Goal: Task Accomplishment & Management: Use online tool/utility

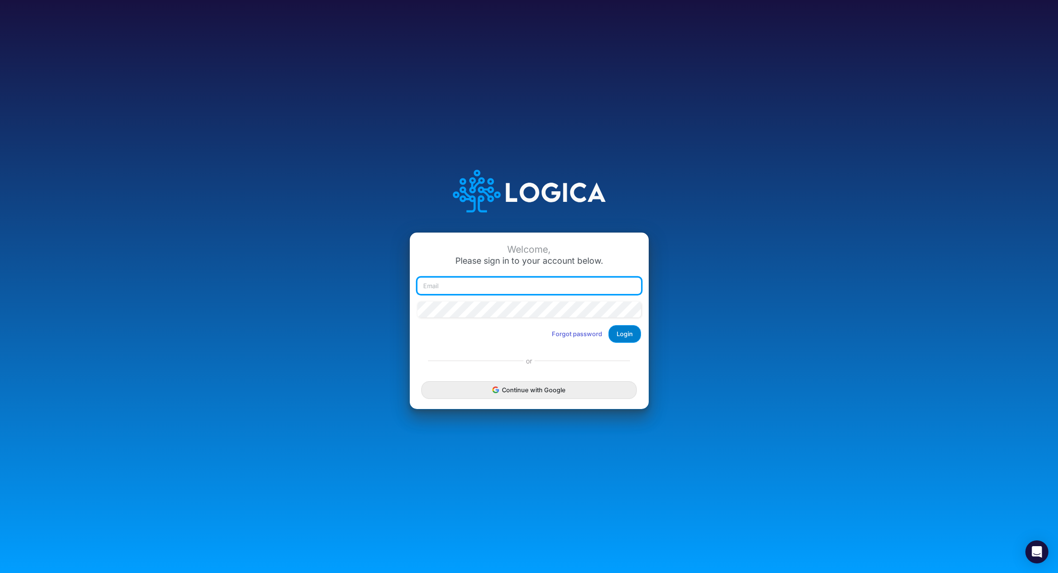
type input "renato.matsumoto@recargapay.com"
click at [625, 339] on button "Login" at bounding box center [624, 334] width 33 height 18
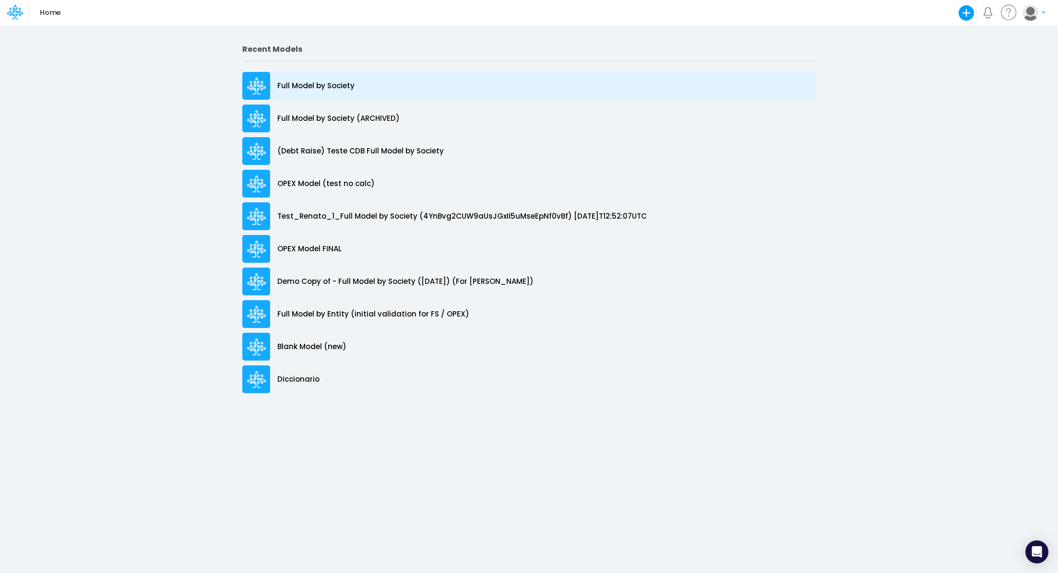
click at [365, 84] on div "Full Model by Society" at bounding box center [528, 86] width 573 height 28
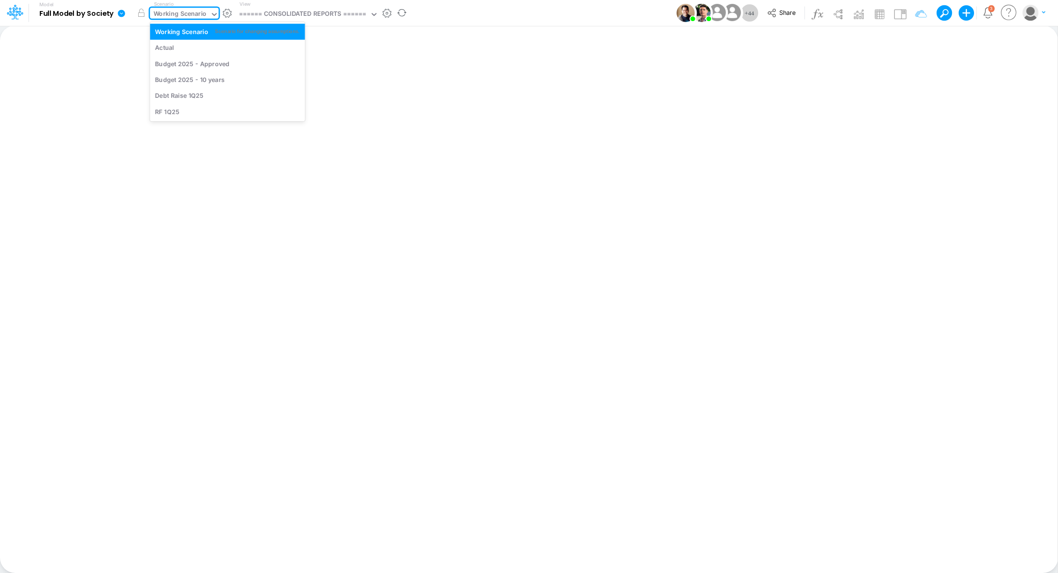
click at [162, 15] on div "Working Scenario" at bounding box center [180, 14] width 53 height 11
click at [170, 48] on div "Actual" at bounding box center [164, 47] width 19 height 9
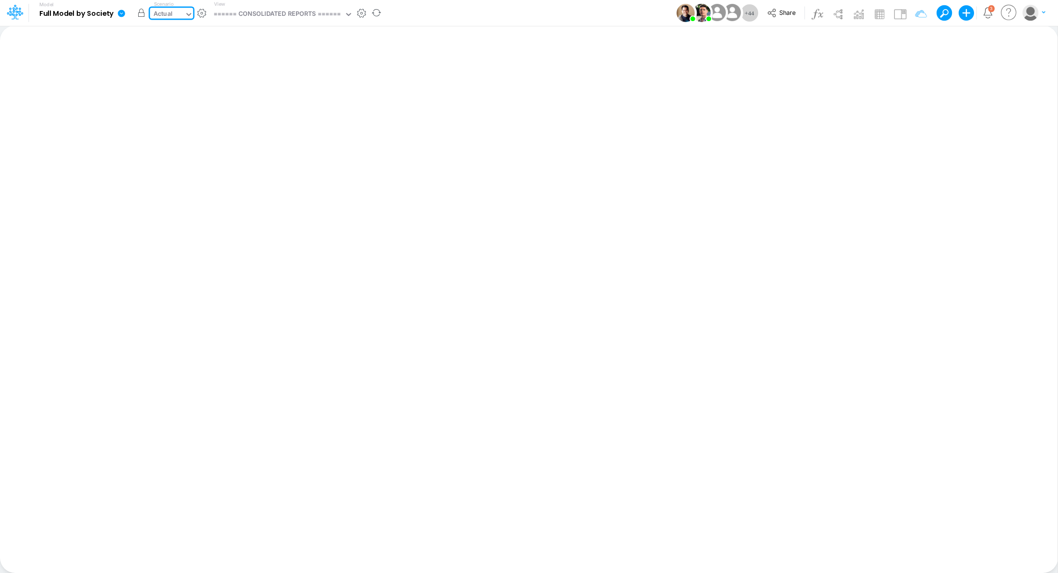
click at [139, 11] on button "button" at bounding box center [141, 12] width 17 height 17
click at [250, 14] on div "====== CONSOLIDATED REPORTS ======" at bounding box center [277, 14] width 128 height 11
click at [123, 13] on icon at bounding box center [121, 13] width 7 height 7
click at [178, 101] on button "View model info" at bounding box center [169, 99] width 103 height 15
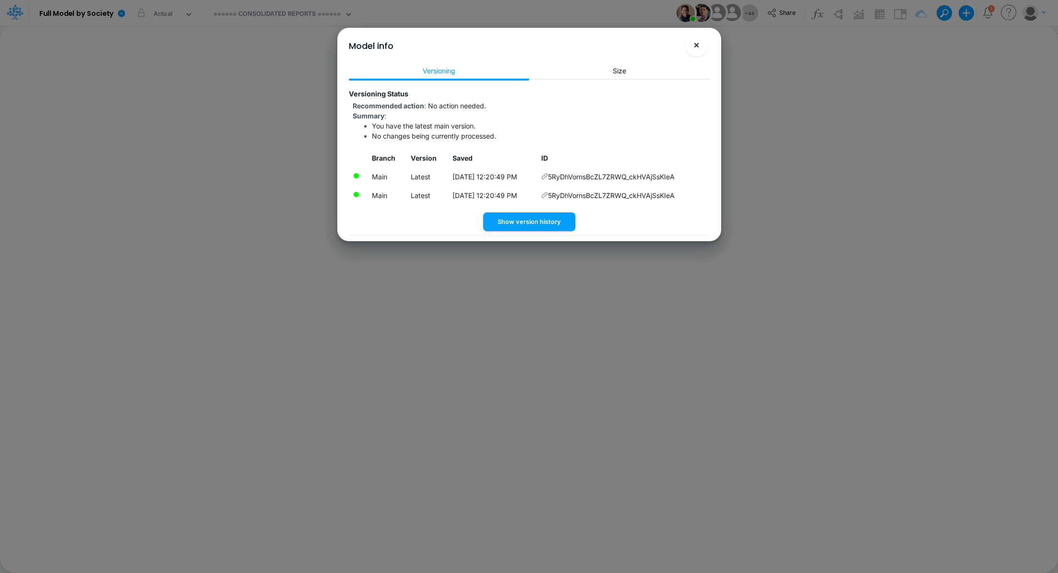
click at [696, 48] on span "×" at bounding box center [696, 45] width 6 height 12
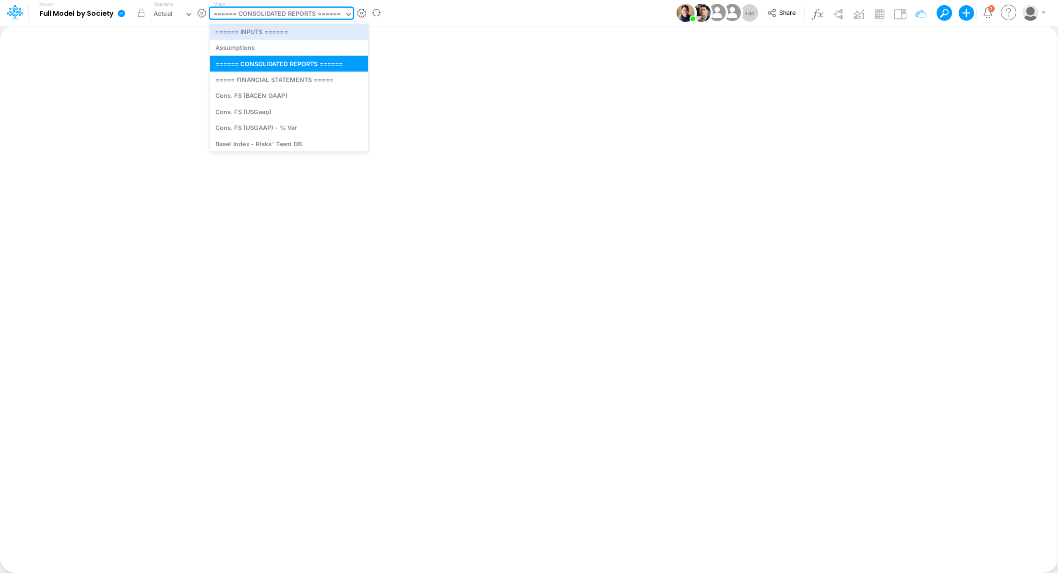
click at [278, 17] on div "====== CONSOLIDATED REPORTS ======" at bounding box center [277, 14] width 128 height 11
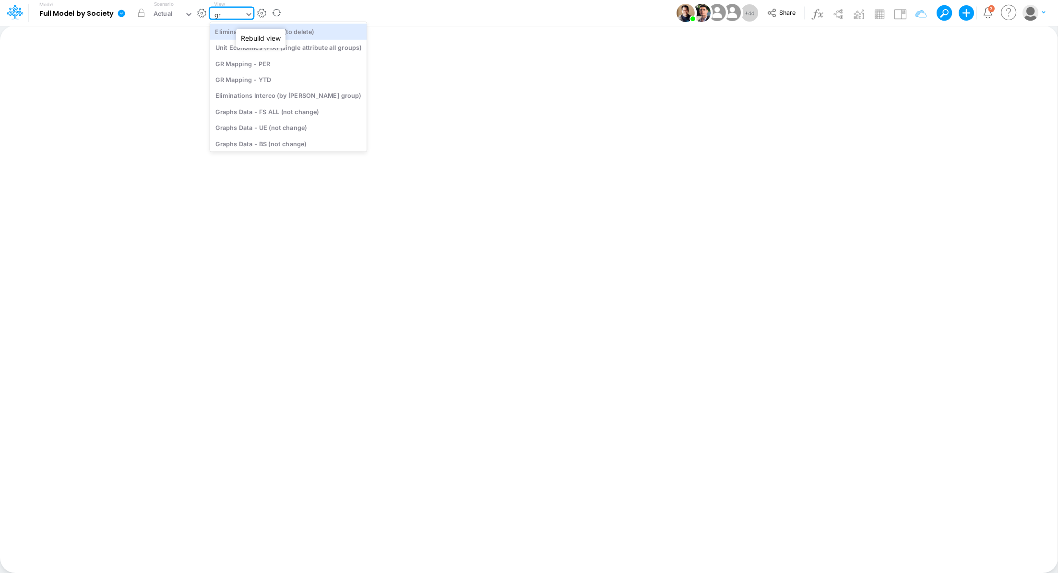
type input "gra"
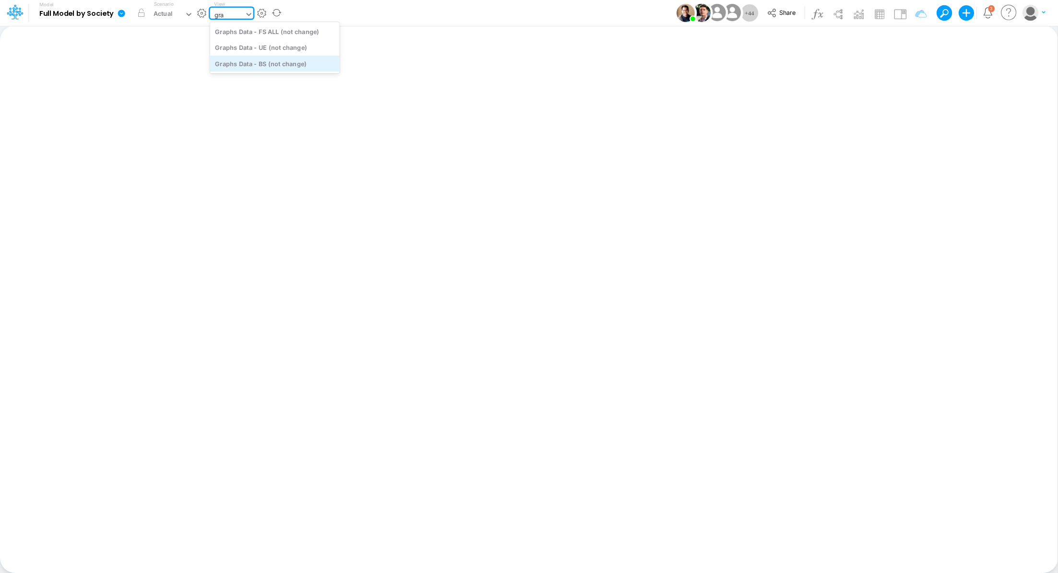
click at [290, 65] on div "Graphs Data - BS (not change)" at bounding box center [275, 64] width 130 height 16
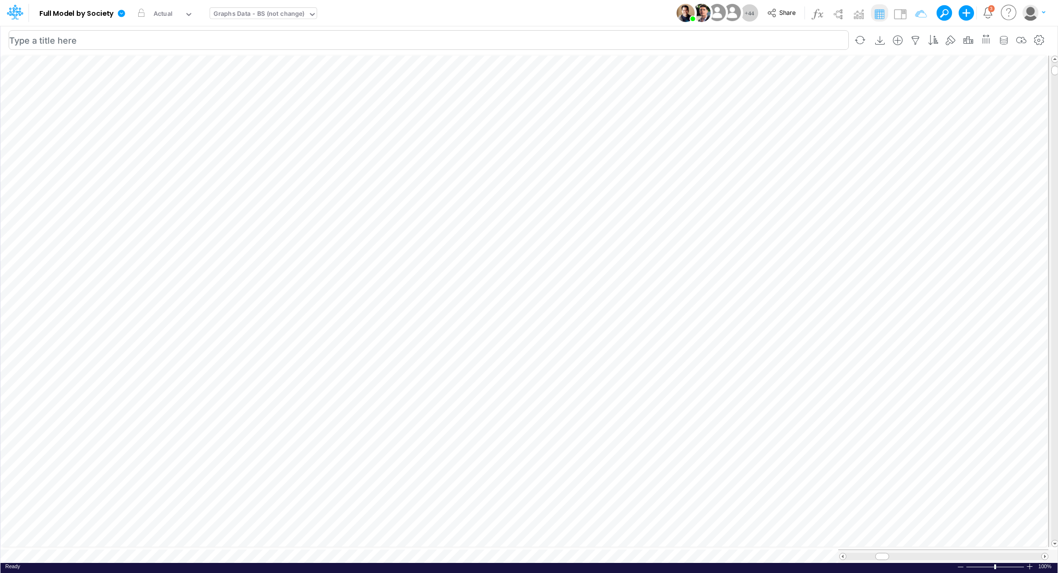
scroll to position [4, 1]
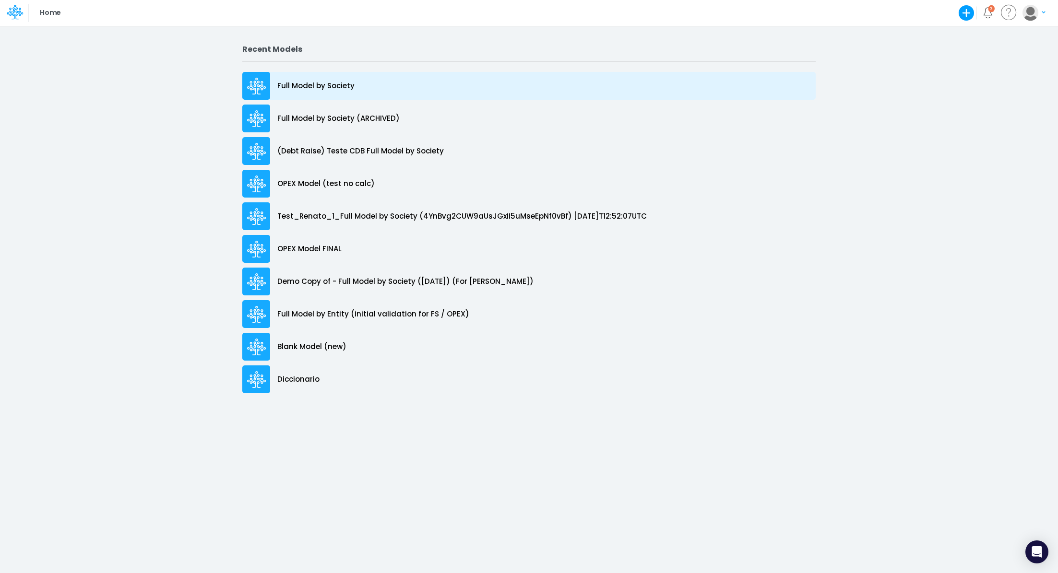
click at [279, 81] on p "Full Model by Society" at bounding box center [315, 86] width 77 height 11
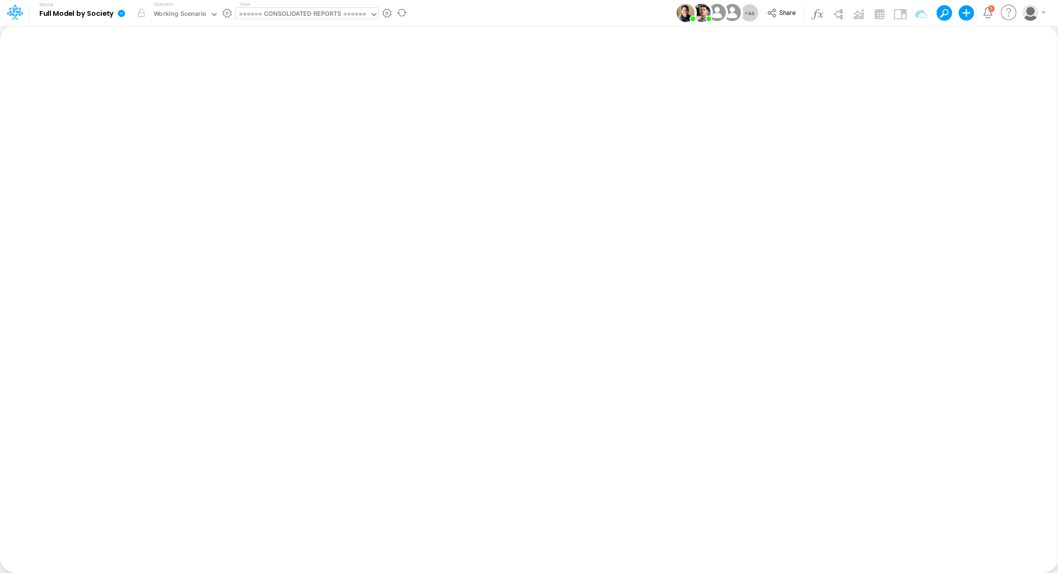
click at [284, 13] on div "====== CONSOLIDATED REPORTS ======" at bounding box center [303, 14] width 128 height 11
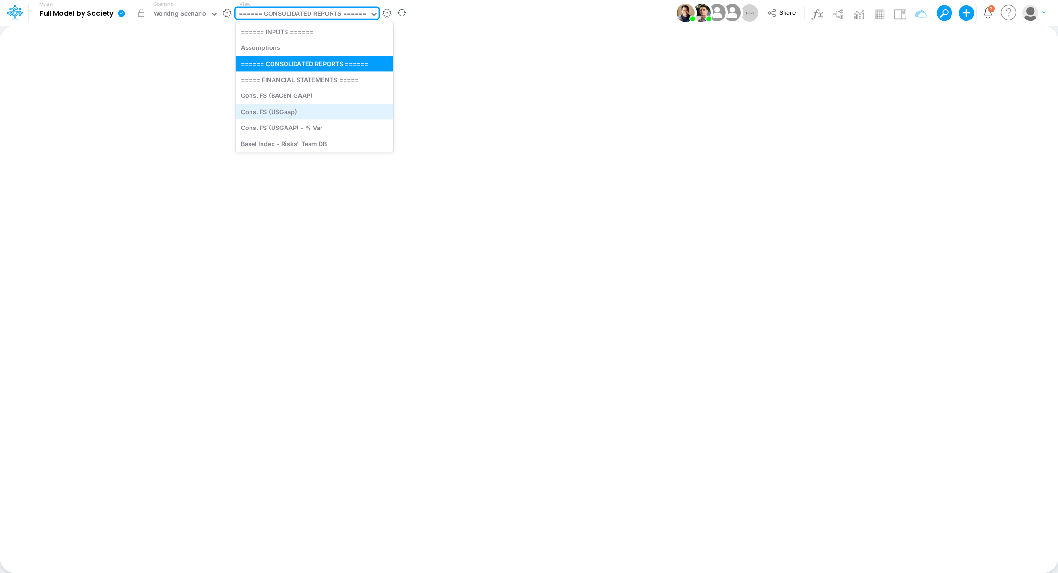
click at [289, 110] on div "Cons. FS (USGaap)" at bounding box center [315, 112] width 158 height 16
type input "Consolidated FS - USGAAP"
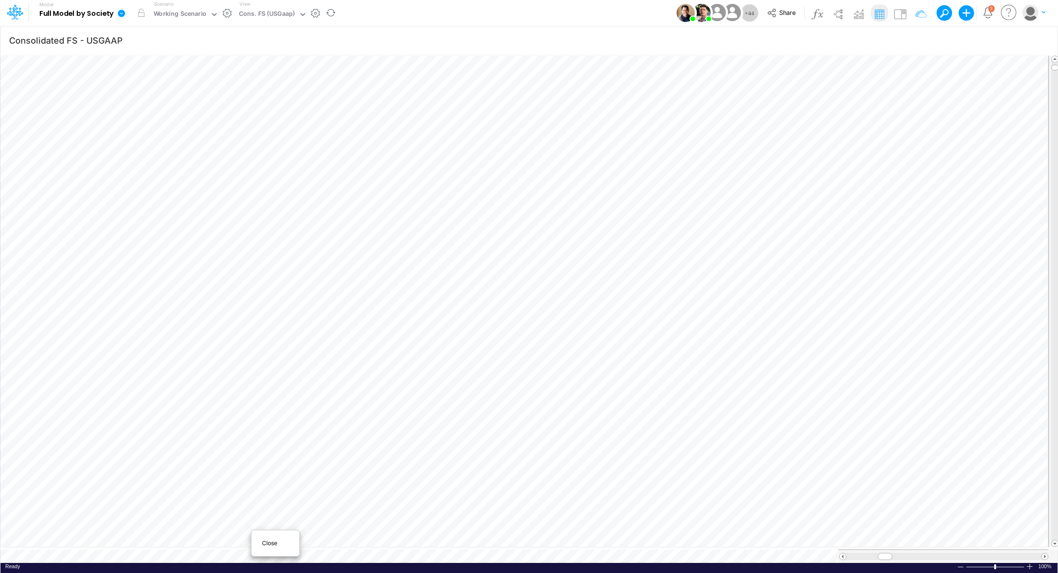
scroll to position [4, 0]
click at [273, 542] on span "Close" at bounding box center [275, 543] width 26 height 9
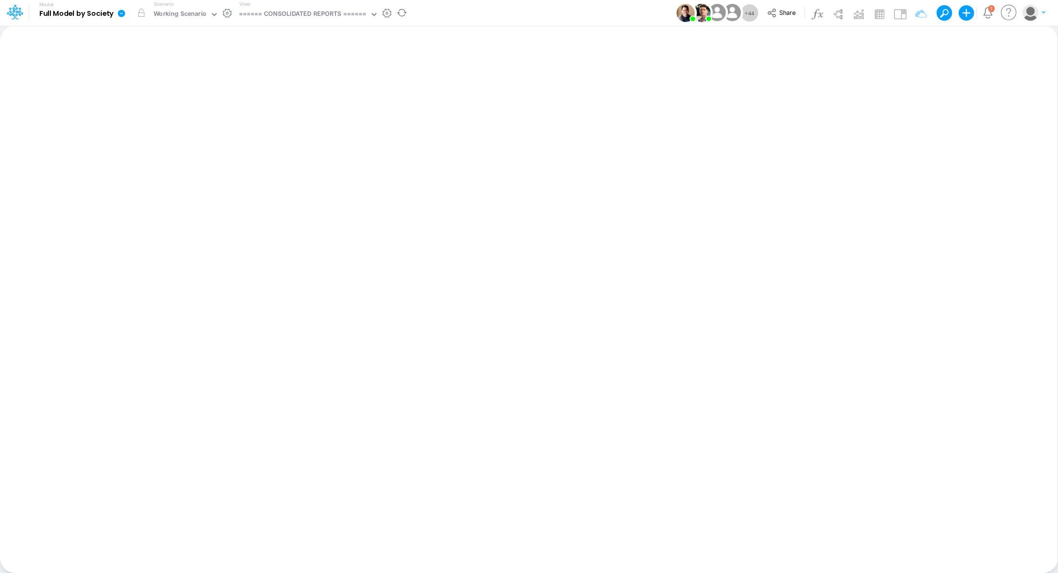
click at [120, 6] on link at bounding box center [123, 12] width 19 height 25
click at [16, 13] on icon at bounding box center [16, 16] width 3 height 6
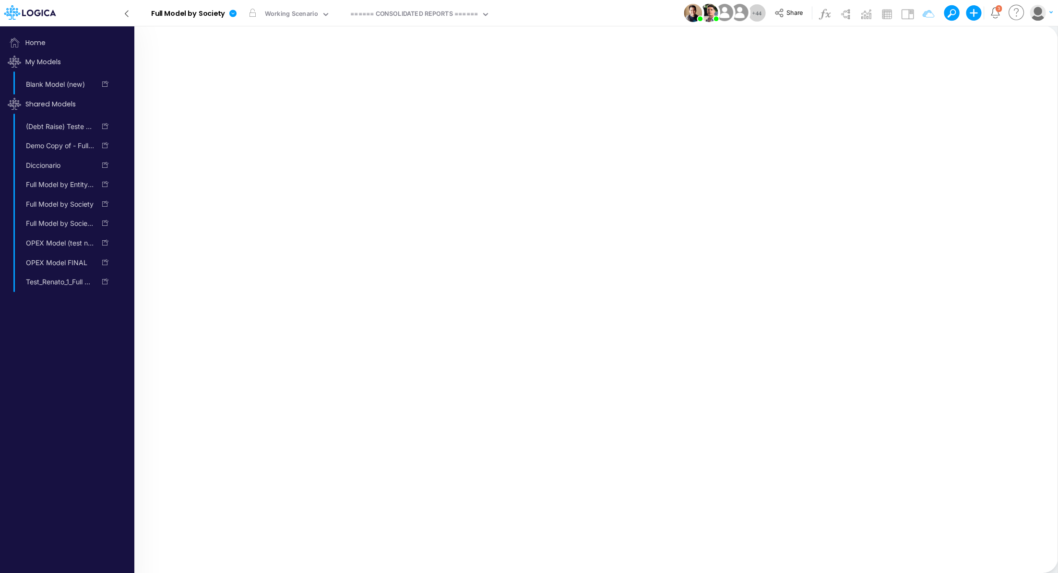
click at [126, 11] on icon at bounding box center [126, 13] width 11 height 17
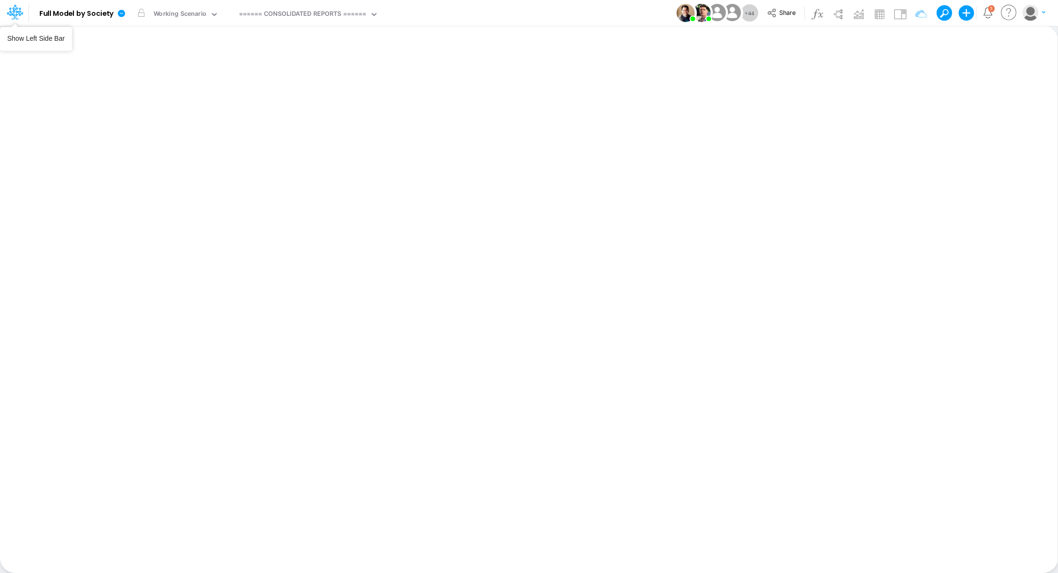
click at [19, 12] on icon at bounding box center [14, 13] width 14 height 5
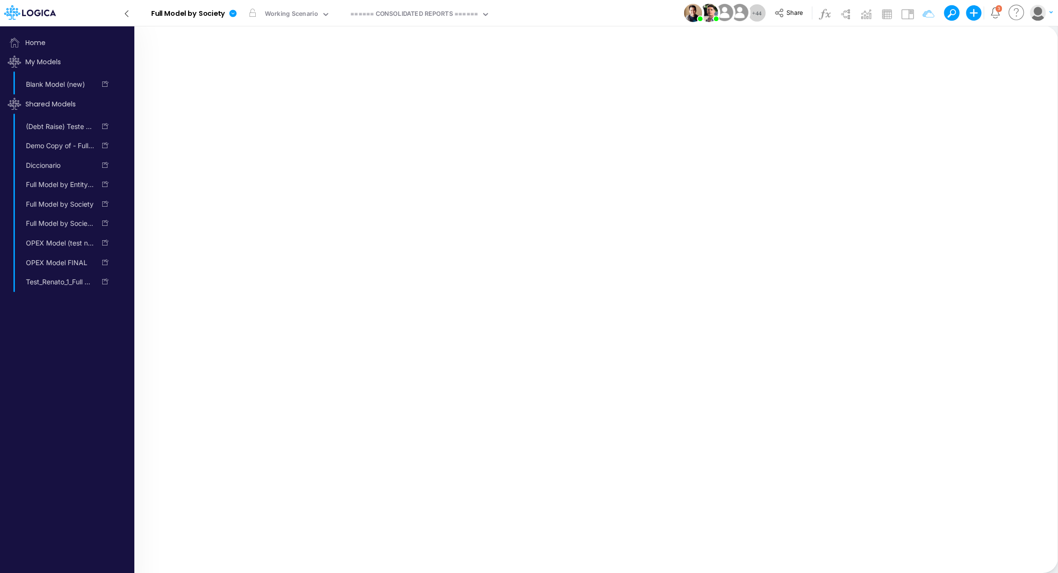
click at [127, 16] on icon at bounding box center [126, 14] width 3 height 6
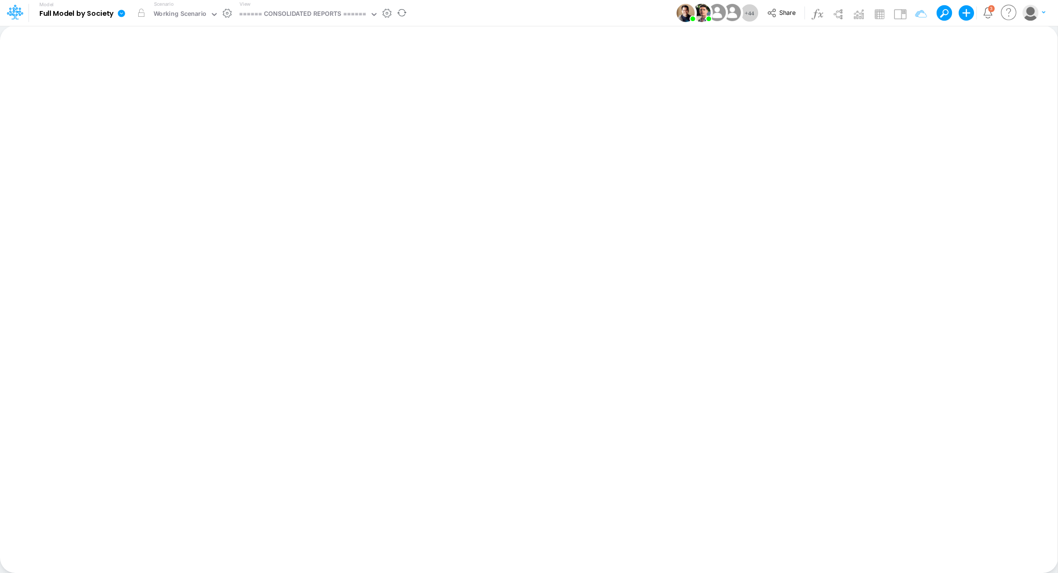
click at [120, 15] on icon at bounding box center [121, 13] width 7 height 7
click at [164, 102] on button "View model info" at bounding box center [169, 99] width 103 height 15
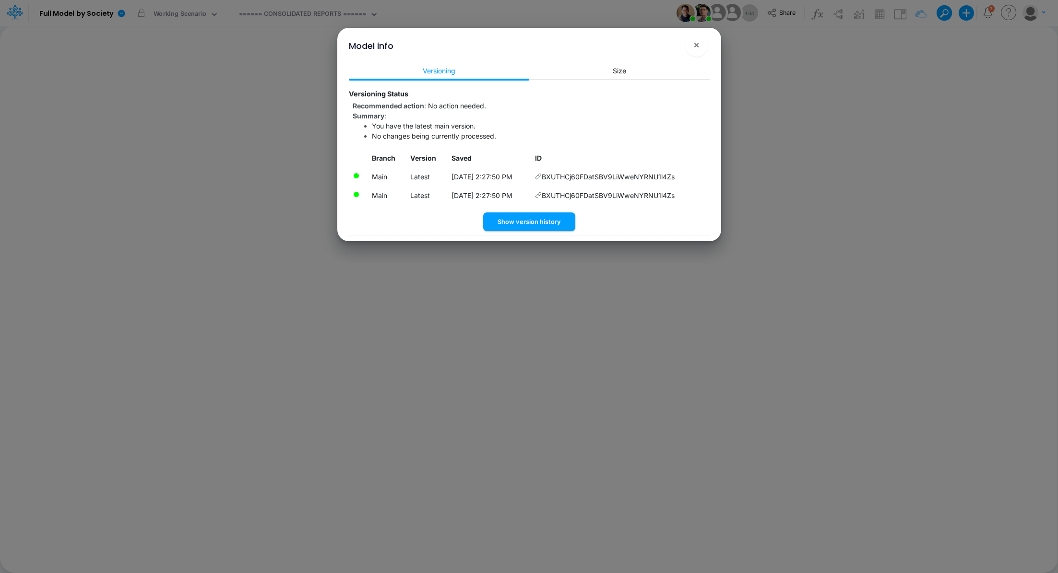
click at [542, 177] on icon at bounding box center [538, 176] width 7 height 7
click at [695, 48] on span "×" at bounding box center [696, 45] width 6 height 12
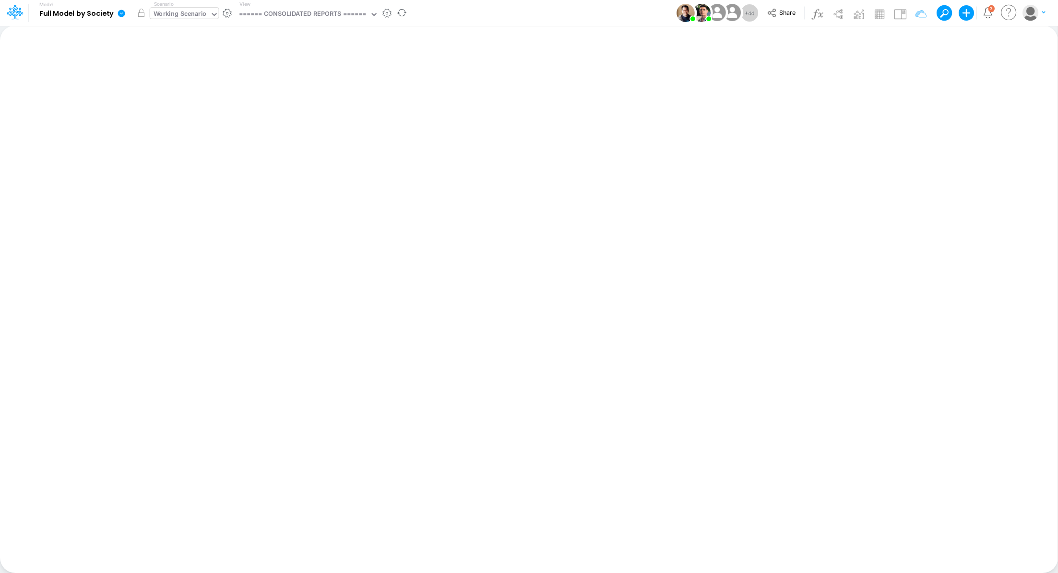
click at [185, 20] on div "Working Scenario" at bounding box center [180, 14] width 53 height 11
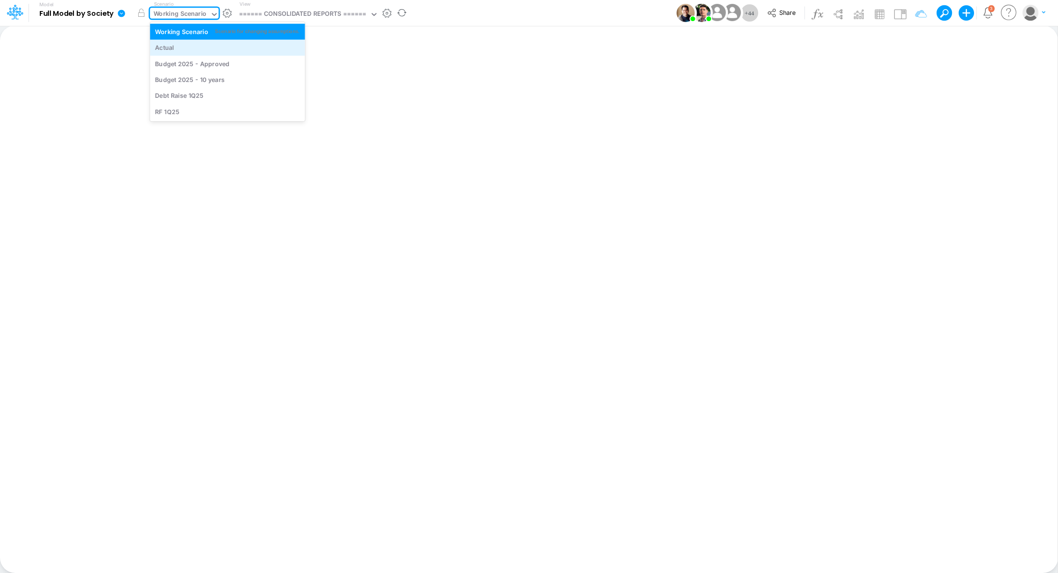
click at [175, 51] on div "Actual" at bounding box center [227, 47] width 145 height 9
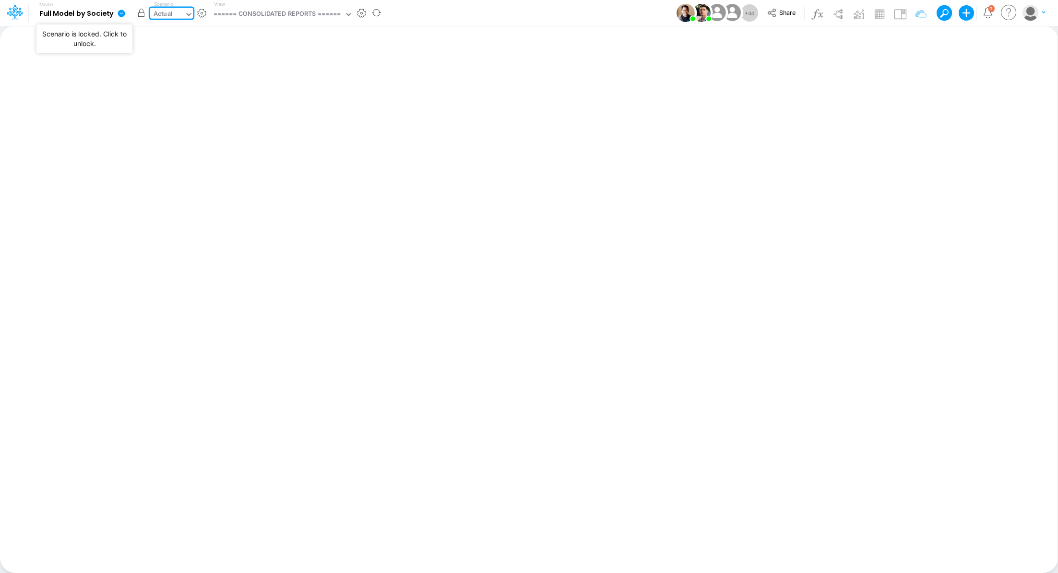
click at [141, 16] on button "button" at bounding box center [141, 12] width 17 height 17
click at [164, 10] on div "Actual" at bounding box center [163, 14] width 19 height 11
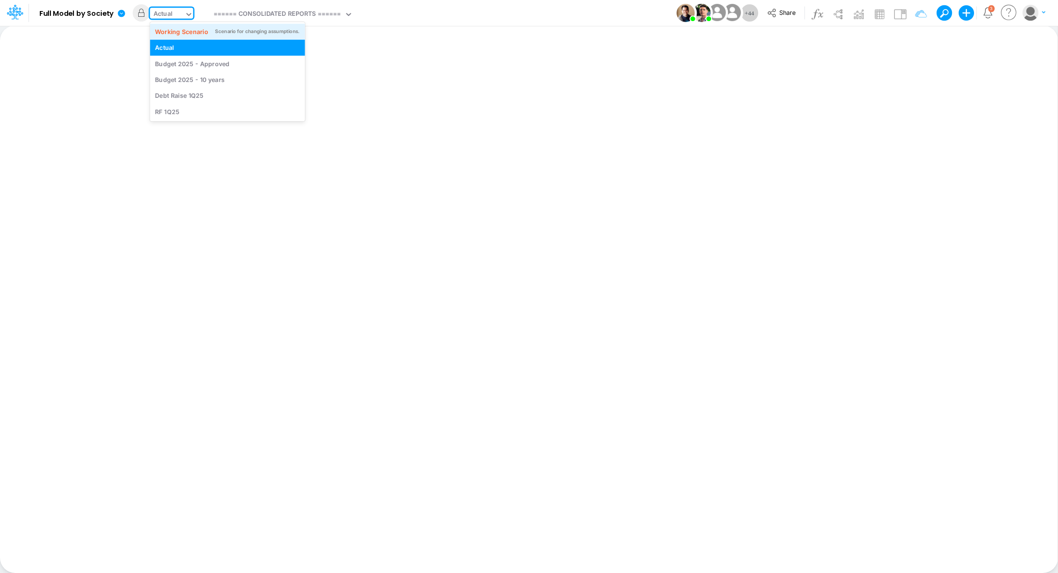
click at [190, 31] on div "Working Scenario" at bounding box center [181, 31] width 53 height 9
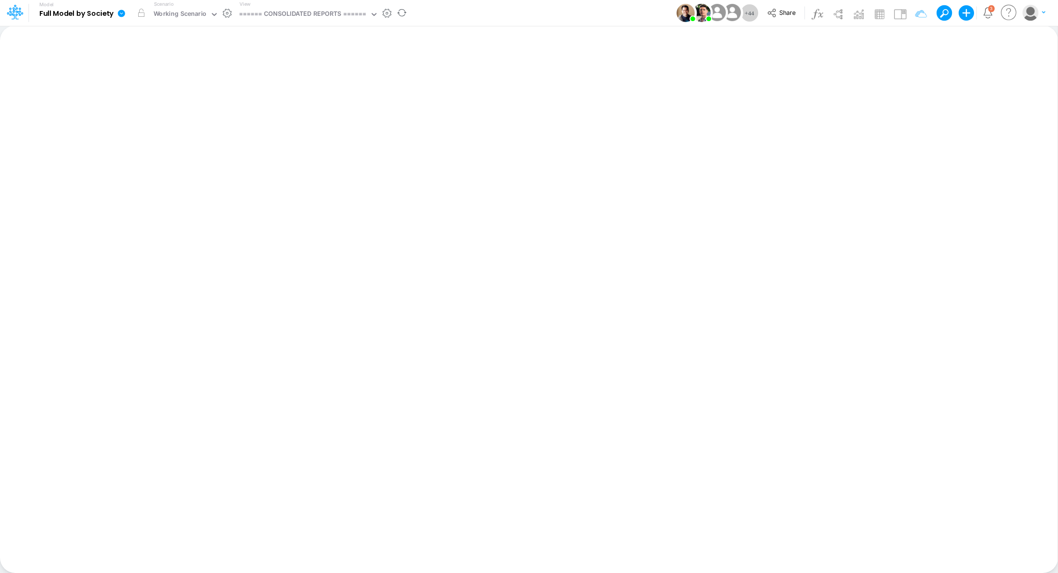
click at [121, 14] on icon at bounding box center [121, 13] width 7 height 7
click at [164, 115] on button "Sync Scenarios" at bounding box center [169, 114] width 103 height 15
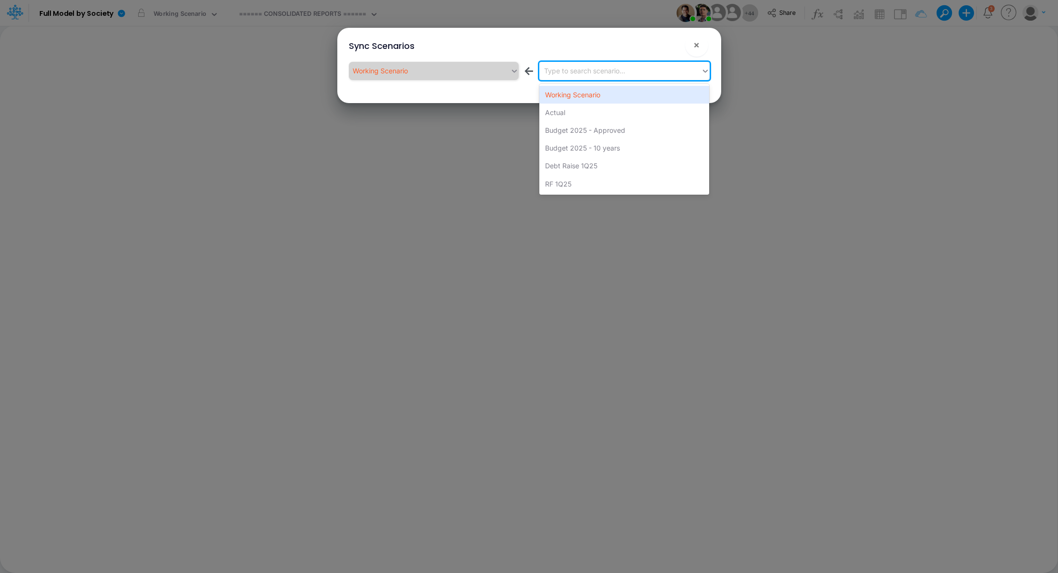
click at [625, 74] on div "Type to search scenario..." at bounding box center [584, 71] width 81 height 10
click at [604, 117] on div "Actual" at bounding box center [624, 113] width 170 height 18
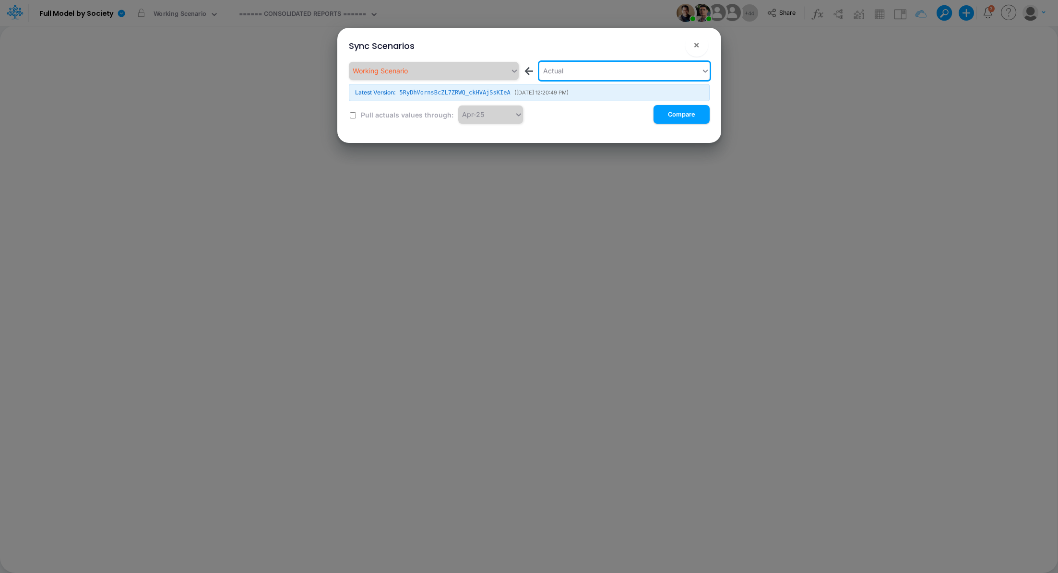
click at [352, 114] on input "checkbox" at bounding box center [353, 115] width 6 height 6
checkbox input "true"
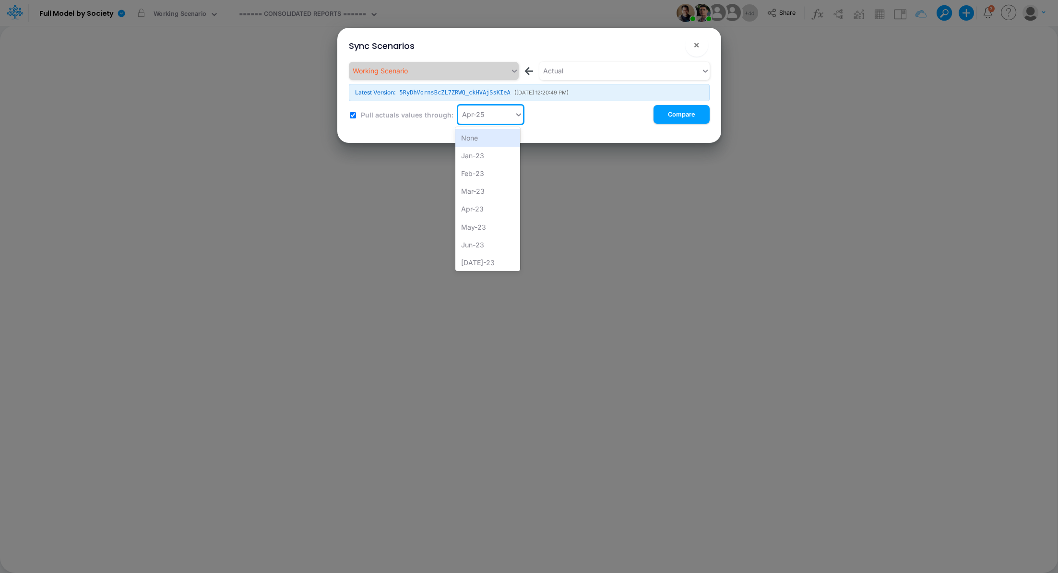
click at [517, 111] on icon at bounding box center [518, 115] width 9 height 10
click at [491, 165] on div "Jun-25" at bounding box center [487, 161] width 65 height 18
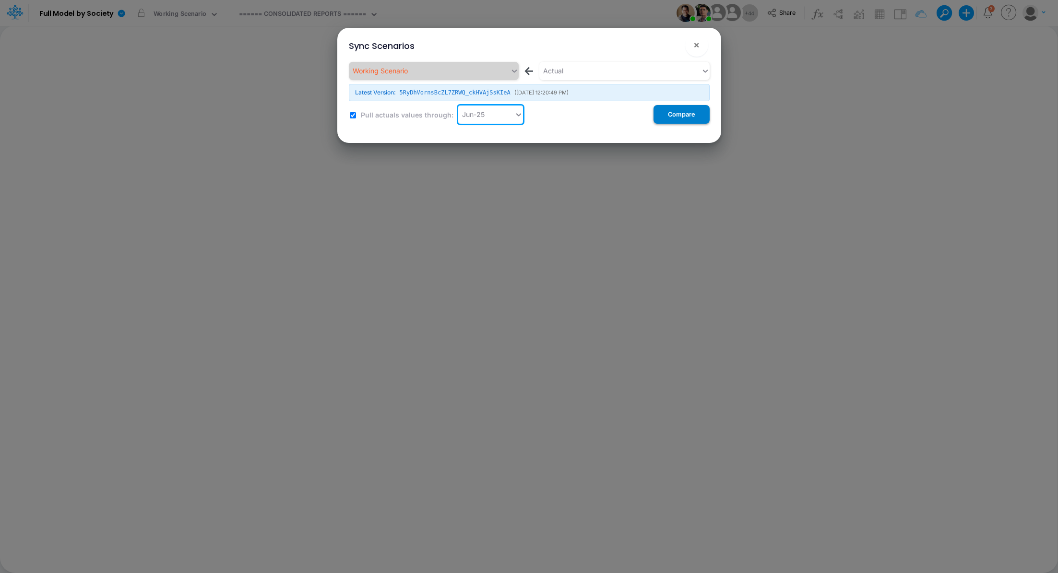
click at [684, 115] on button "Compare" at bounding box center [681, 114] width 56 height 19
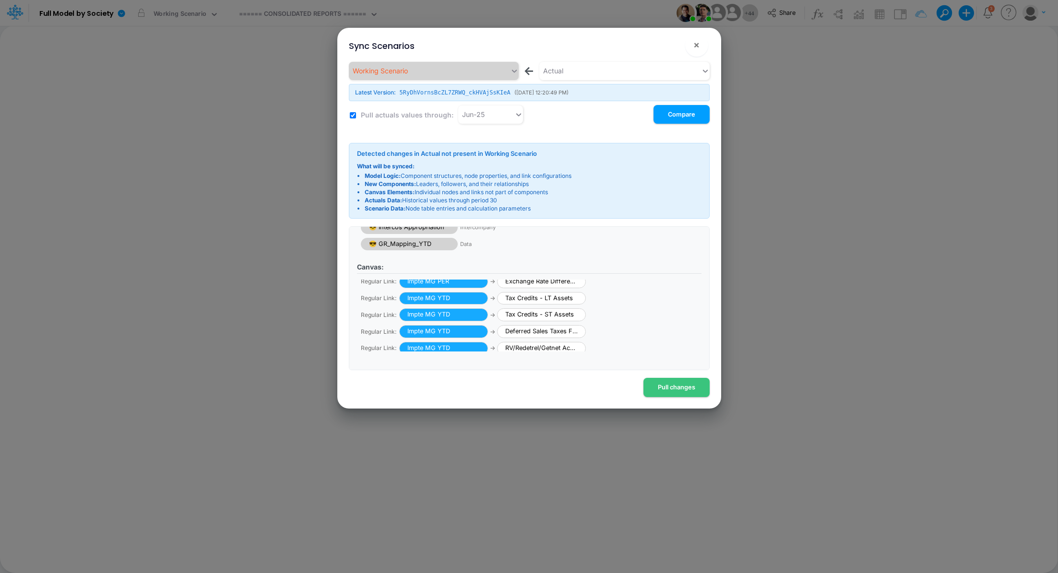
scroll to position [0, 0]
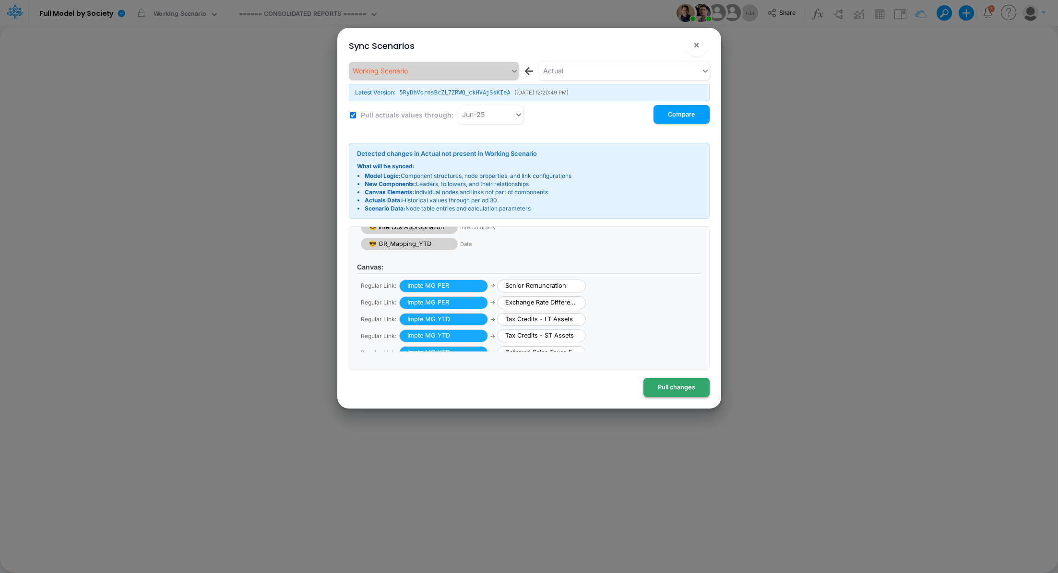
click at [676, 388] on button "Pull changes" at bounding box center [676, 387] width 66 height 19
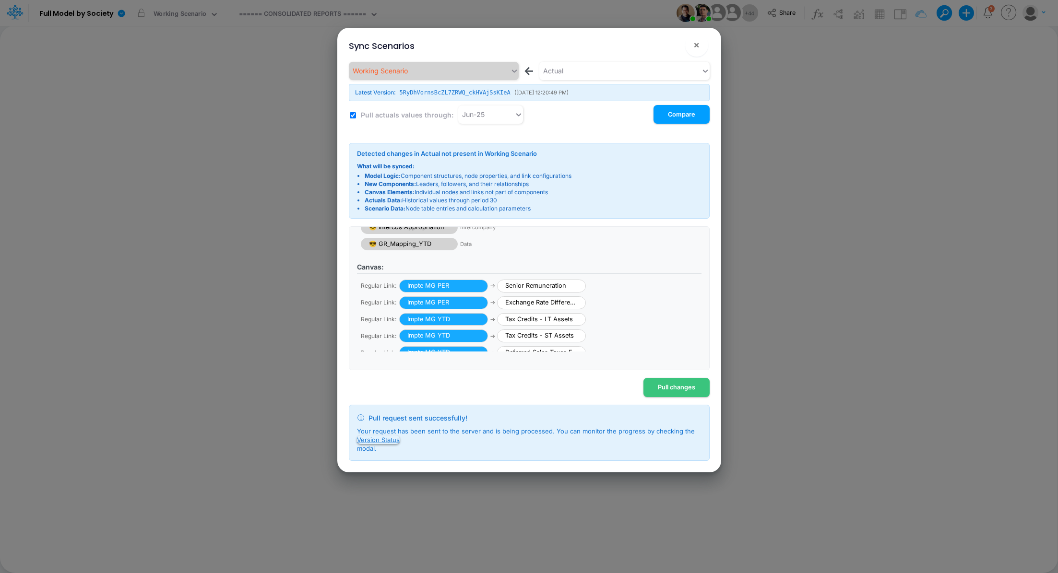
click at [383, 439] on button "Version Status" at bounding box center [378, 440] width 43 height 9
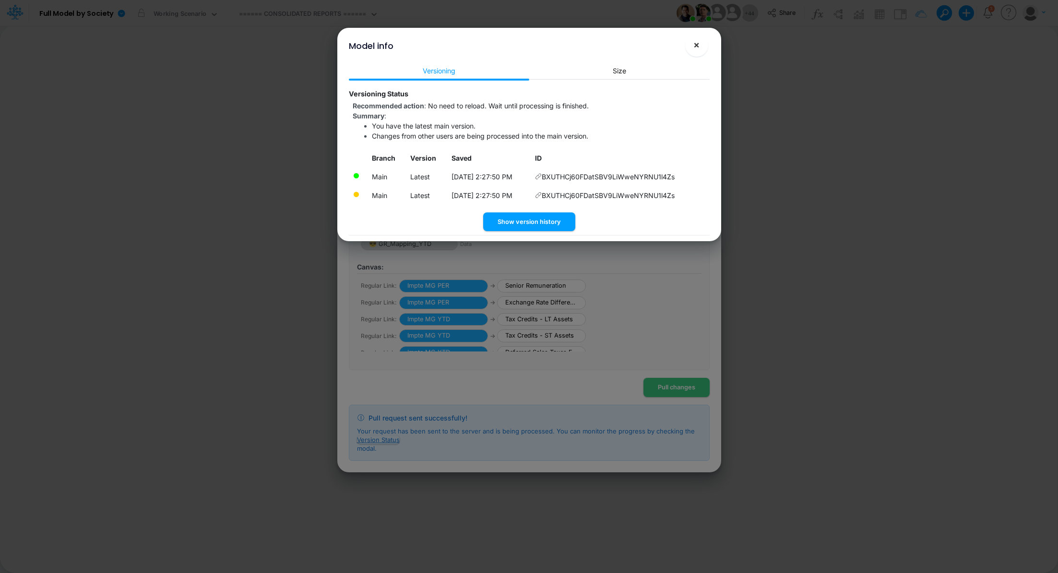
click at [696, 46] on span "×" at bounding box center [696, 45] width 6 height 12
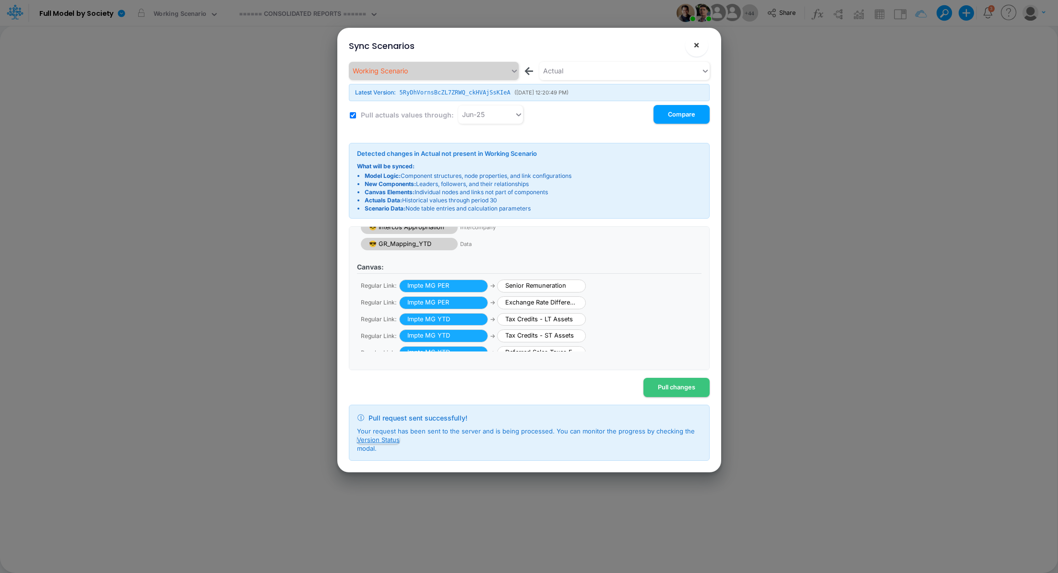
click at [699, 46] on button "×" at bounding box center [696, 45] width 23 height 23
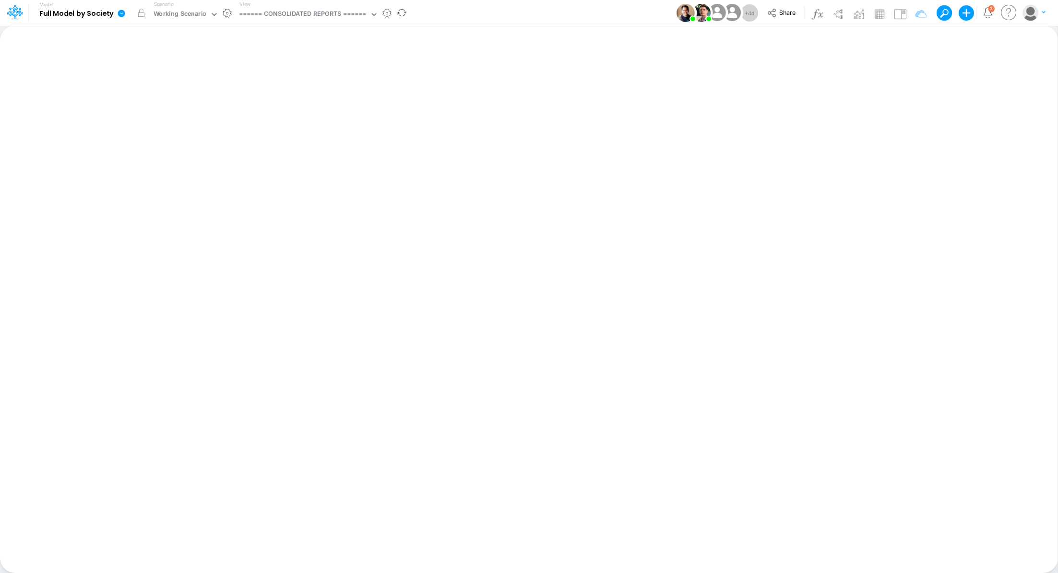
click at [122, 14] on icon at bounding box center [121, 13] width 7 height 7
click at [158, 102] on button "View model info" at bounding box center [169, 99] width 103 height 15
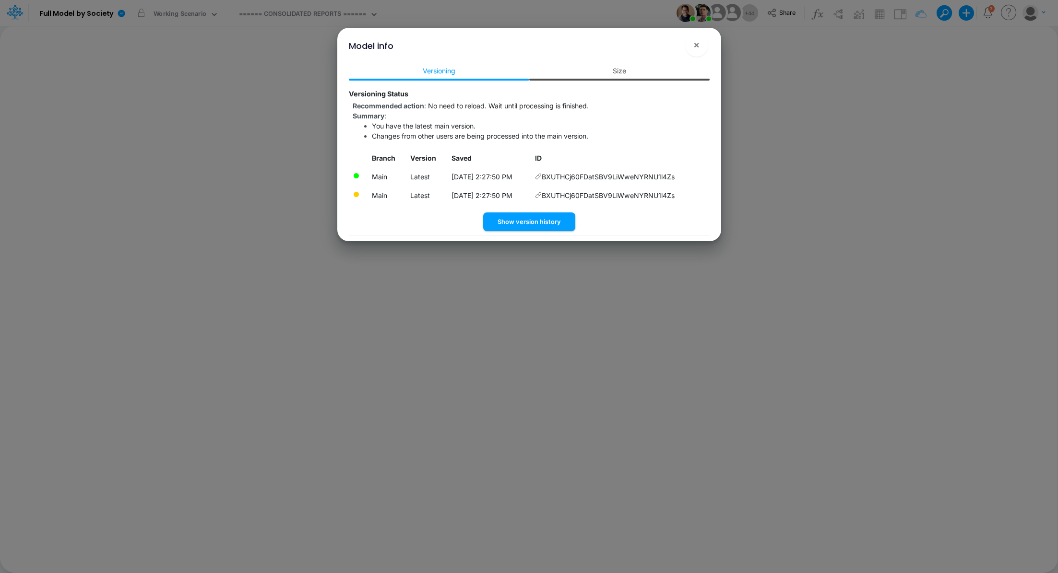
click at [610, 74] on link "Size" at bounding box center [619, 71] width 180 height 18
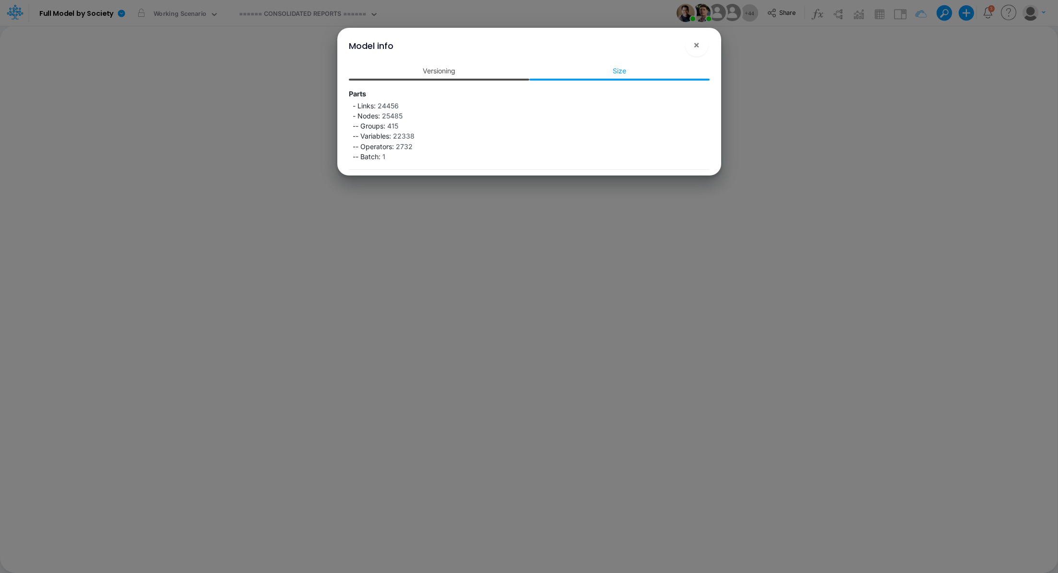
click at [451, 73] on link "Versioning" at bounding box center [439, 71] width 180 height 18
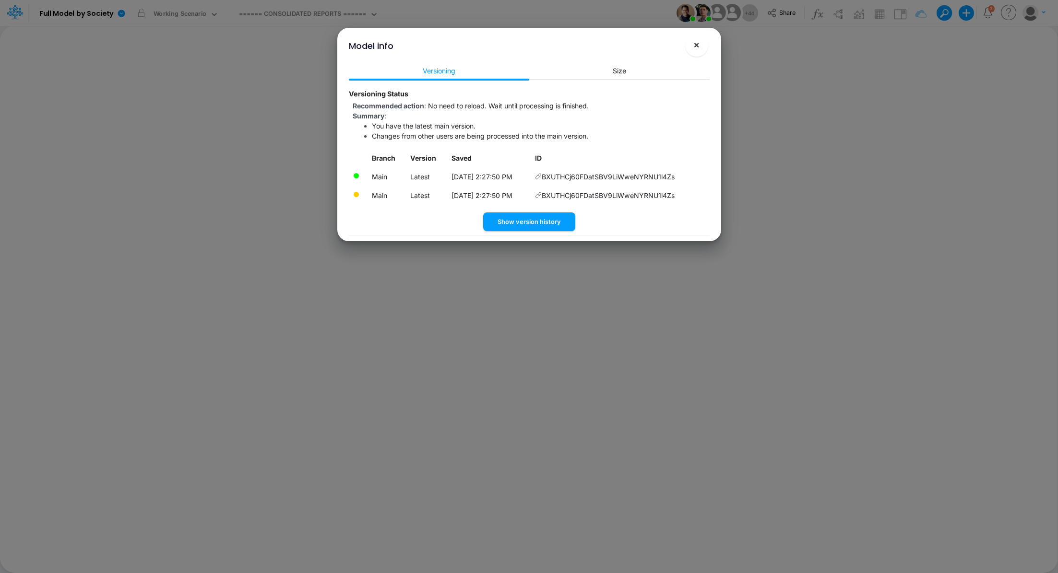
click at [693, 49] on span "×" at bounding box center [696, 45] width 6 height 12
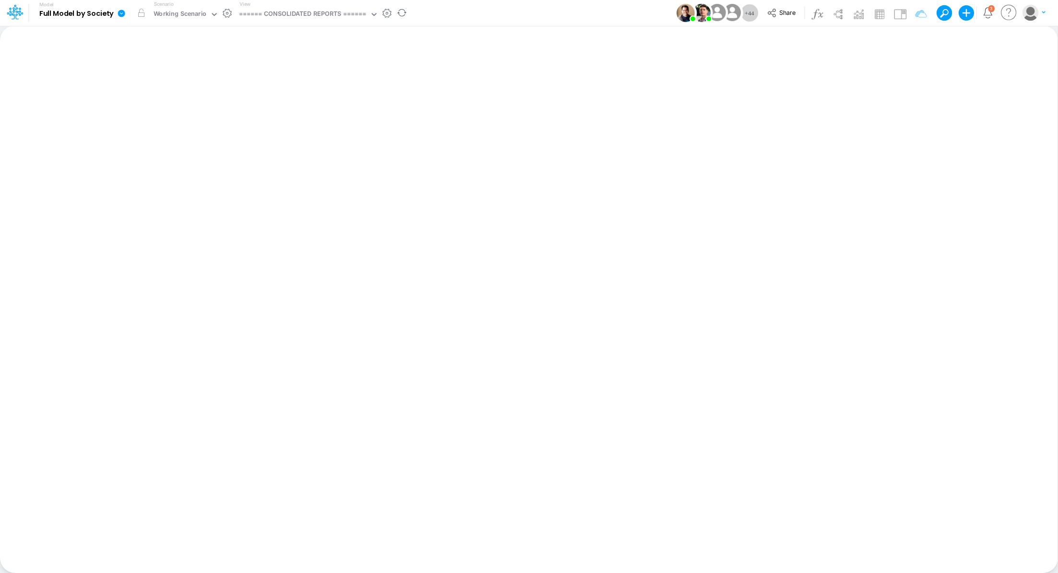
click at [122, 12] on icon at bounding box center [121, 13] width 7 height 7
click at [158, 101] on button "View model info" at bounding box center [169, 99] width 103 height 15
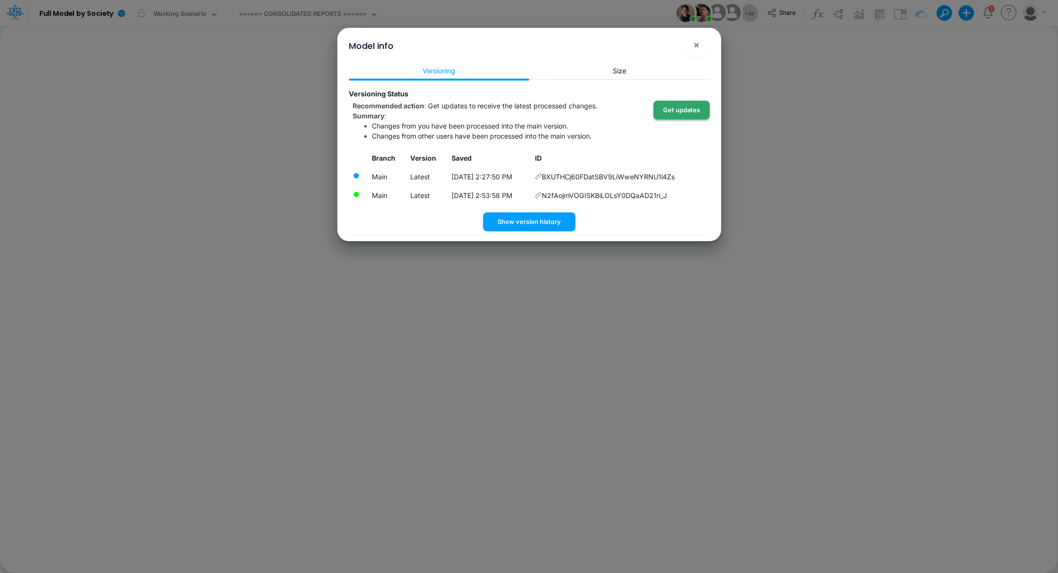
click at [685, 113] on button "Get updates" at bounding box center [681, 110] width 56 height 19
click at [682, 108] on button "Get updates" at bounding box center [681, 110] width 56 height 19
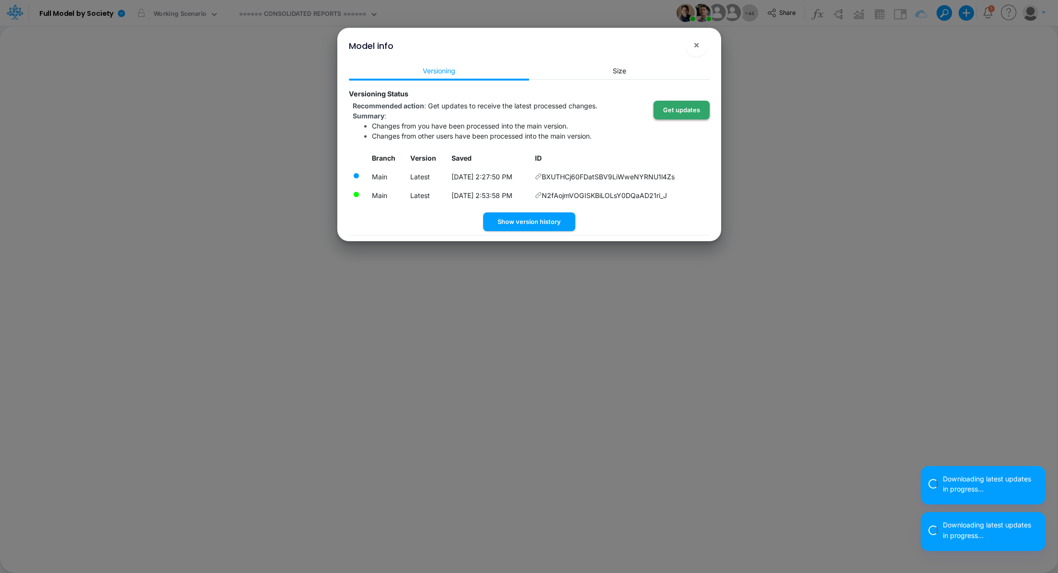
click at [681, 109] on button "Get updates" at bounding box center [681, 110] width 56 height 19
click at [698, 51] on button "×" at bounding box center [696, 45] width 23 height 23
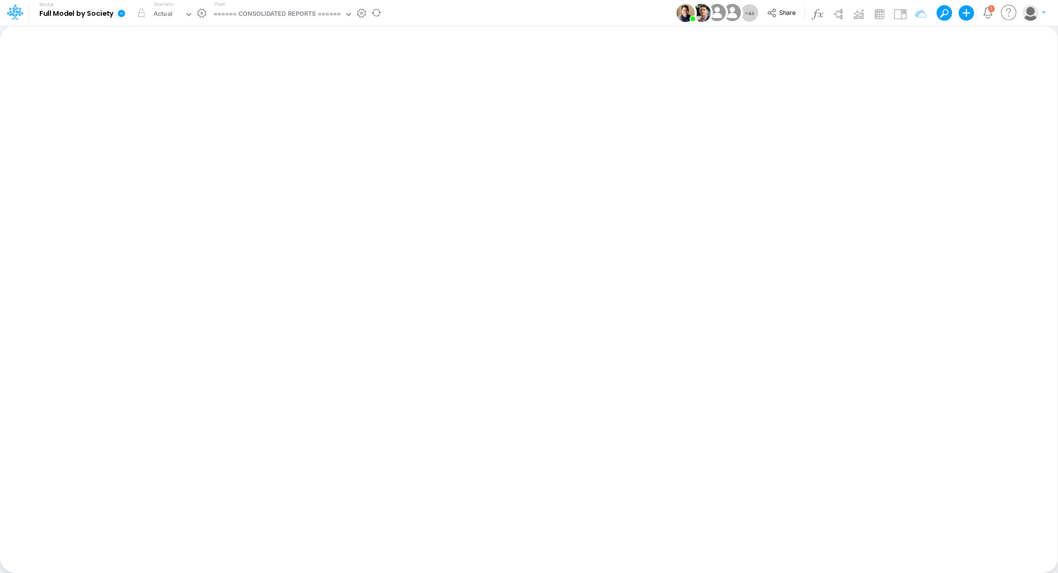
click at [122, 16] on icon at bounding box center [121, 13] width 7 height 7
click at [171, 100] on button "View model info" at bounding box center [169, 99] width 103 height 15
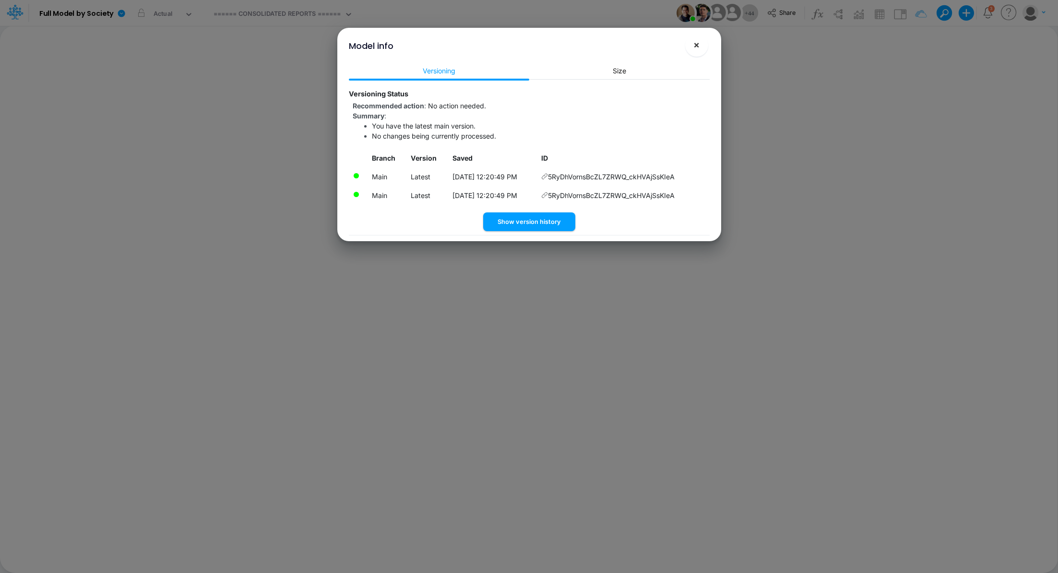
click at [696, 45] on span "×" at bounding box center [696, 45] width 6 height 12
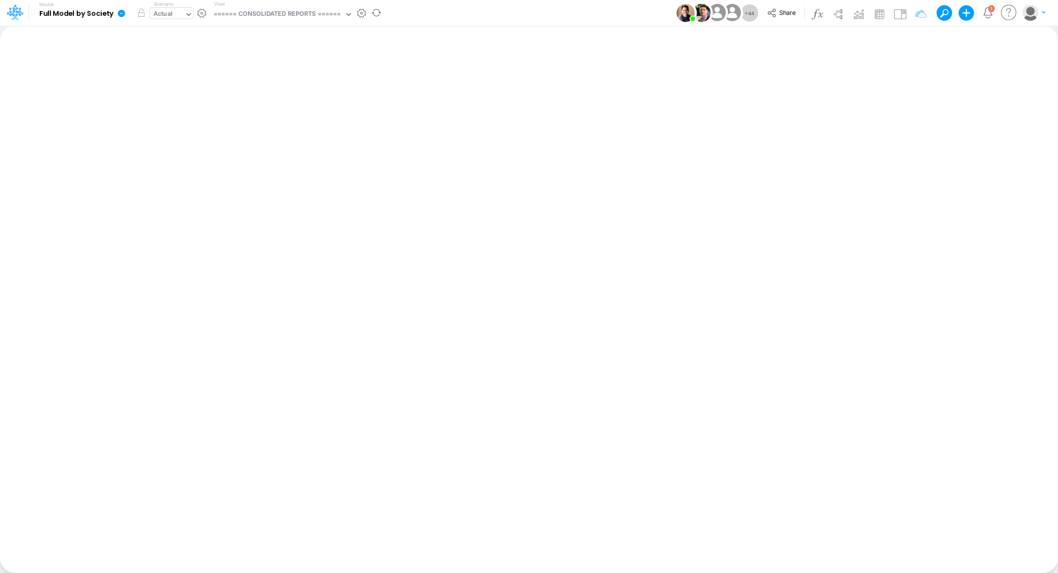
click at [159, 13] on div "Actual" at bounding box center [163, 14] width 19 height 11
click at [122, 14] on icon at bounding box center [121, 13] width 7 height 7
click at [178, 104] on button "View model info" at bounding box center [169, 99] width 103 height 15
click at [282, 16] on div "====== CONSOLIDATED REPORTS ======" at bounding box center [303, 14] width 128 height 11
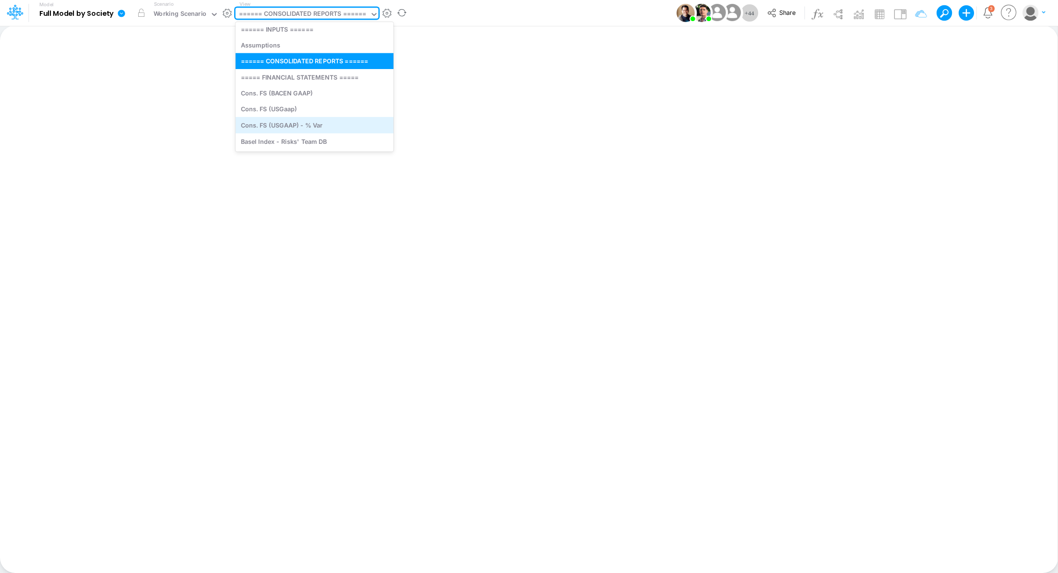
scroll to position [2, 0]
click at [302, 107] on div "Cons. FS (USGaap)" at bounding box center [315, 110] width 158 height 16
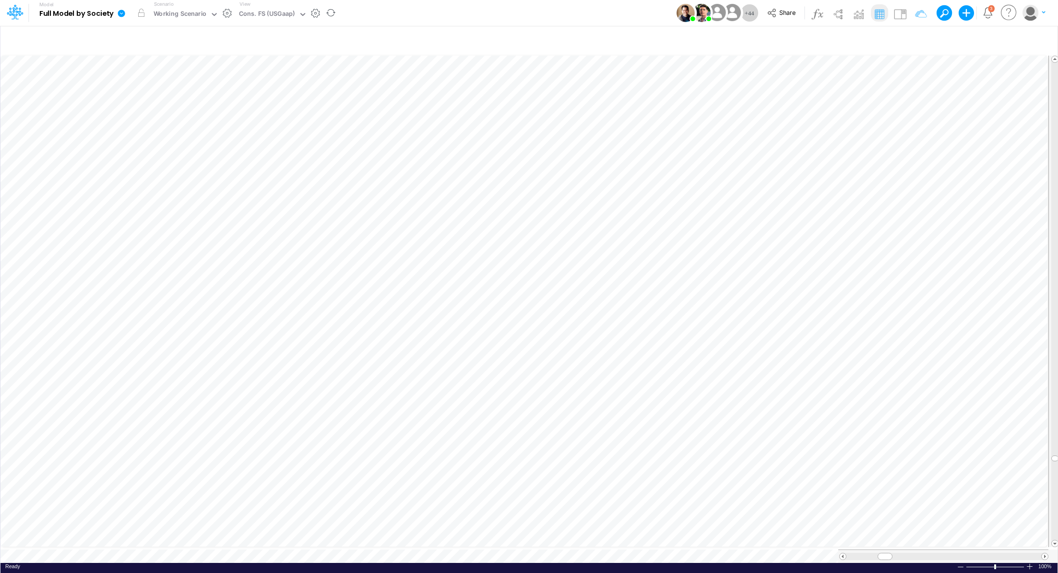
scroll to position [4, 1]
drag, startPoint x: 1054, startPoint y: 355, endPoint x: 1045, endPoint y: 45, distance: 310.5
click at [1045, 45] on div "Insert new Conditional formatting Paste Cut Copy AutoFill -496169.2300000008 Re…" at bounding box center [528, 299] width 1057 height 548
click at [295, 17] on div "Cons. FS (USGaap)" at bounding box center [267, 15] width 63 height 14
type input "0"
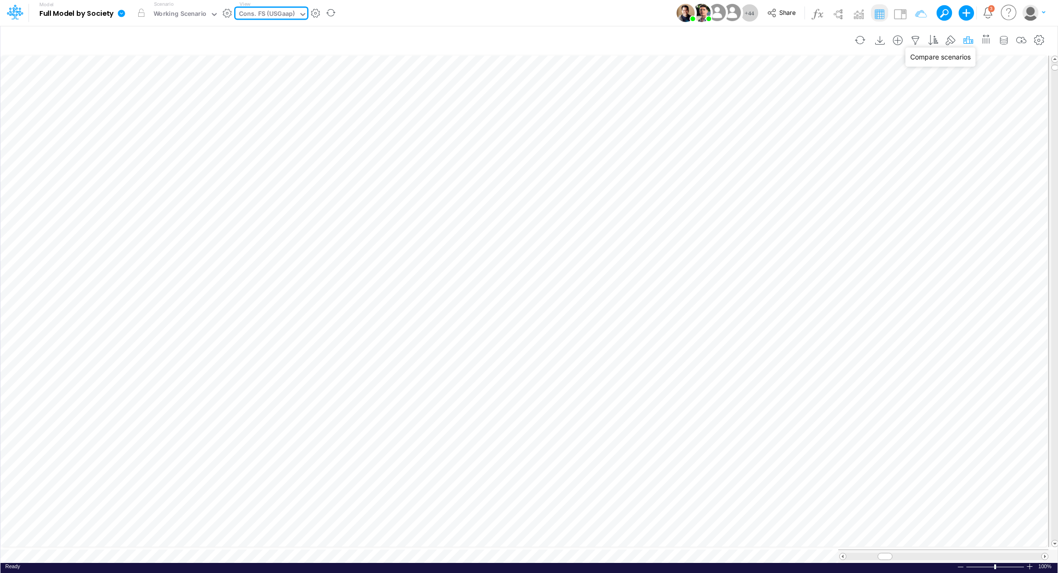
click at [968, 40] on icon "button" at bounding box center [968, 41] width 14 height 10
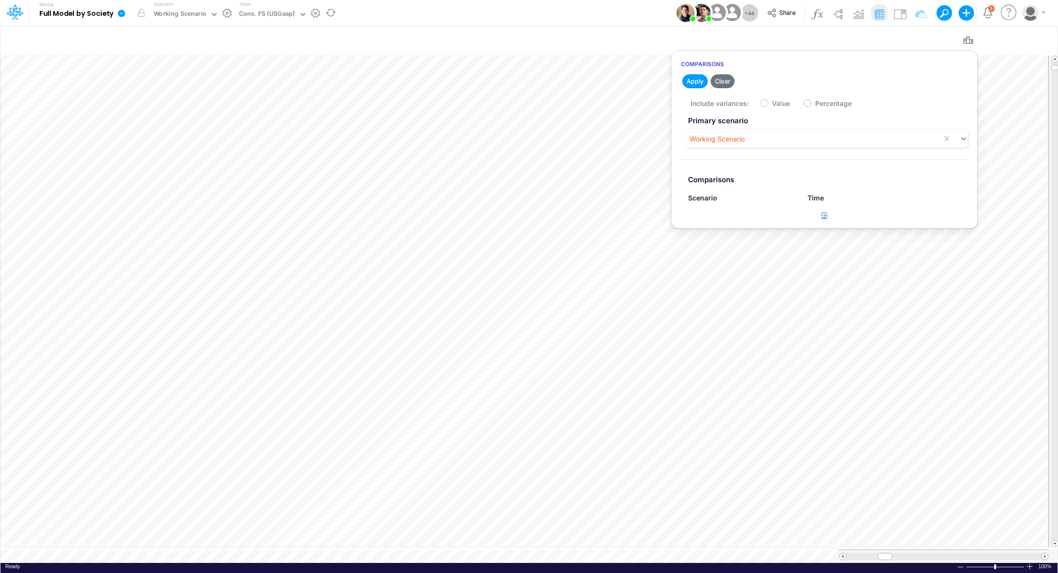
click at [826, 215] on icon "button" at bounding box center [824, 215] width 6 height 6
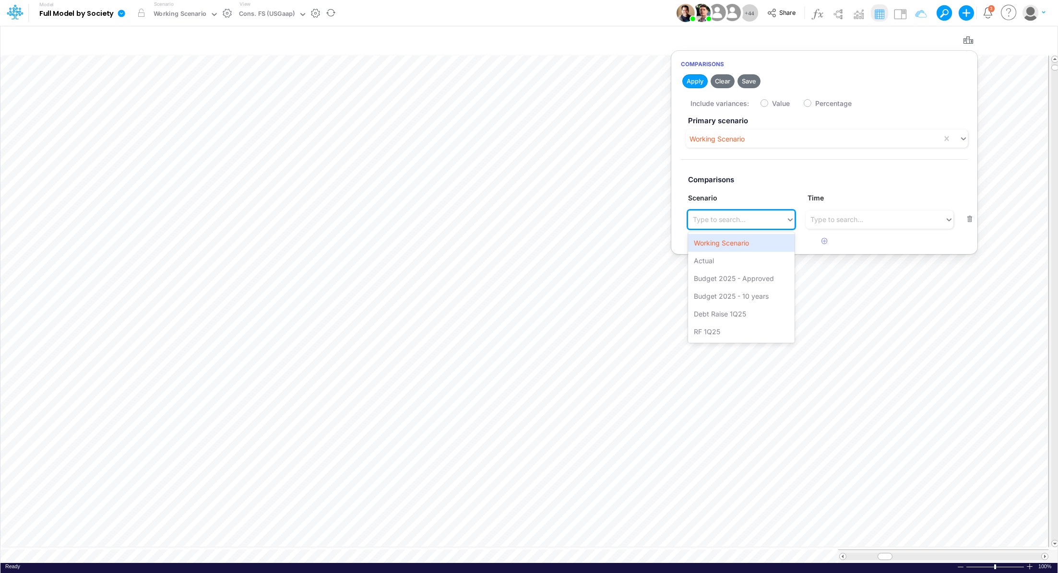
click at [756, 222] on div "Type to search..." at bounding box center [737, 220] width 98 height 16
click at [747, 262] on div "Actual" at bounding box center [741, 261] width 107 height 18
click at [772, 104] on label "Value" at bounding box center [781, 103] width 18 height 10
click at [772, 104] on input "Value" at bounding box center [775, 101] width 6 height 6
checkbox input "true"
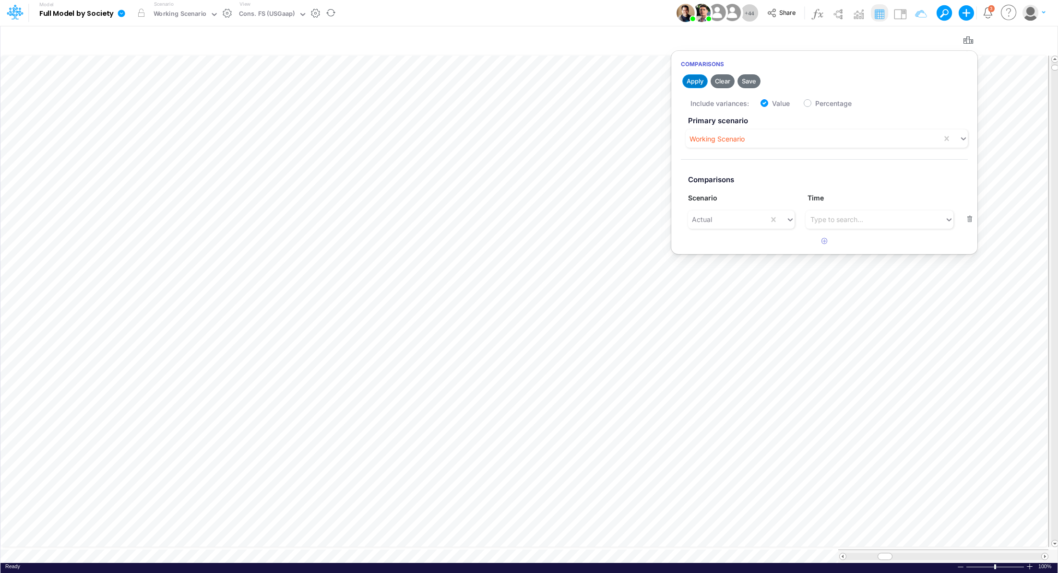
click at [696, 81] on button "Apply" at bounding box center [694, 81] width 25 height 14
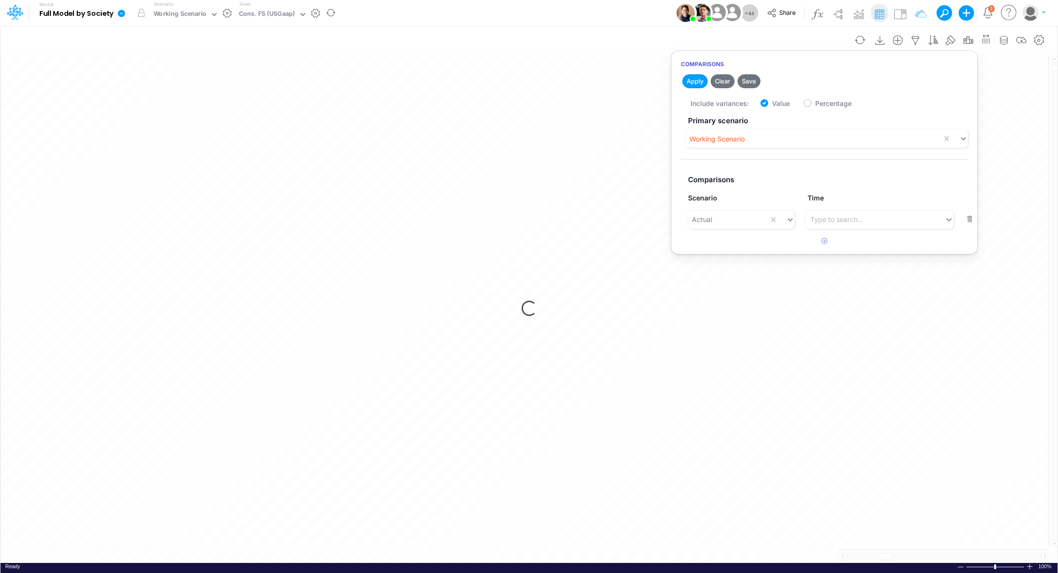
click at [512, 52] on div "Insert new Conditional formatting" at bounding box center [528, 40] width 1057 height 27
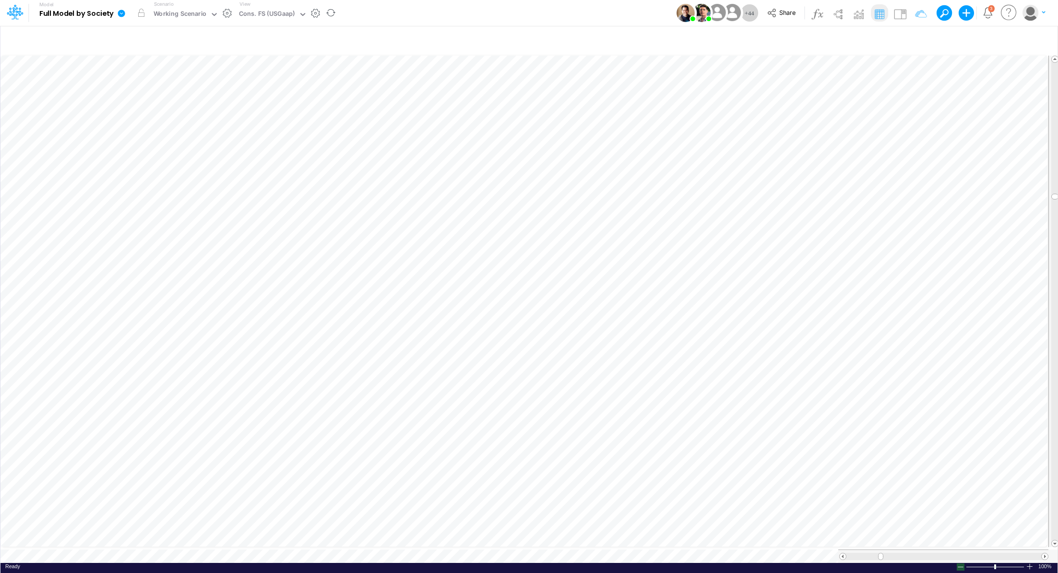
click at [960, 566] on div at bounding box center [961, 567] width 8 height 7
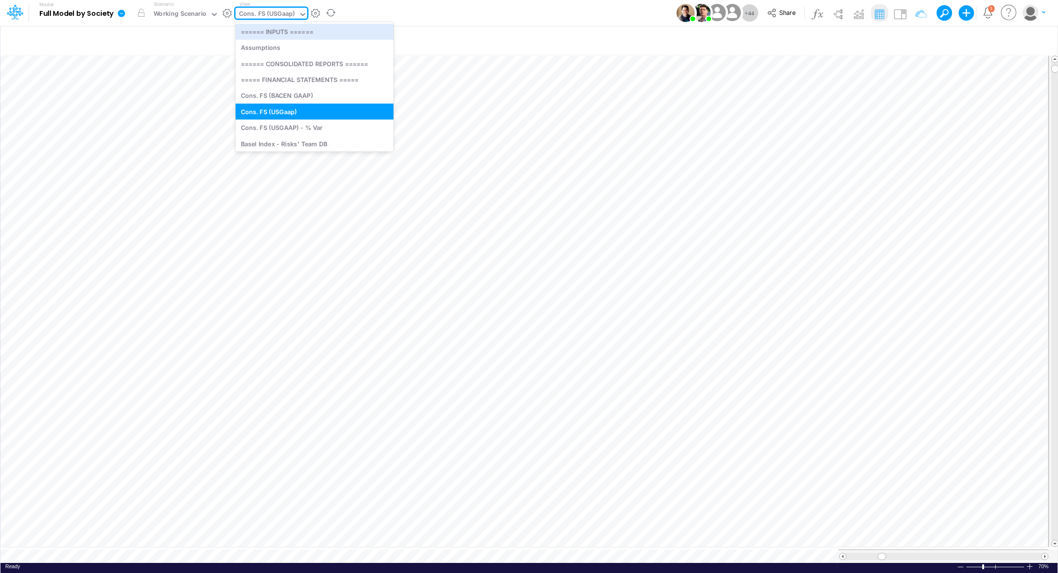
click at [278, 12] on div "Cons. FS (USGaap)" at bounding box center [267, 14] width 56 height 11
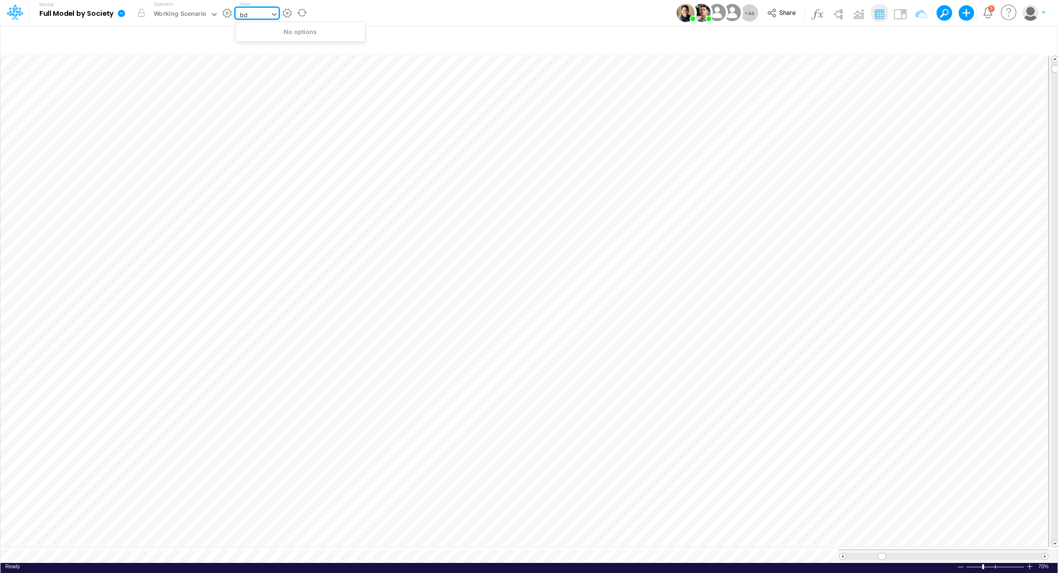
type input "b"
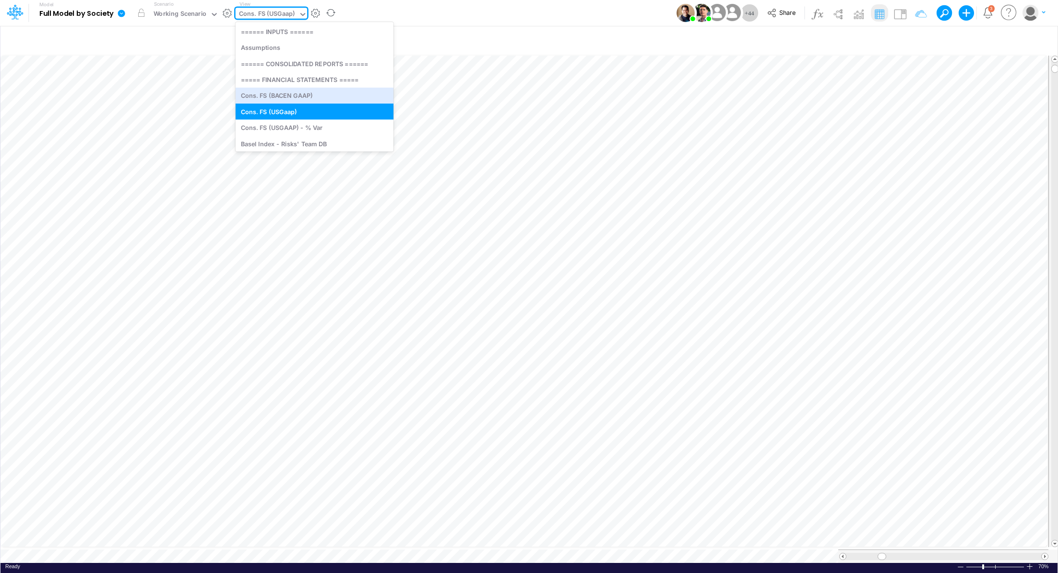
type input "c"
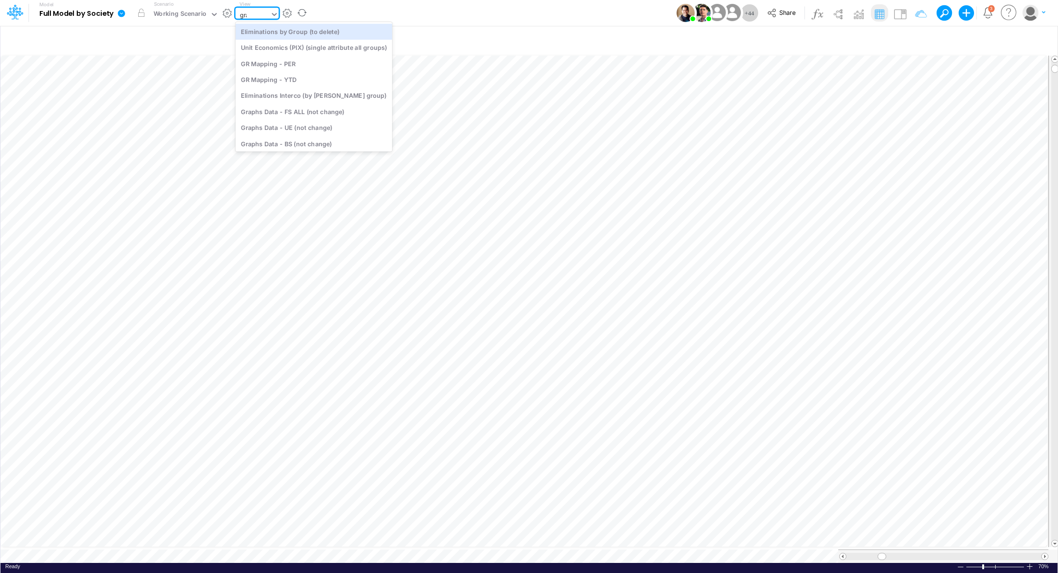
type input "grap"
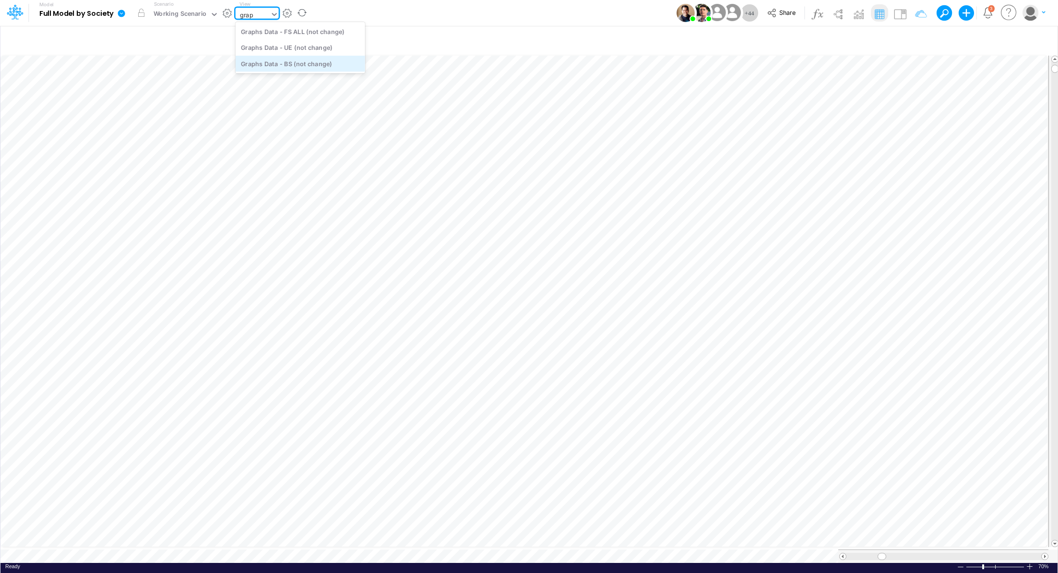
click at [269, 66] on div "Graphs Data - BS (not change)" at bounding box center [301, 64] width 130 height 16
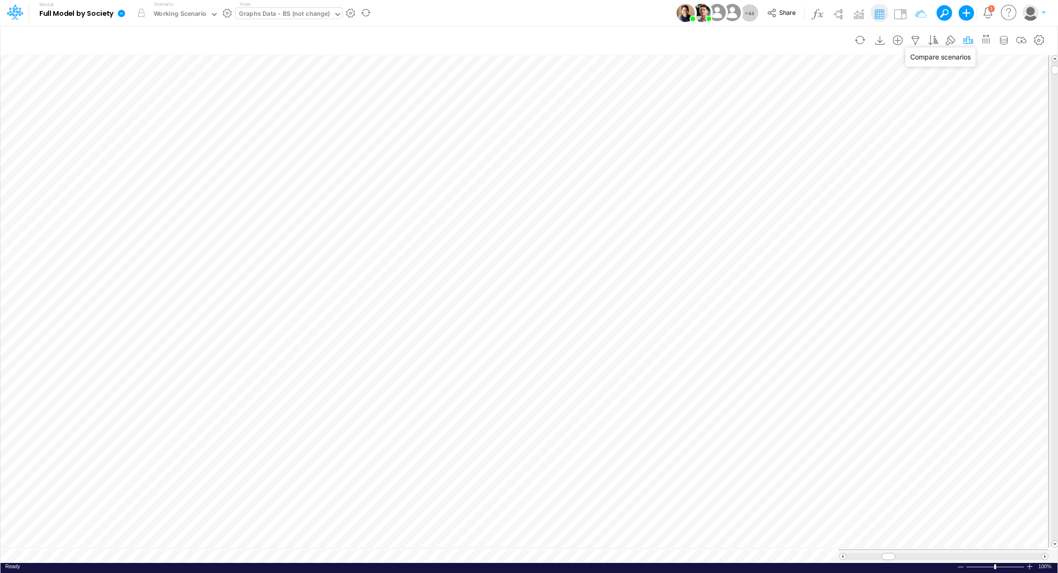
click at [971, 40] on icon "button" at bounding box center [968, 41] width 14 height 10
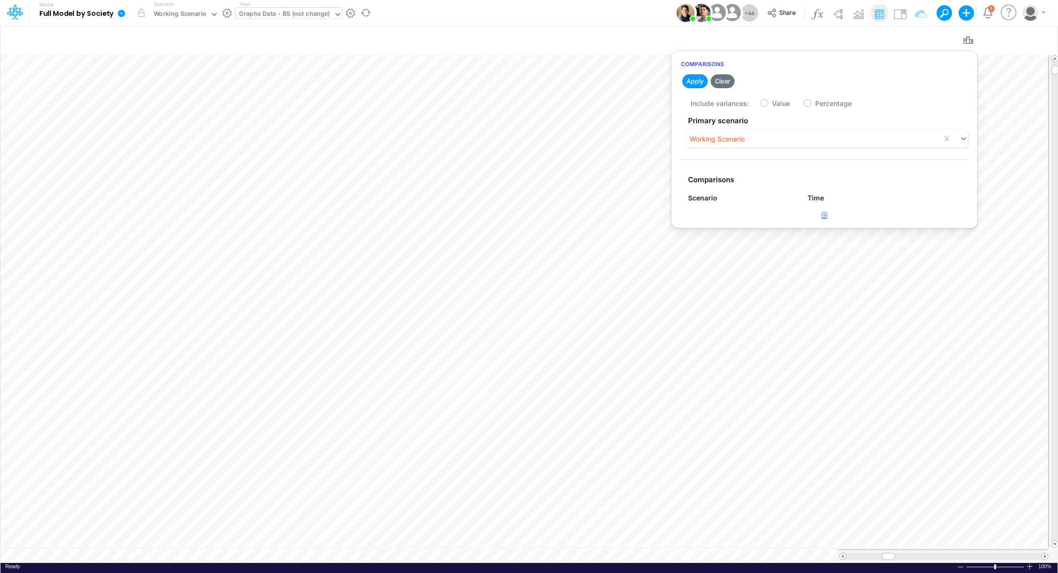
click at [826, 213] on icon "button" at bounding box center [824, 215] width 6 height 6
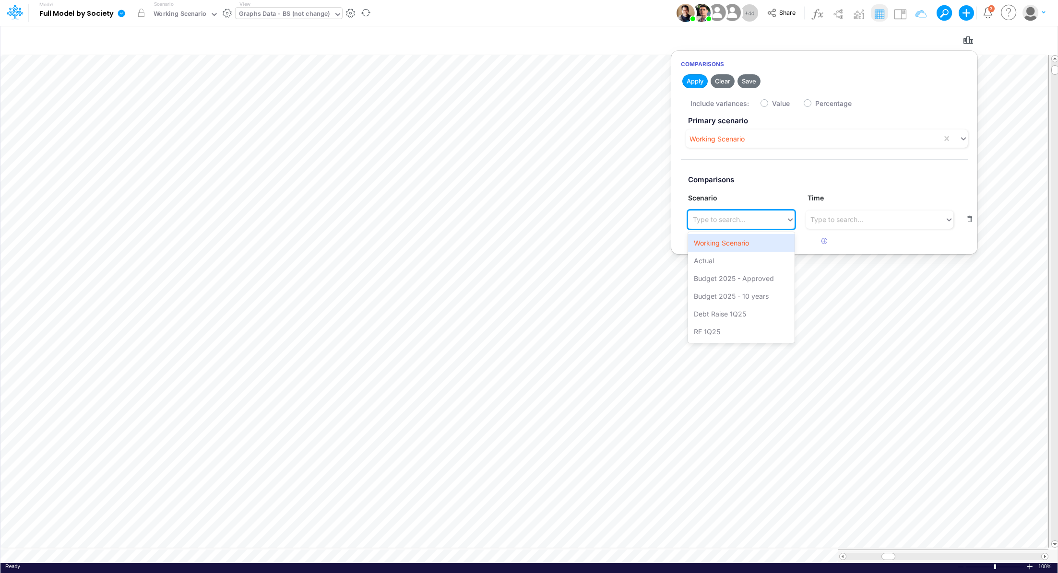
click at [729, 215] on div "Type to search..." at bounding box center [719, 219] width 53 height 10
click at [719, 262] on div "Actual" at bounding box center [741, 261] width 107 height 18
click at [772, 105] on label "Value" at bounding box center [781, 103] width 18 height 10
click at [772, 104] on input "Value" at bounding box center [775, 101] width 6 height 6
checkbox input "true"
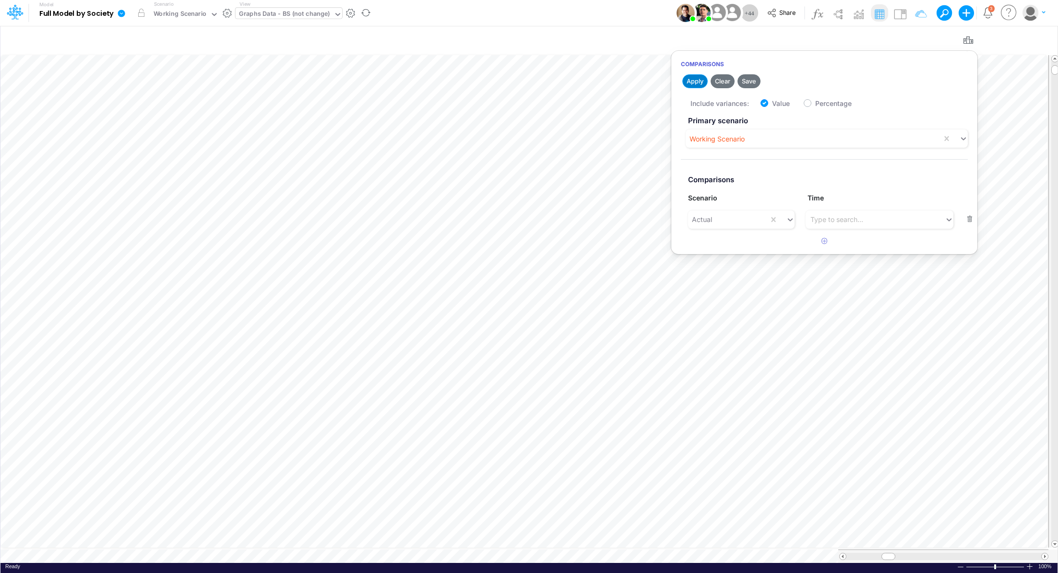
click at [690, 83] on button "Apply" at bounding box center [694, 81] width 25 height 14
click at [963, 564] on div at bounding box center [961, 567] width 8 height 7
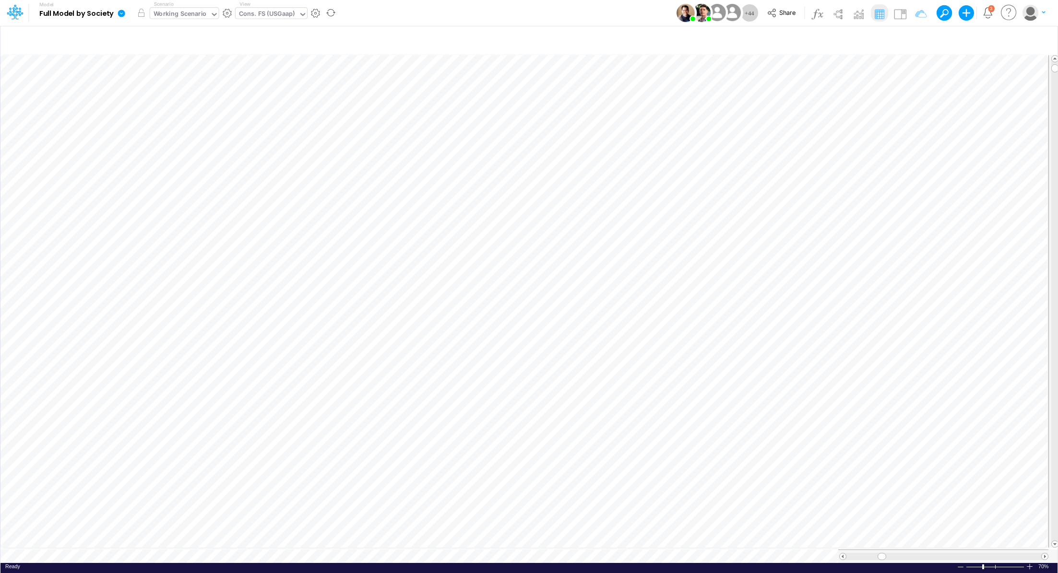
click at [162, 15] on div "Working Scenario" at bounding box center [180, 14] width 53 height 11
click at [971, 41] on icon "button" at bounding box center [968, 41] width 14 height 10
click at [866, 223] on div "Type to search..." at bounding box center [875, 220] width 139 height 16
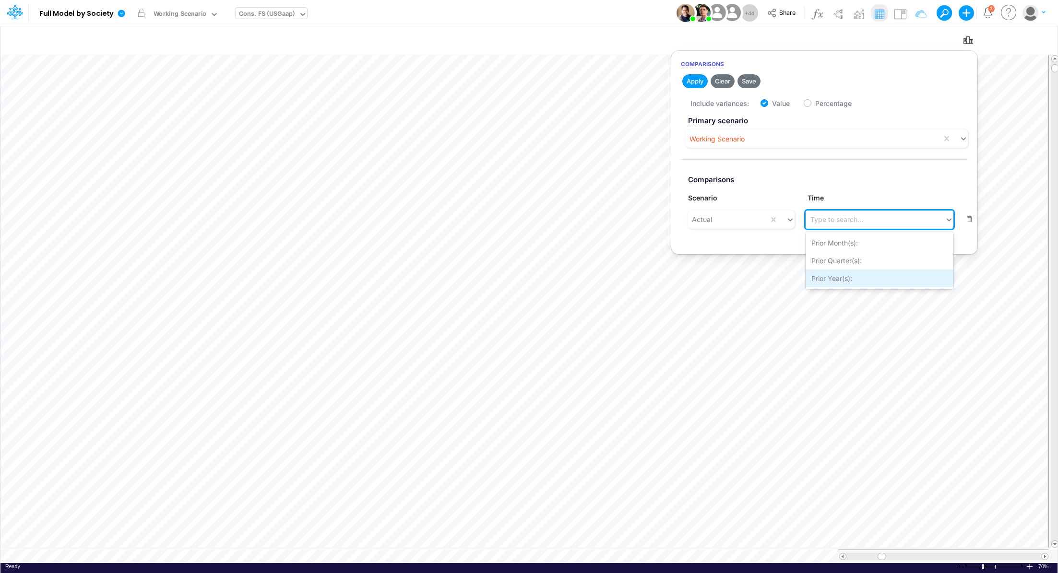
click at [856, 276] on div "Prior Year(s):" at bounding box center [880, 279] width 148 height 18
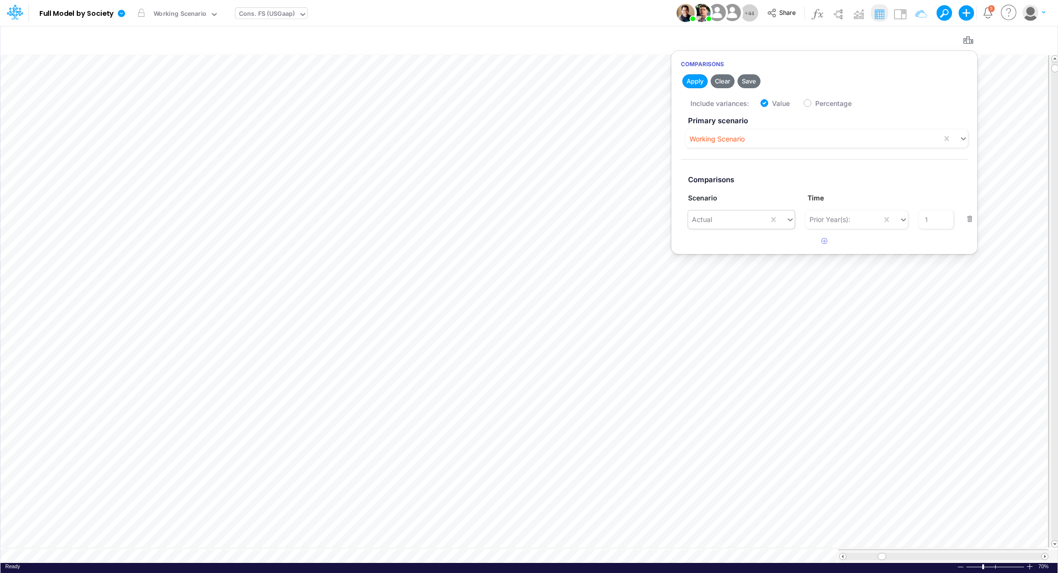
click at [716, 215] on div "Actual" at bounding box center [728, 220] width 81 height 16
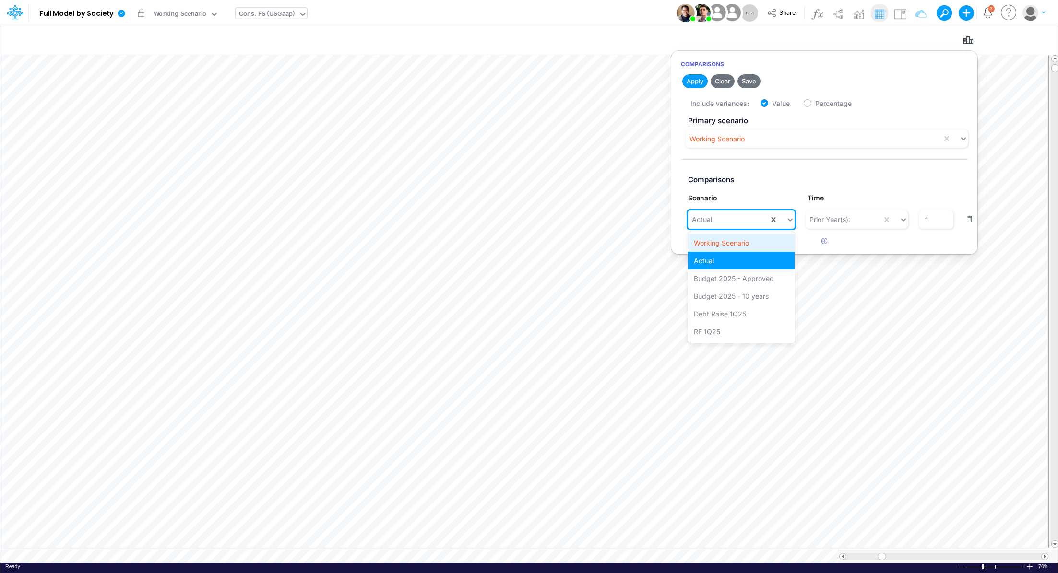
click at [735, 243] on div "Working Scenario" at bounding box center [741, 243] width 107 height 18
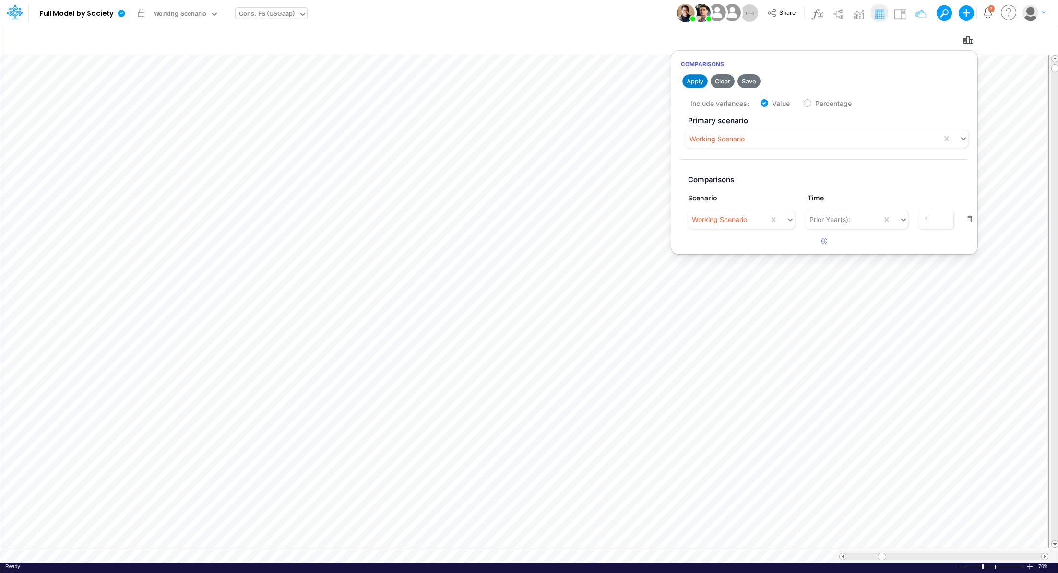
click at [697, 83] on button "Apply" at bounding box center [694, 81] width 25 height 14
click at [1031, 563] on div at bounding box center [1030, 566] width 8 height 7
click at [303, 15] on icon at bounding box center [302, 14] width 9 height 9
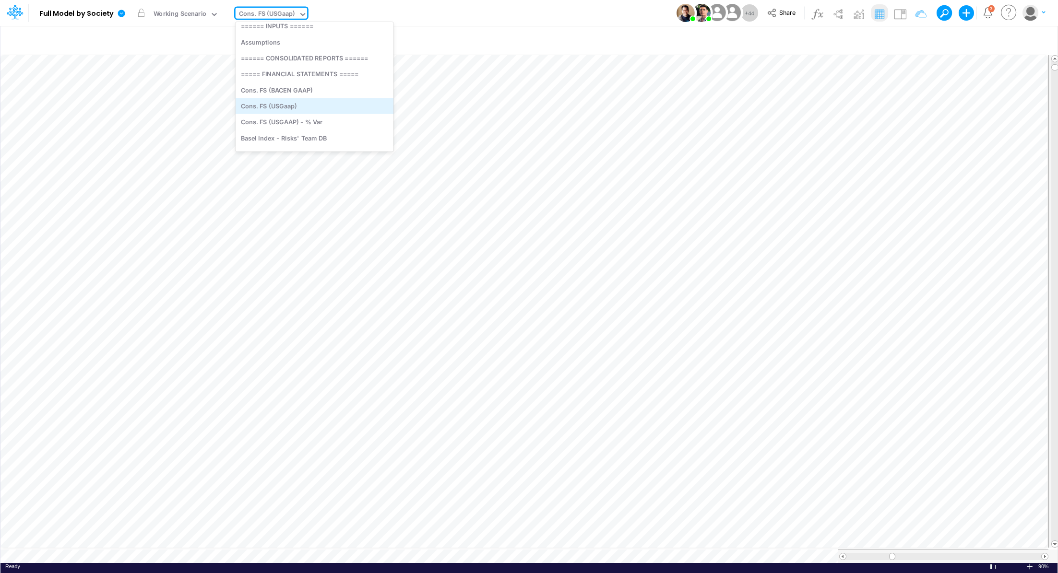
scroll to position [17, 0]
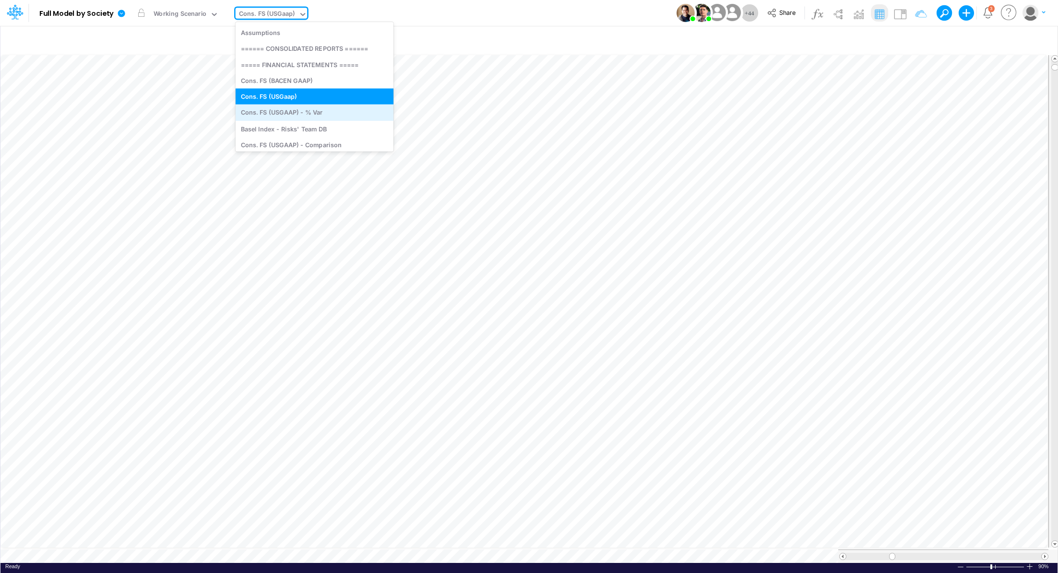
click at [301, 114] on div "Cons. FS (USGAAP) - % Var" at bounding box center [315, 113] width 158 height 16
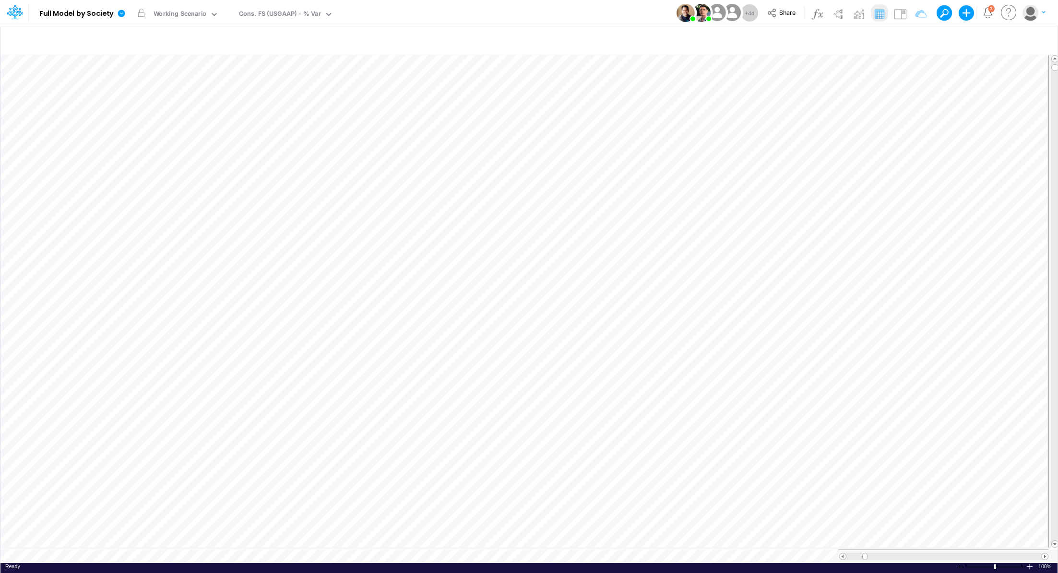
scroll to position [4, 1]
click at [968, 39] on icon "button" at bounding box center [968, 41] width 14 height 10
click at [986, 38] on icon "button" at bounding box center [986, 39] width 10 height 14
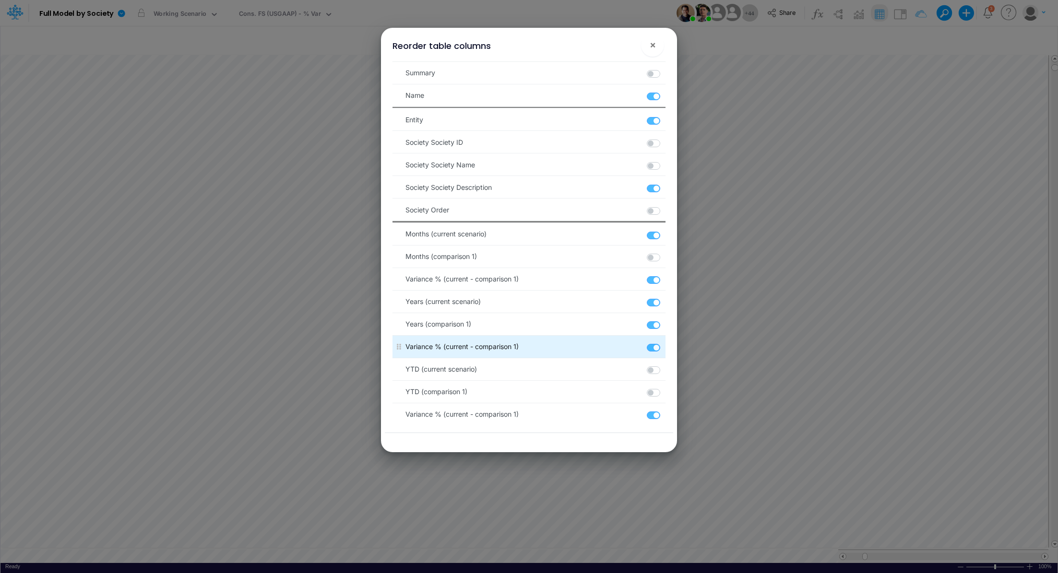
scroll to position [36, 0]
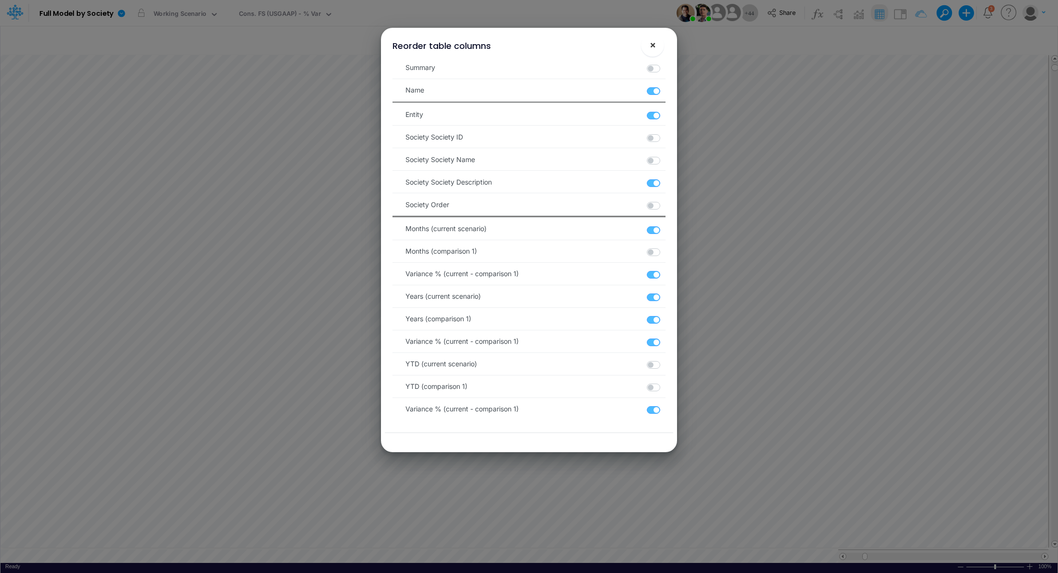
click at [654, 47] on span "×" at bounding box center [653, 45] width 6 height 12
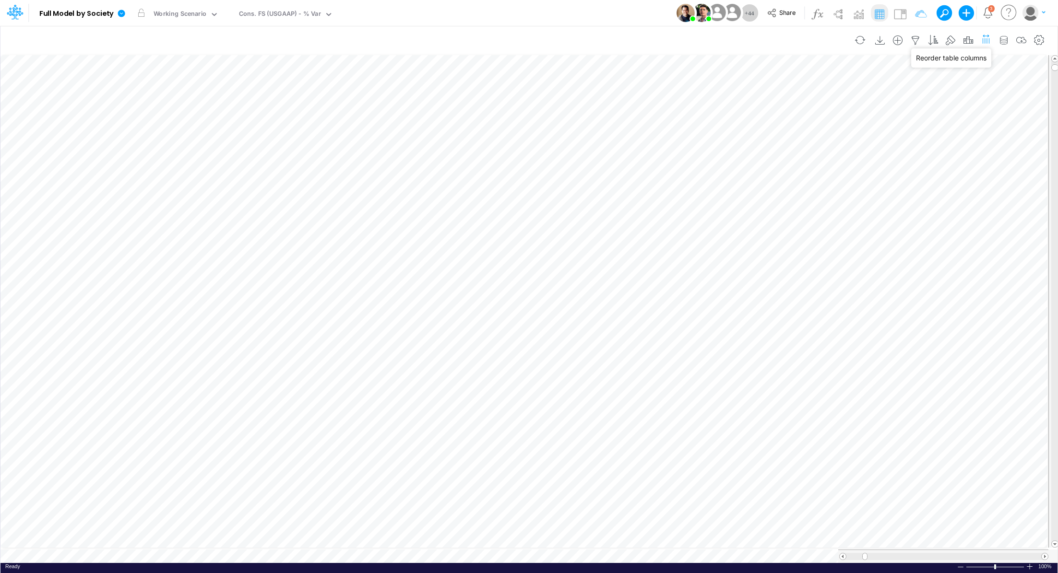
click at [985, 40] on icon "button" at bounding box center [986, 39] width 10 height 14
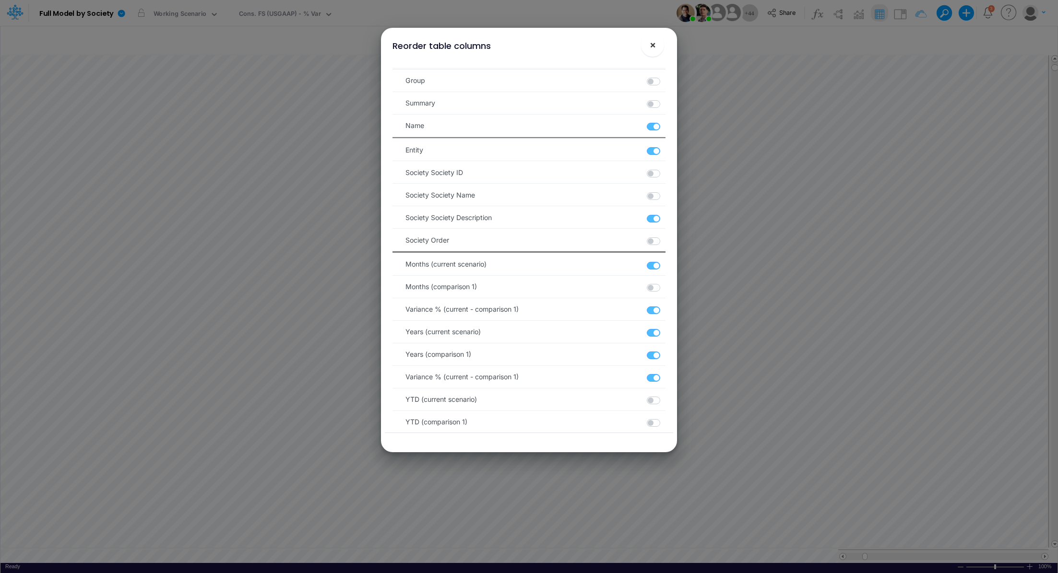
click at [652, 48] on span "×" at bounding box center [653, 45] width 6 height 12
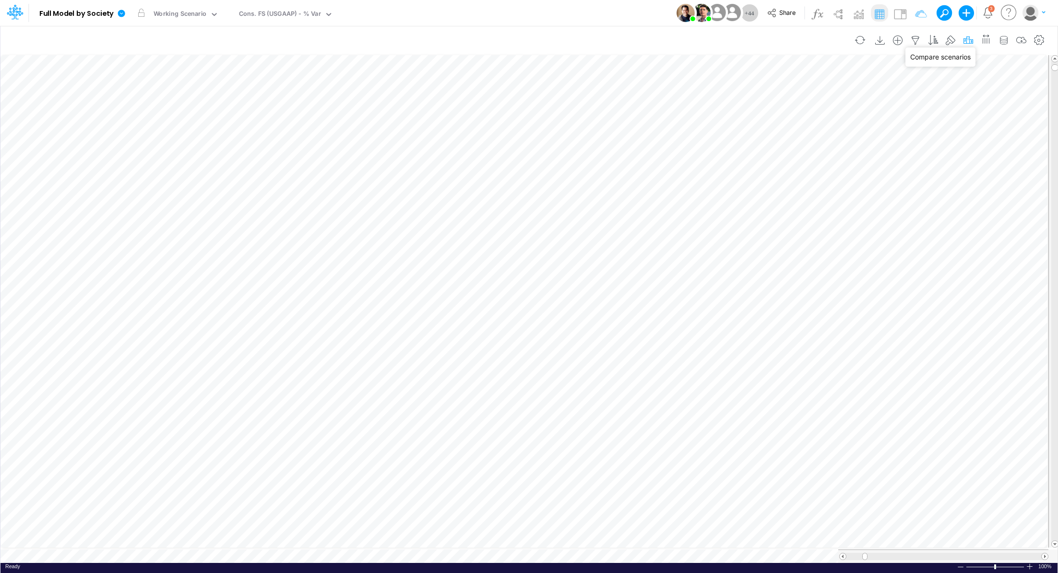
click at [968, 41] on icon "button" at bounding box center [968, 41] width 14 height 10
click at [1043, 42] on icon "button" at bounding box center [1039, 41] width 14 height 10
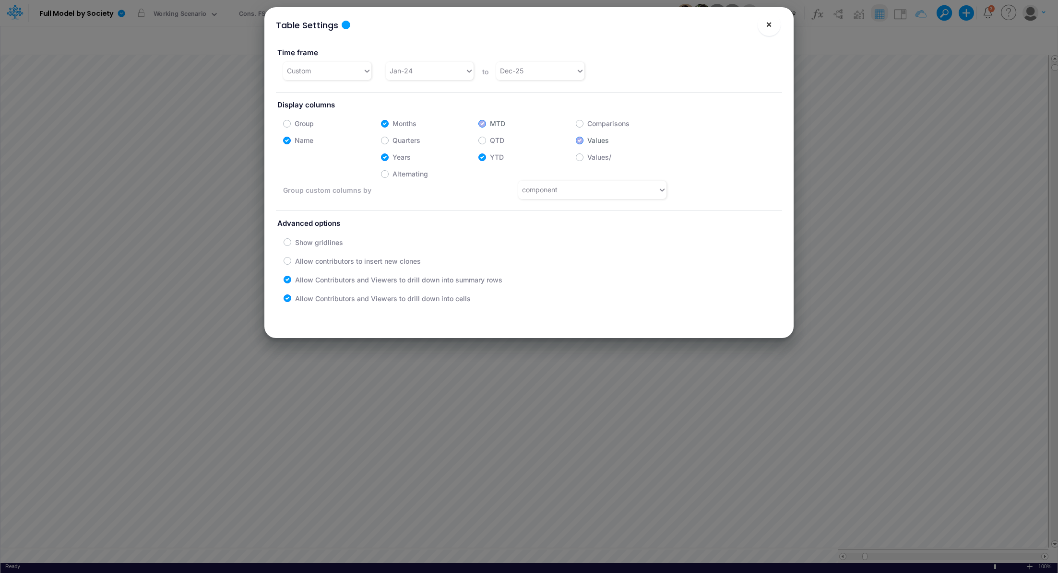
click at [772, 24] on button "×" at bounding box center [769, 24] width 23 height 23
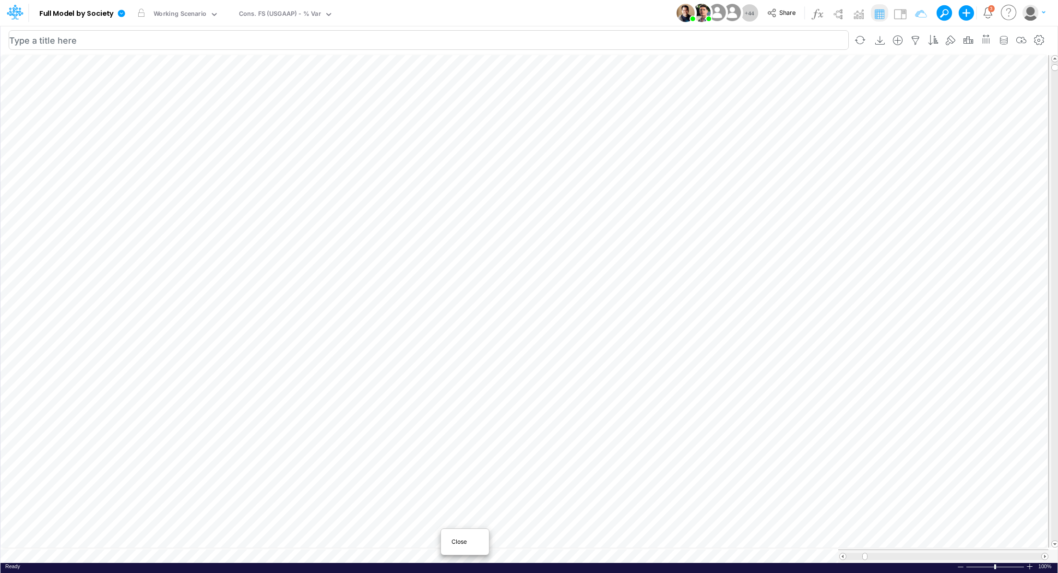
scroll to position [4, 1]
click at [463, 541] on span "Close" at bounding box center [464, 542] width 26 height 9
click at [334, 545] on span "Close" at bounding box center [345, 543] width 26 height 9
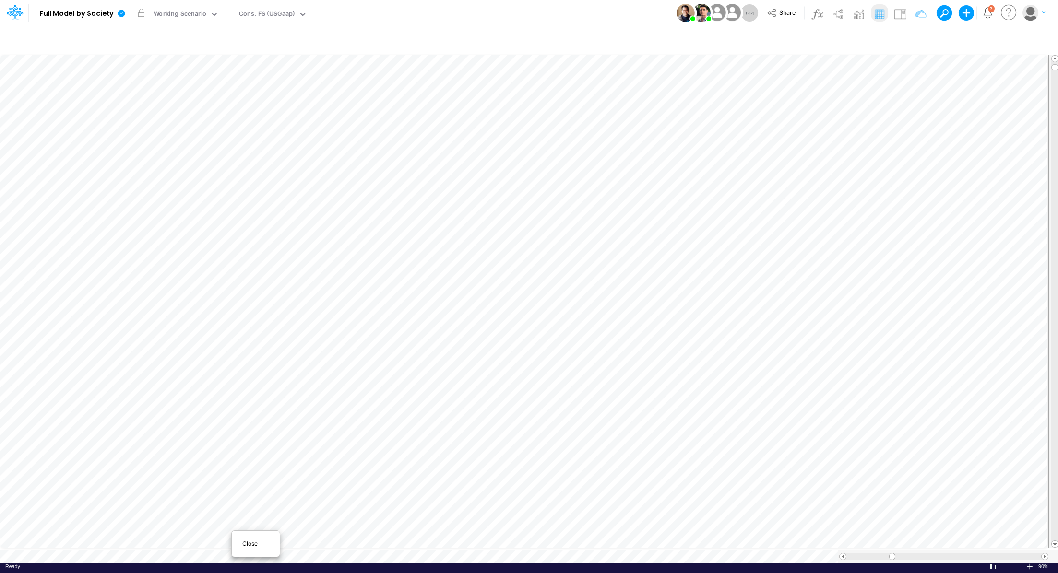
click at [248, 541] on span "Close" at bounding box center [255, 544] width 26 height 9
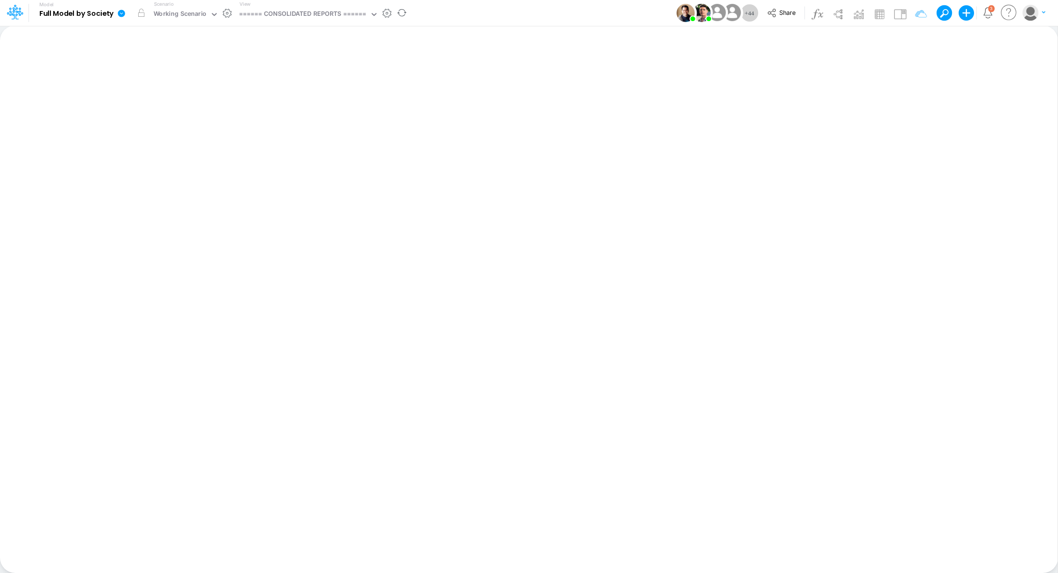
click at [120, 15] on icon at bounding box center [121, 13] width 7 height 7
click at [396, 132] on div "Insert new Conditional formatting Paste Cut Copy AutoFill Ready 100% Sum: null …" at bounding box center [528, 299] width 1057 height 548
click at [543, 64] on div "Insert new Conditional formatting Paste Cut Copy AutoFill Ready 100% Sum: null …" at bounding box center [528, 299] width 1057 height 548
click at [945, 14] on button at bounding box center [940, 12] width 9 height 9
click at [673, 320] on div "Insert new Conditional formatting Paste Cut Copy AutoFill Ready 100% Sum: null …" at bounding box center [528, 299] width 1057 height 548
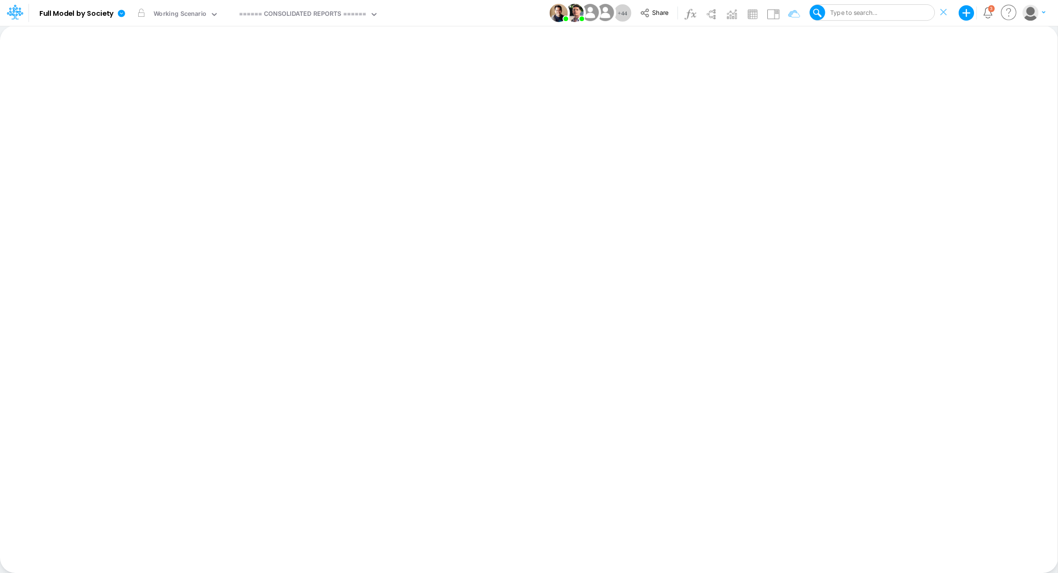
click at [848, 13] on div "Type to search..." at bounding box center [852, 12] width 49 height 9
click at [267, 100] on div "Insert new Conditional formatting Paste Cut Copy AutoFill Ready 100% Sum: null …" at bounding box center [528, 299] width 1057 height 548
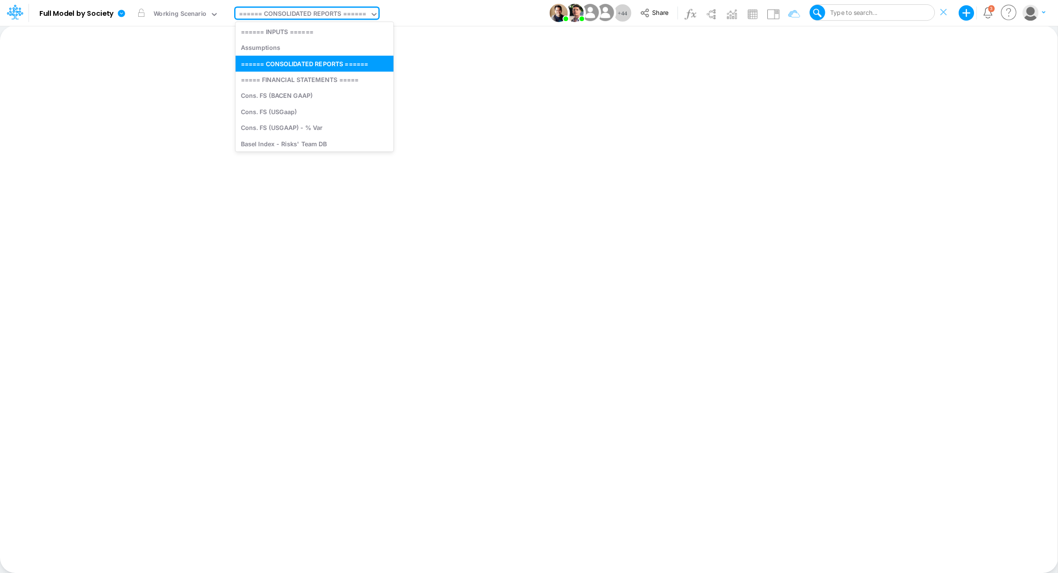
click at [293, 16] on div "====== CONSOLIDATED REPORTS ======" at bounding box center [303, 14] width 128 height 11
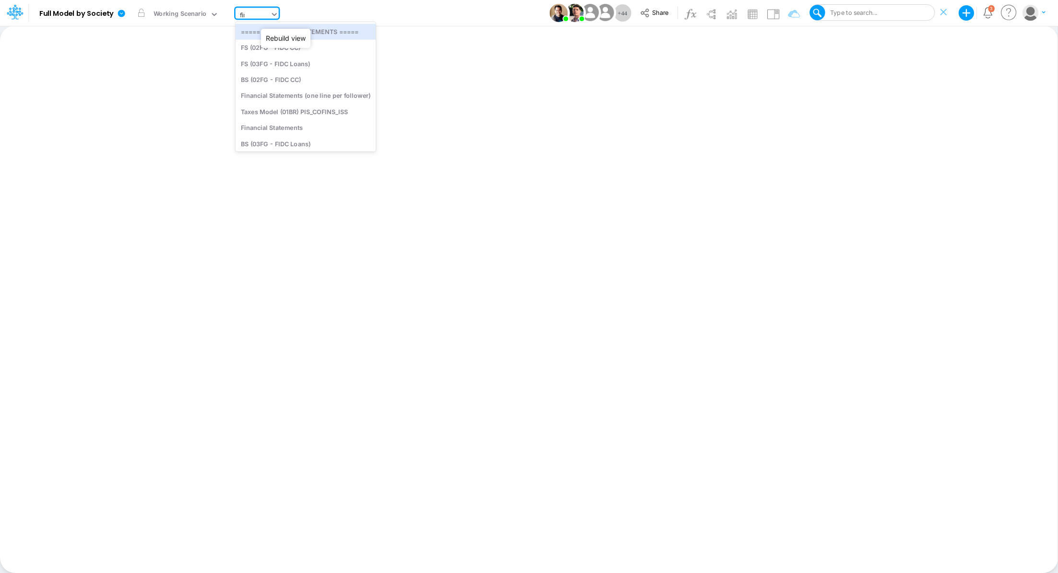
type input "fina"
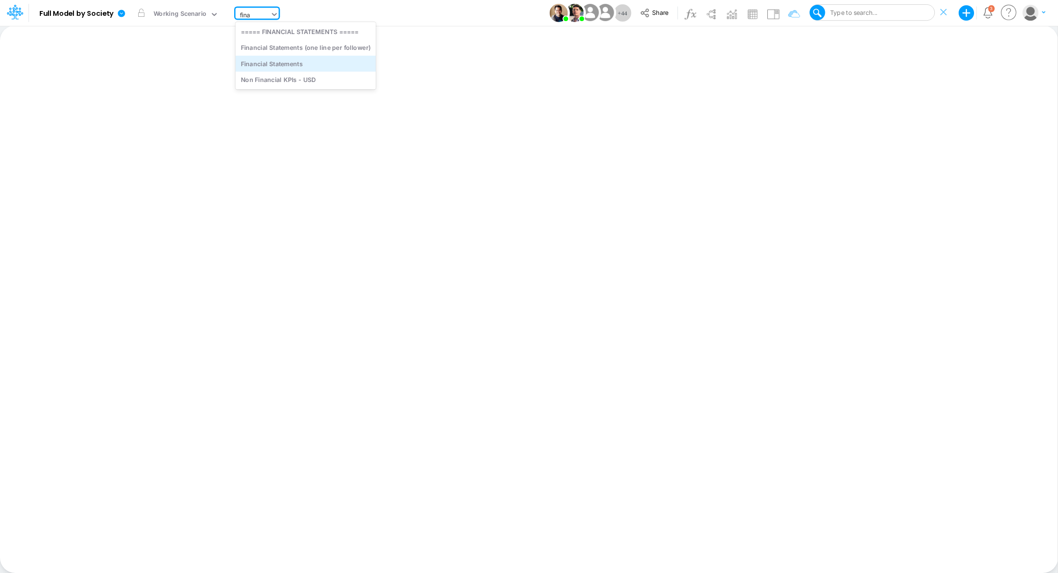
click at [302, 63] on div "Financial Statements" at bounding box center [306, 64] width 141 height 16
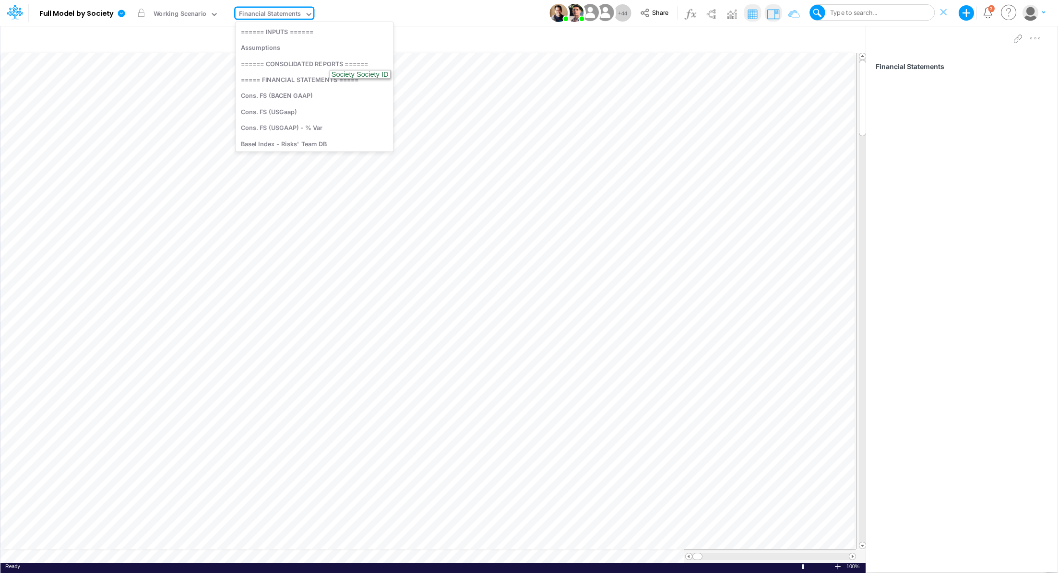
click at [299, 15] on div "Financial Statements" at bounding box center [270, 15] width 69 height 14
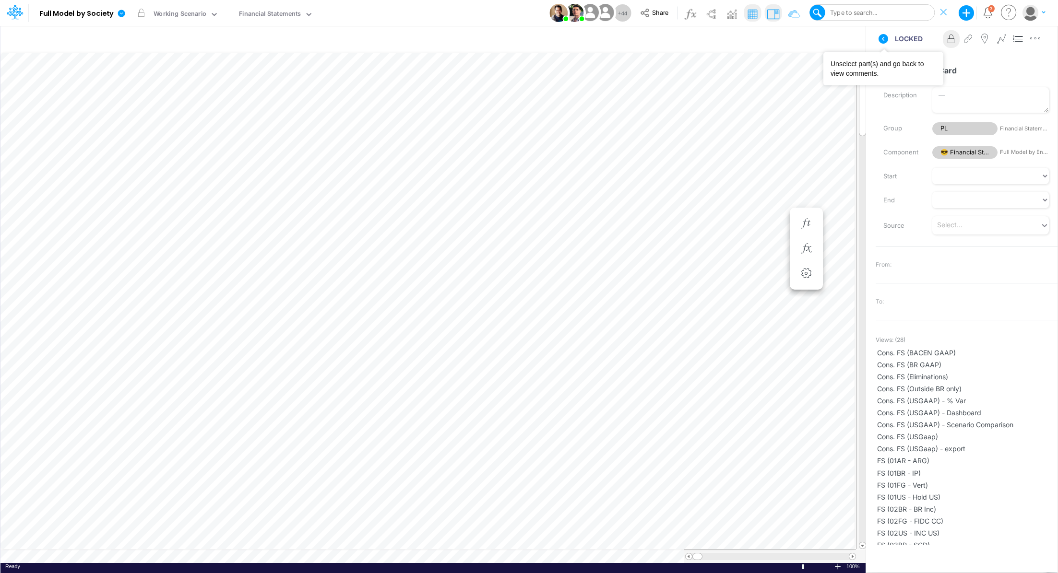
click at [883, 40] on icon at bounding box center [883, 39] width 12 height 12
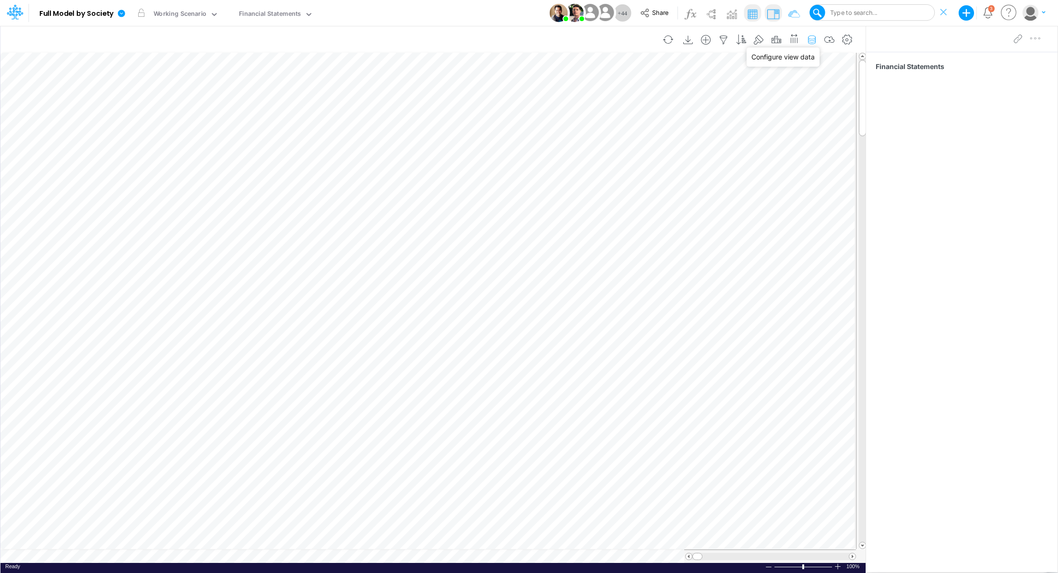
click at [815, 39] on icon "button" at bounding box center [812, 40] width 14 height 10
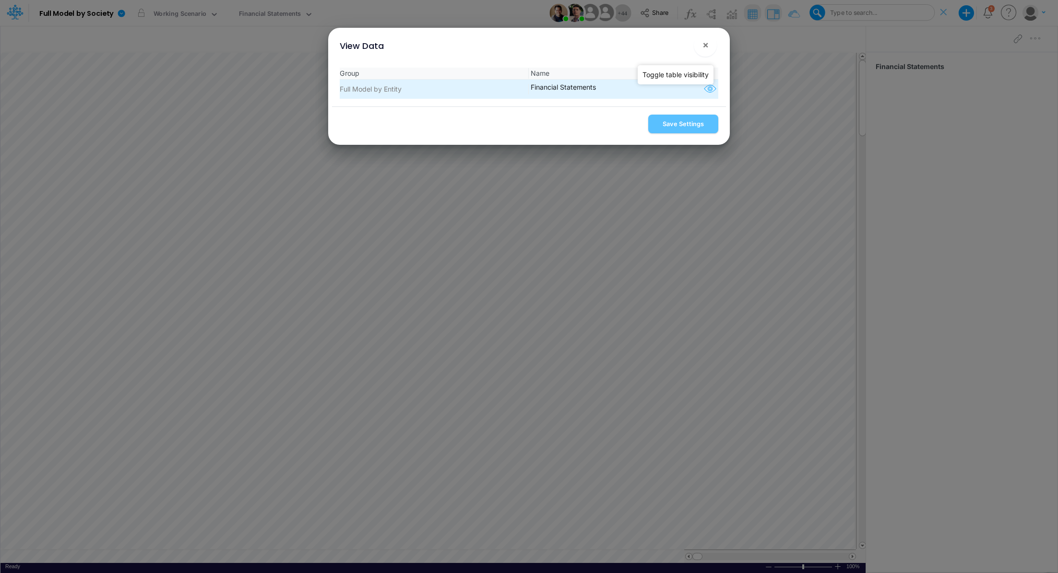
click at [710, 90] on icon "button" at bounding box center [710, 89] width 14 height 12
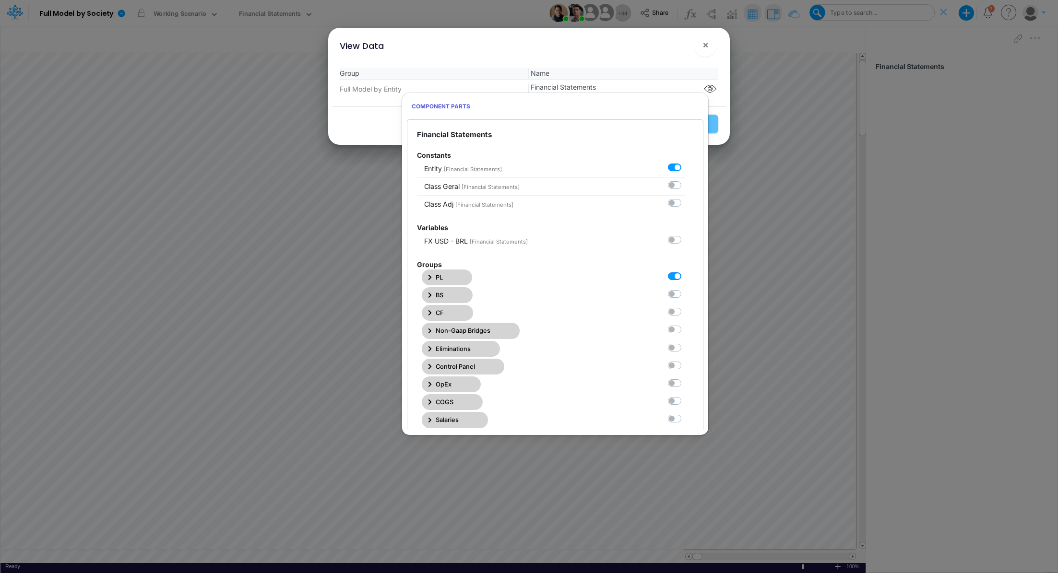
click at [685, 271] on label at bounding box center [685, 271] width 0 height 0
click at [685, 275] on Statements0 "checkbox" at bounding box center [688, 274] width 6 height 6
checkbox Statements0 "false"
click at [685, 289] on label at bounding box center [685, 289] width 0 height 0
click at [685, 294] on Statements1 "checkbox" at bounding box center [688, 292] width 6 height 6
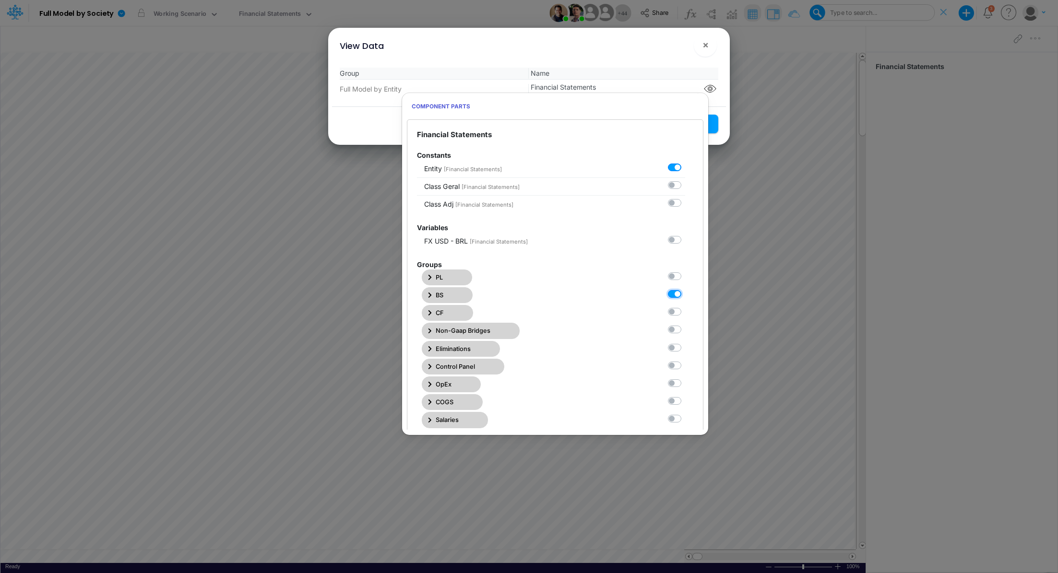
checkbox Statements1 "true"
click at [715, 126] on button "Save Settings" at bounding box center [683, 124] width 70 height 19
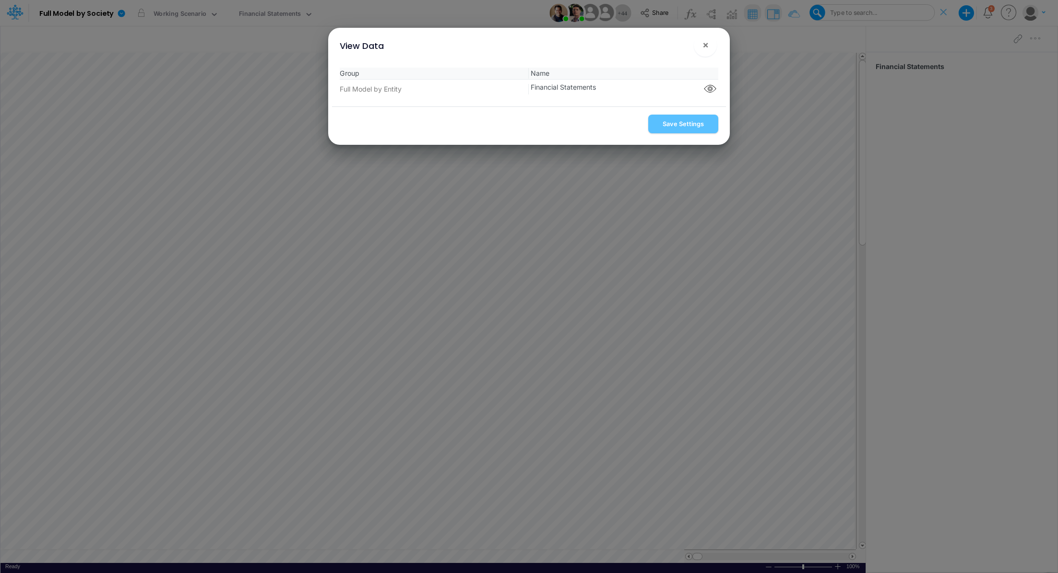
click at [369, 246] on div "View Data × Group Name Full Model by Entity Financial Statements Component part…" at bounding box center [529, 286] width 1058 height 573
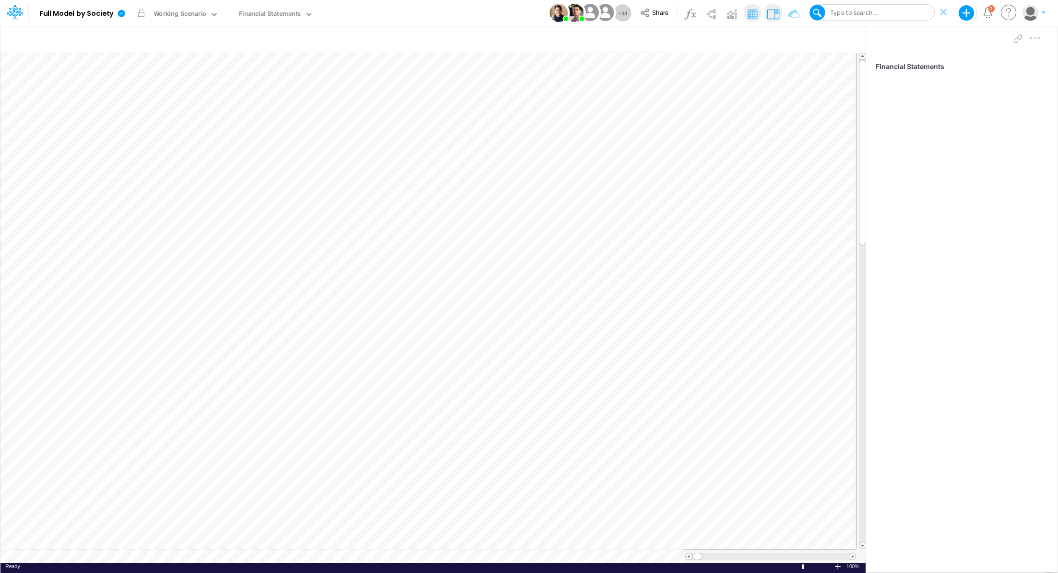
scroll to position [4, 1]
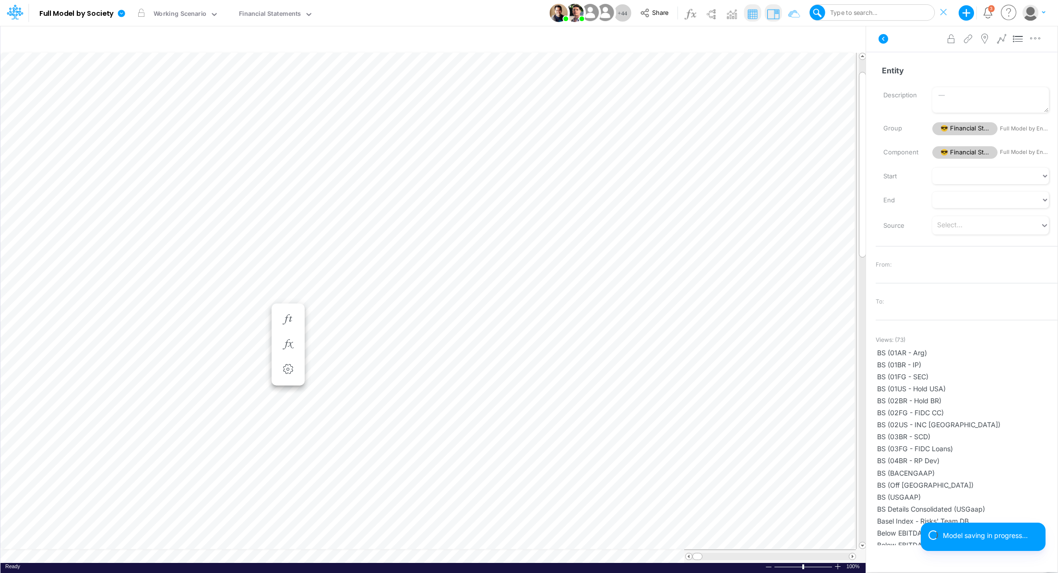
scroll to position [4, 1]
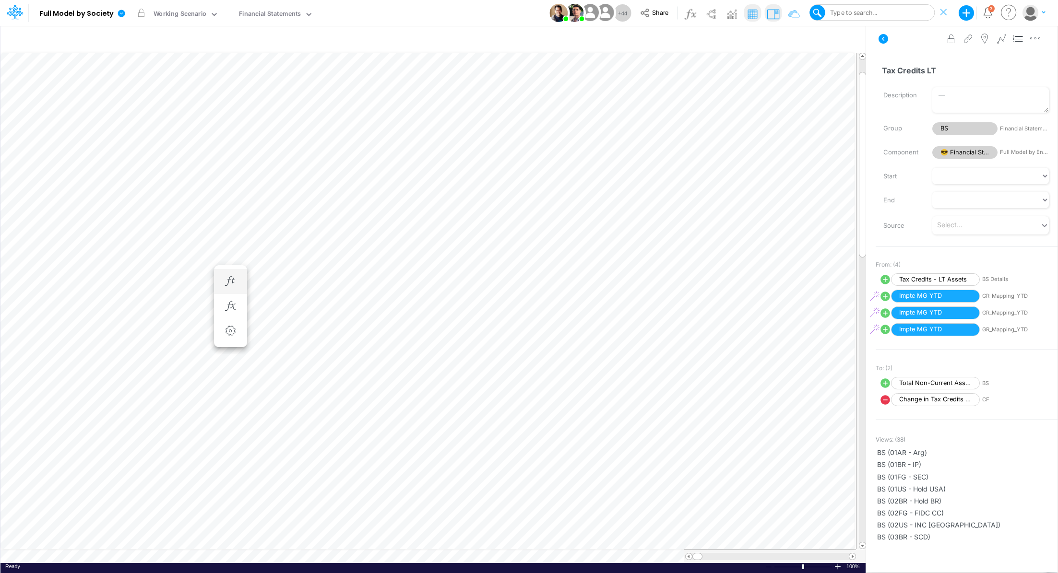
scroll to position [4, 1]
click at [582, 308] on icon "button" at bounding box center [576, 306] width 14 height 10
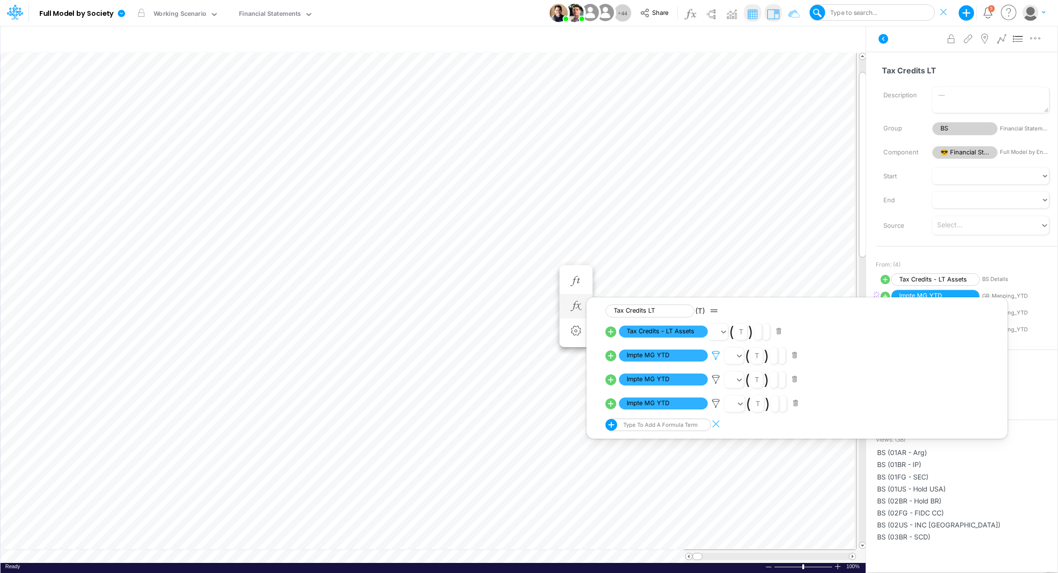
click at [719, 356] on icon at bounding box center [716, 356] width 14 height 10
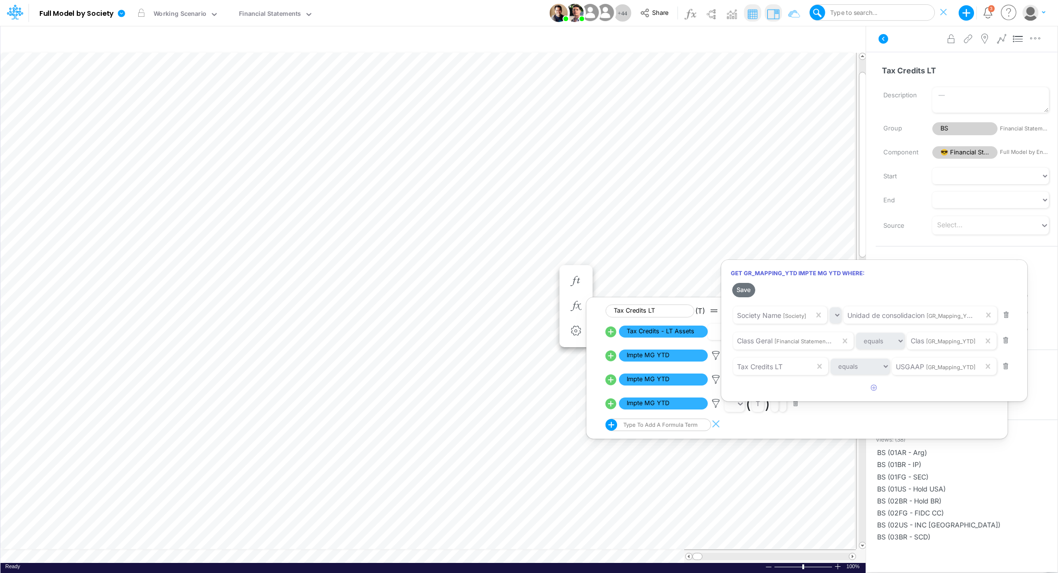
click at [711, 378] on div at bounding box center [529, 289] width 1058 height 569
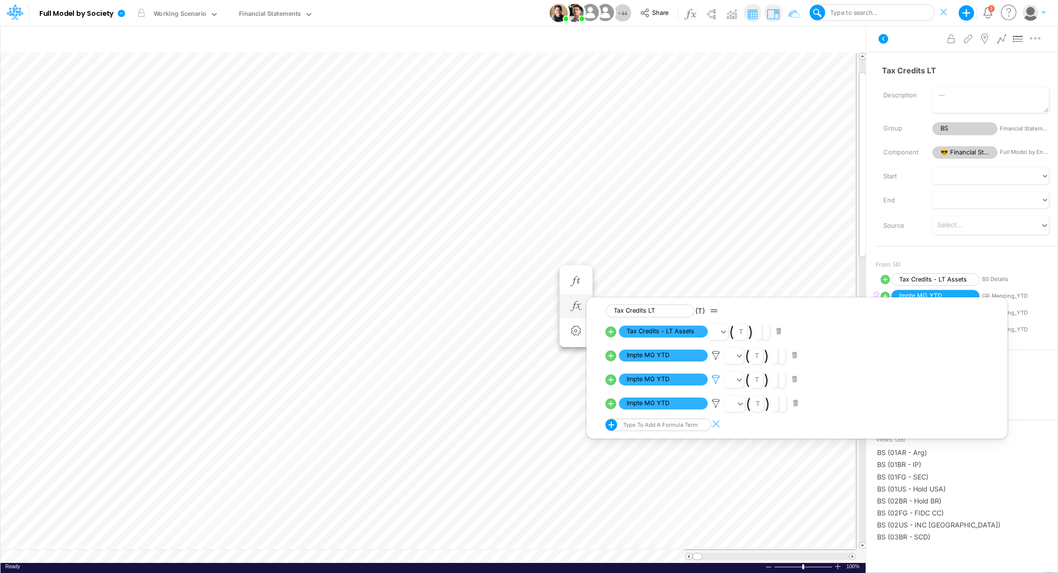
click at [715, 361] on icon at bounding box center [716, 356] width 14 height 10
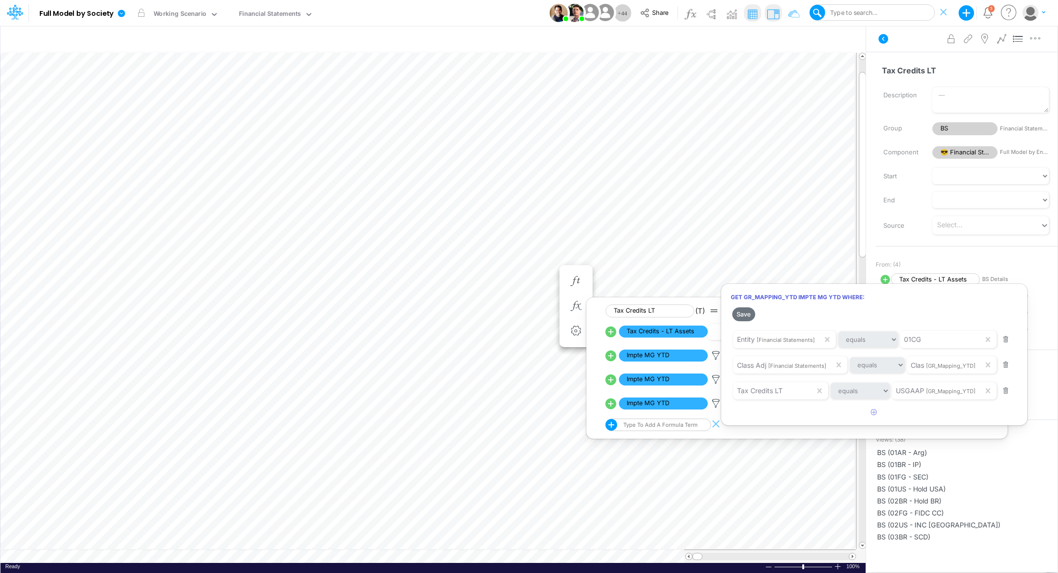
click at [713, 404] on div at bounding box center [529, 289] width 1058 height 569
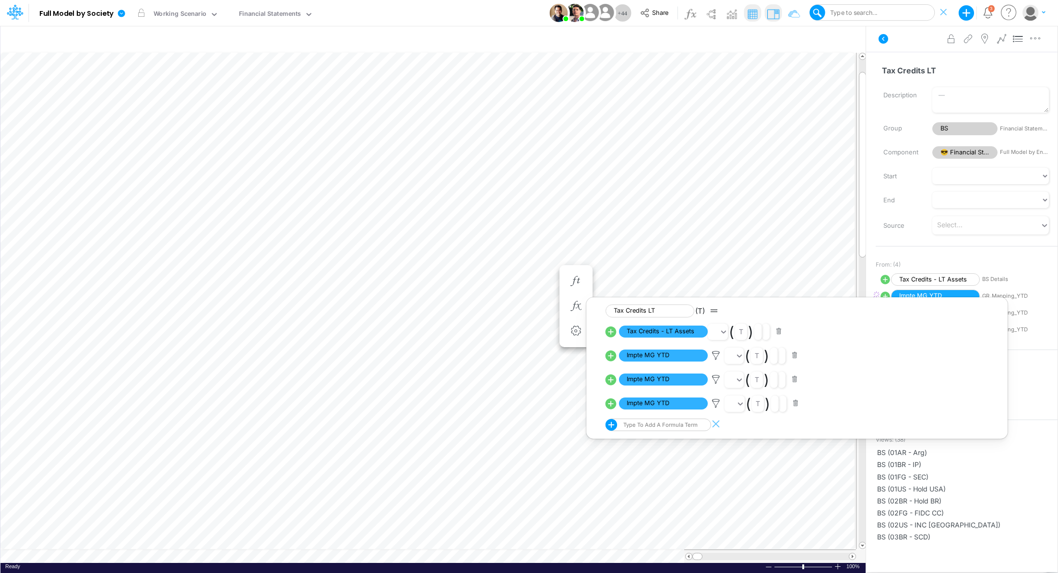
click at [713, 361] on icon at bounding box center [716, 356] width 14 height 10
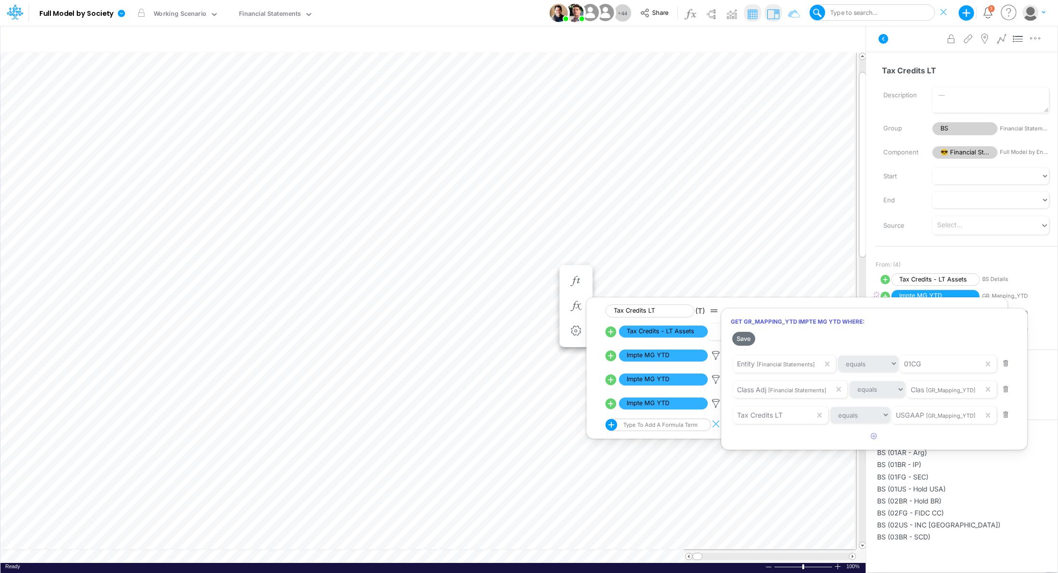
click at [713, 381] on div at bounding box center [529, 289] width 1058 height 569
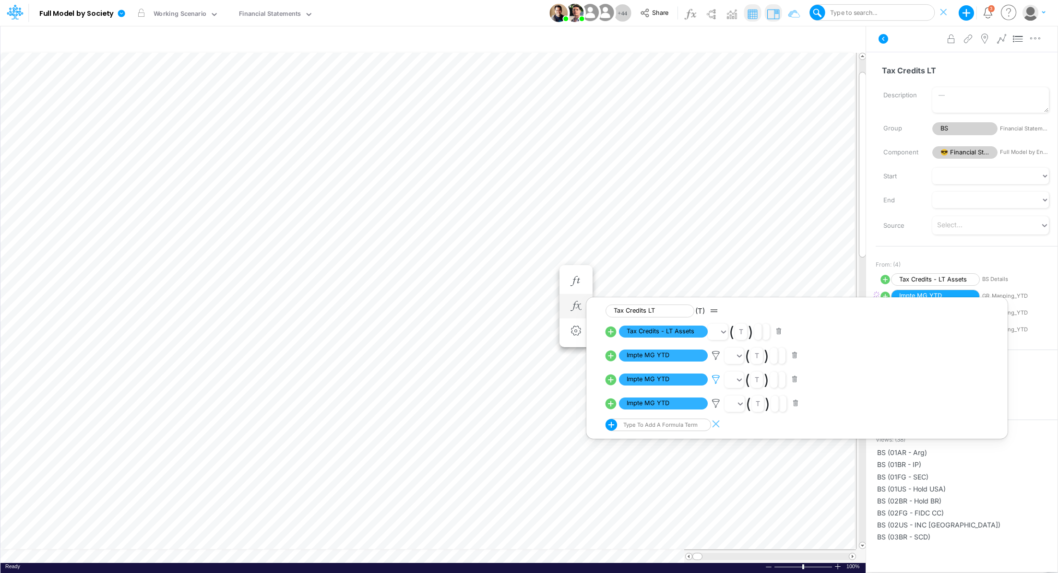
click at [714, 361] on icon at bounding box center [716, 356] width 14 height 10
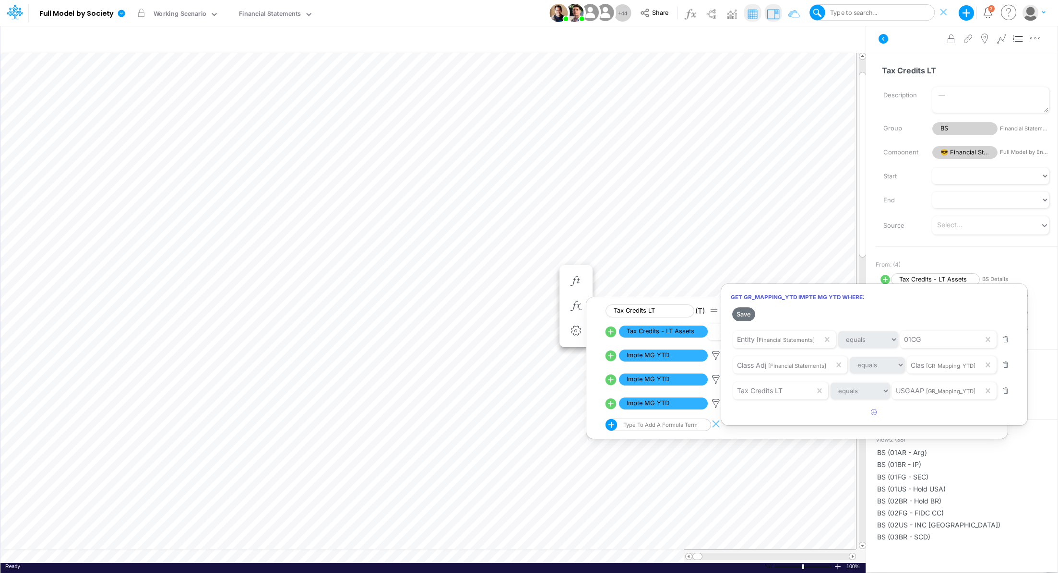
click at [715, 403] on div at bounding box center [529, 289] width 1058 height 569
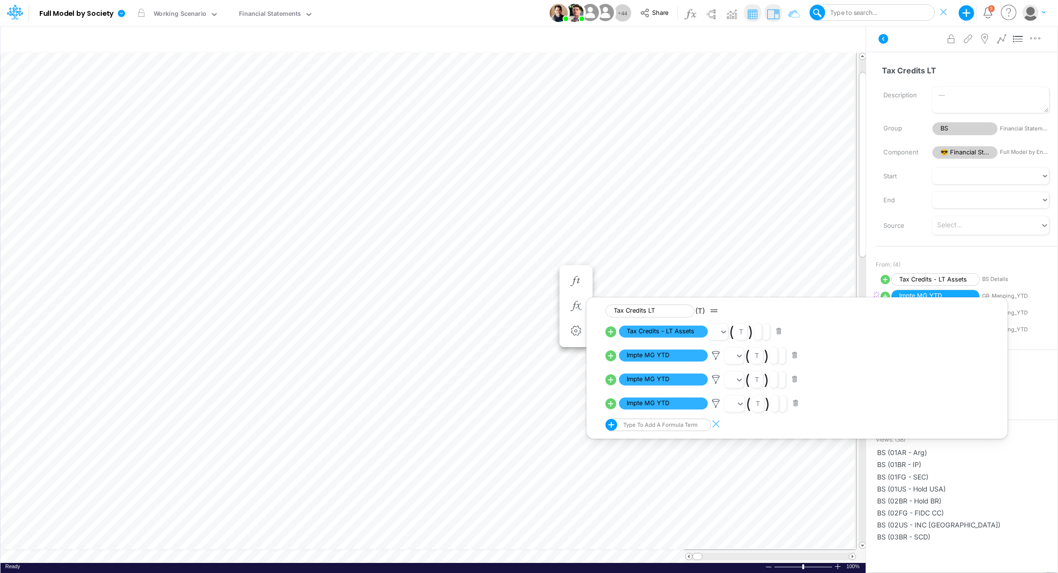
click at [715, 361] on icon at bounding box center [716, 356] width 14 height 10
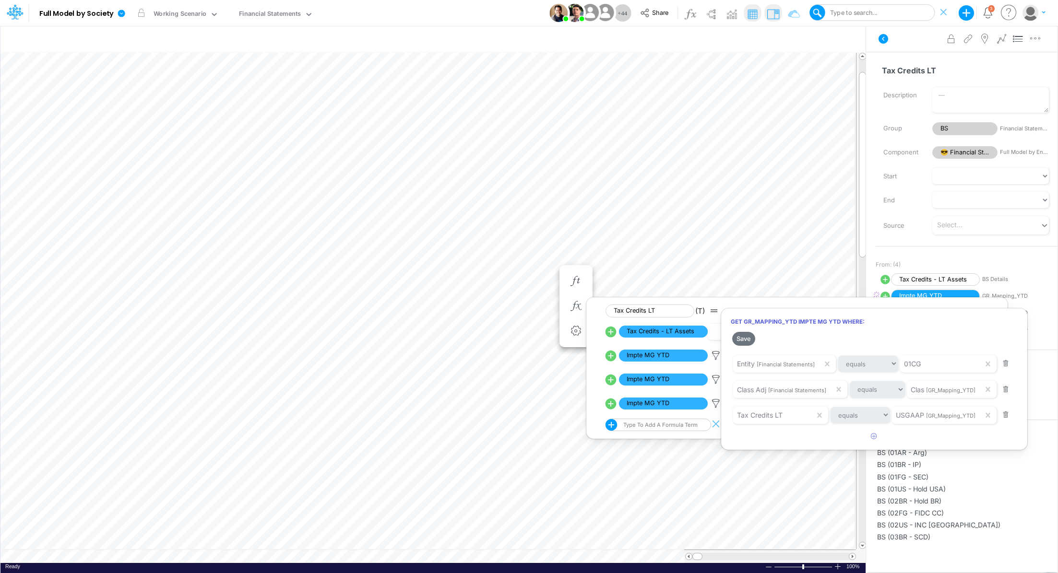
click at [713, 379] on div at bounding box center [529, 289] width 1058 height 569
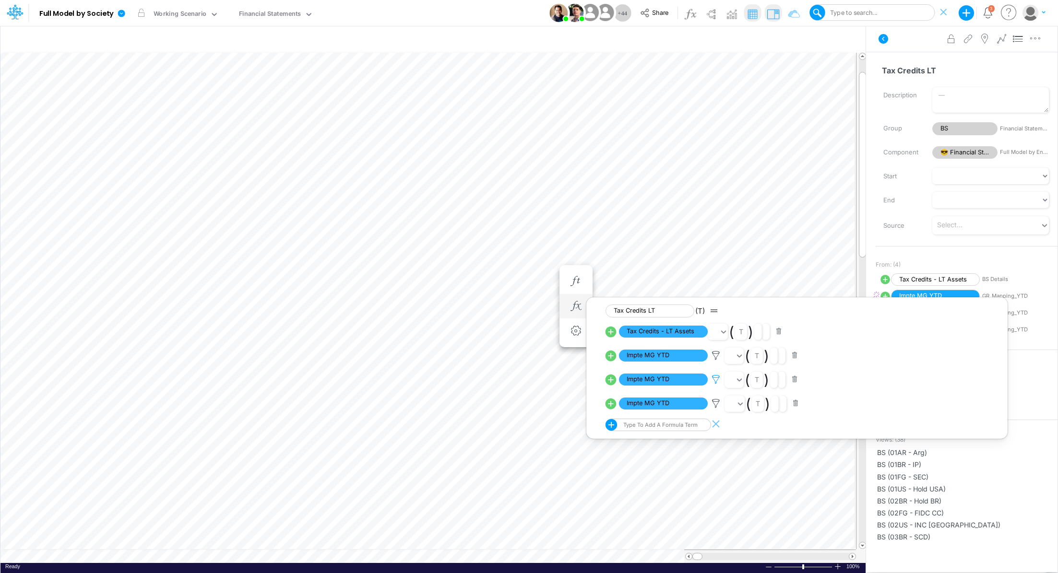
click at [714, 361] on icon at bounding box center [716, 356] width 14 height 10
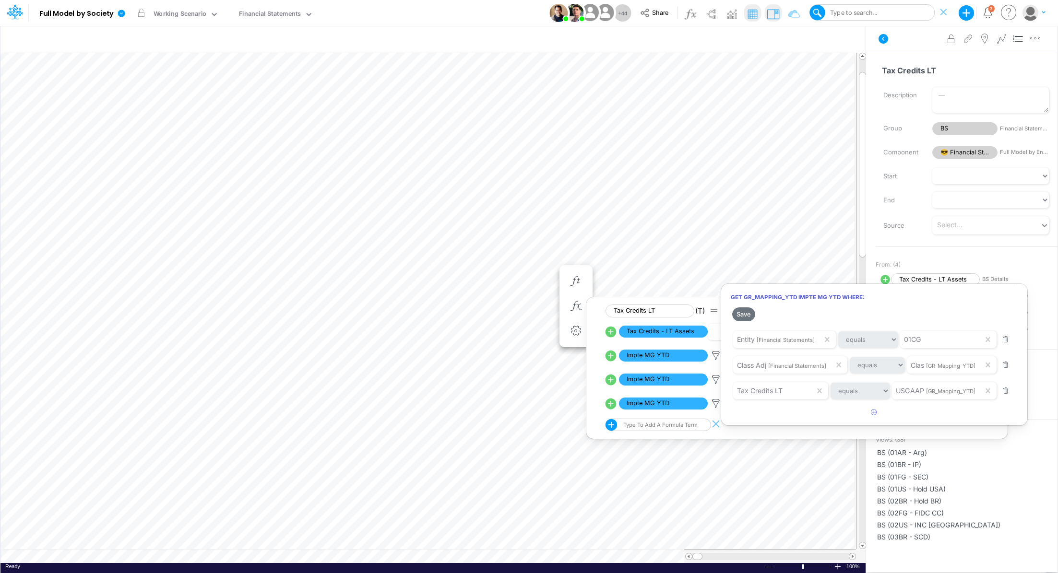
click at [713, 404] on div at bounding box center [529, 289] width 1058 height 569
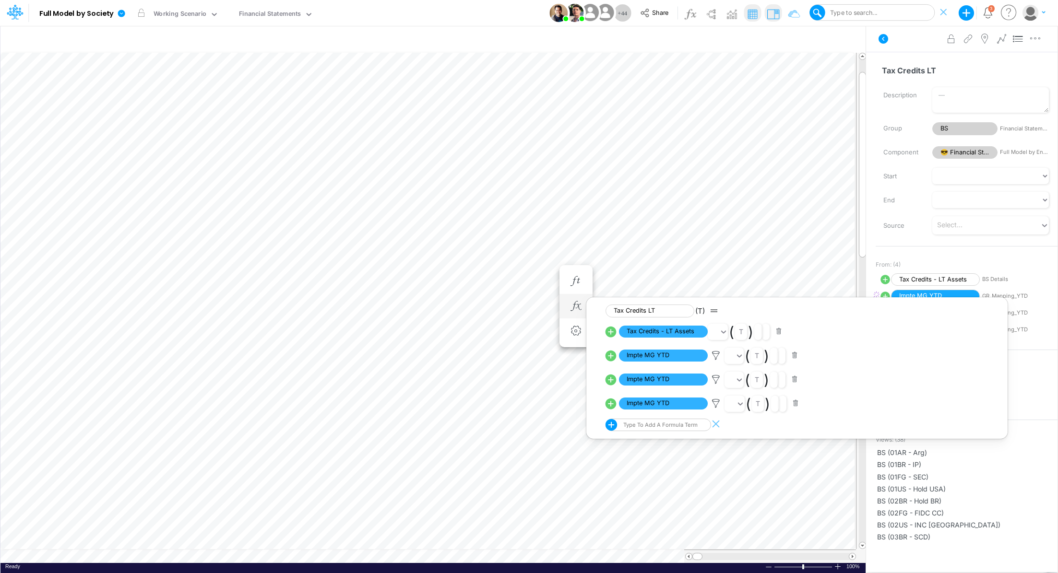
click at [797, 405] on button "button" at bounding box center [795, 403] width 19 height 13
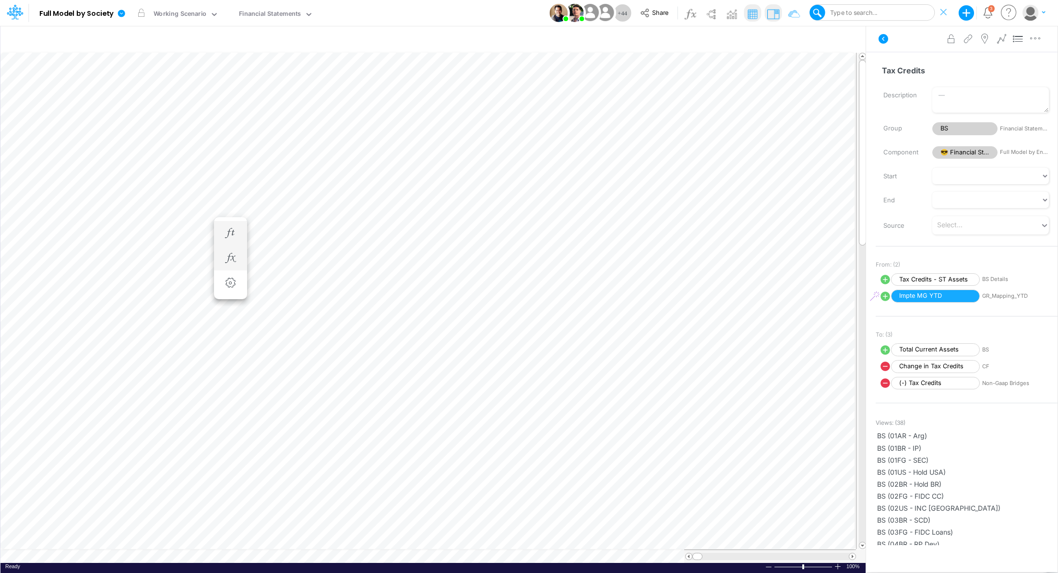
scroll to position [4, 1]
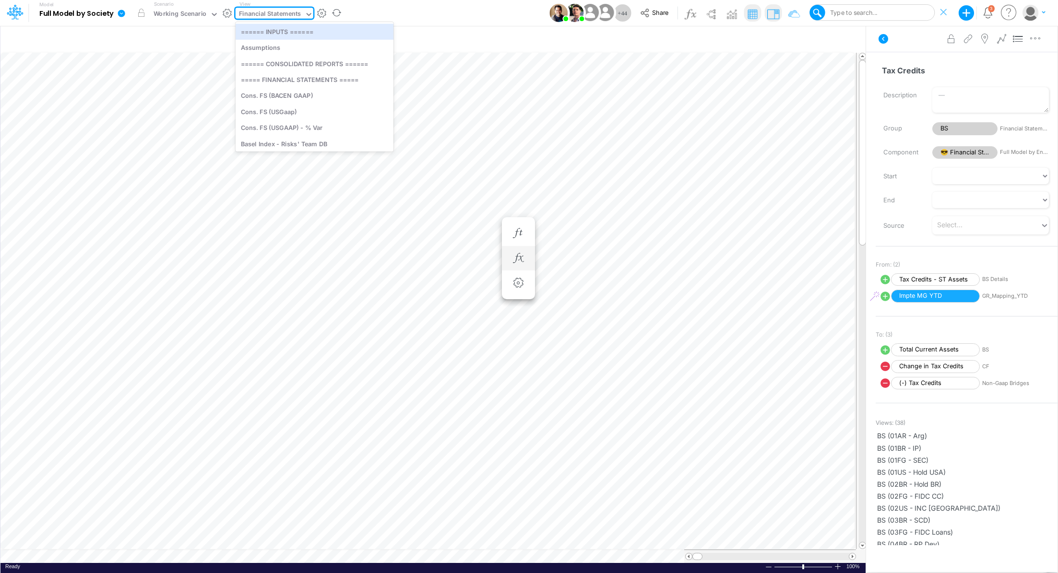
click at [250, 15] on div "Financial Statements" at bounding box center [270, 14] width 62 height 11
type input "bs"
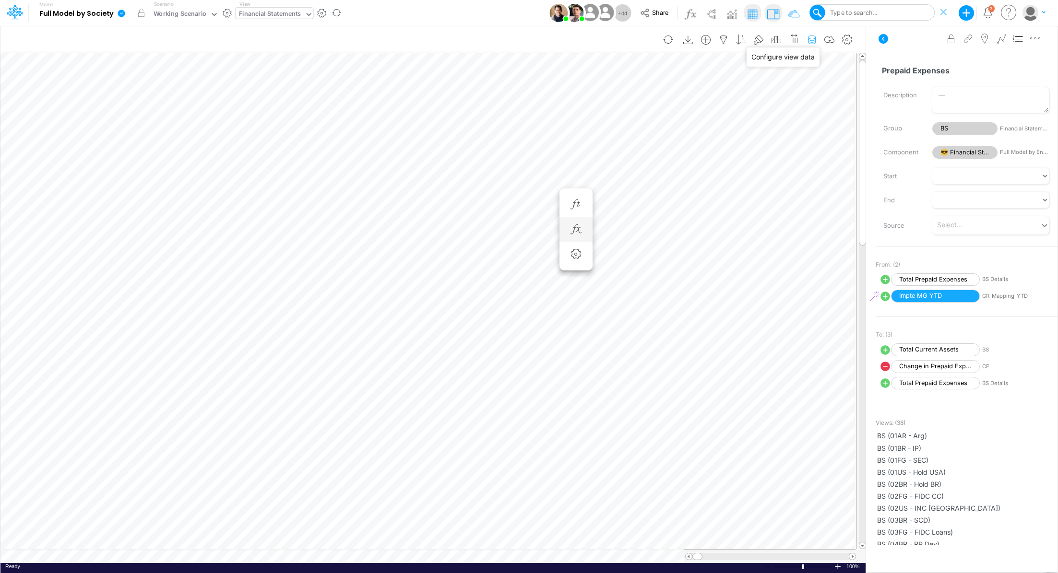
click at [809, 40] on icon "button" at bounding box center [812, 40] width 14 height 10
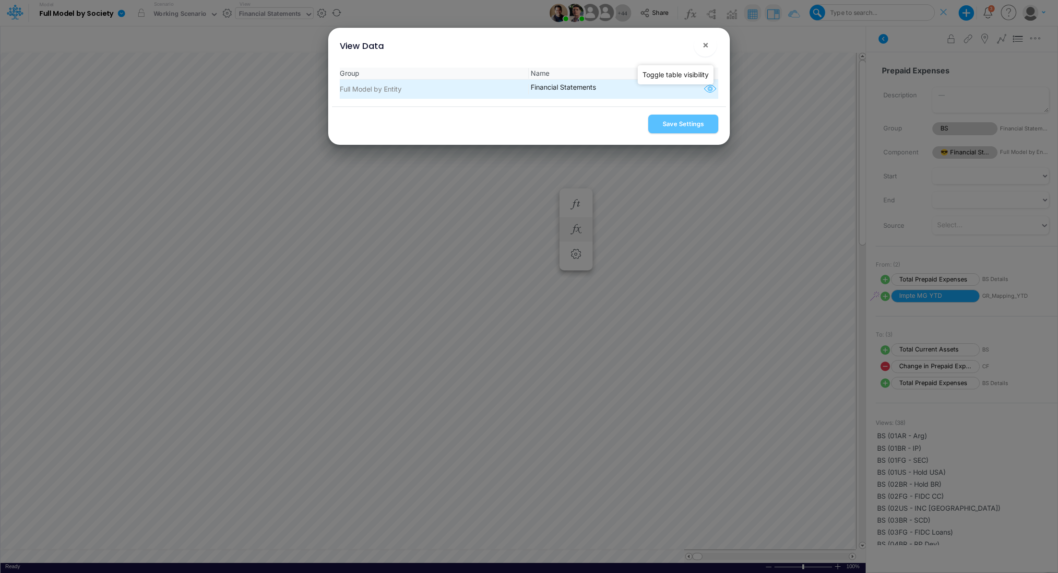
click at [707, 89] on icon "button" at bounding box center [710, 89] width 14 height 12
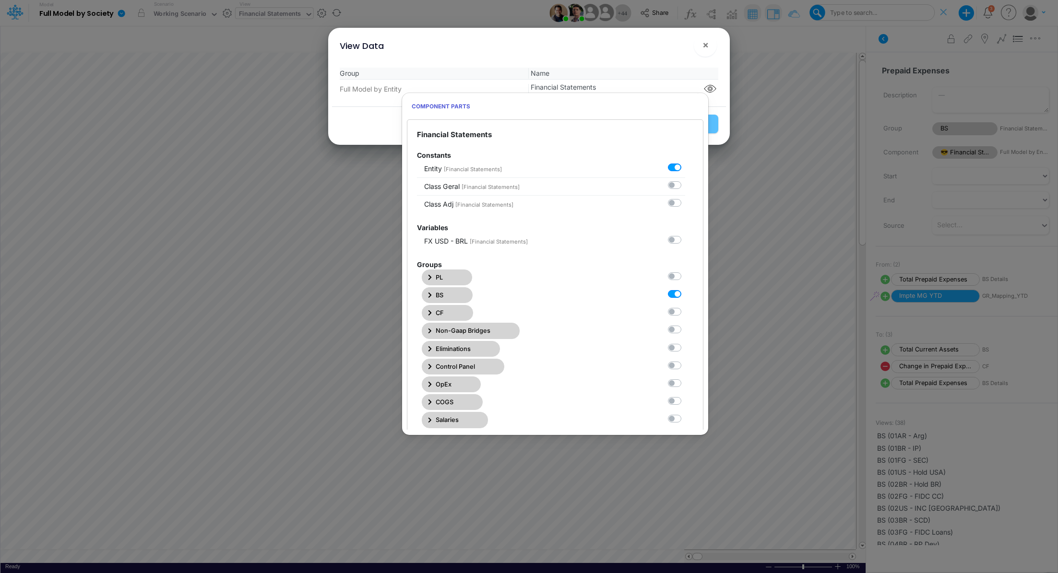
click at [685, 289] on label at bounding box center [685, 289] width 0 height 0
click at [685, 294] on Statements1 "checkbox" at bounding box center [688, 292] width 6 height 6
checkbox Statements1 "false"
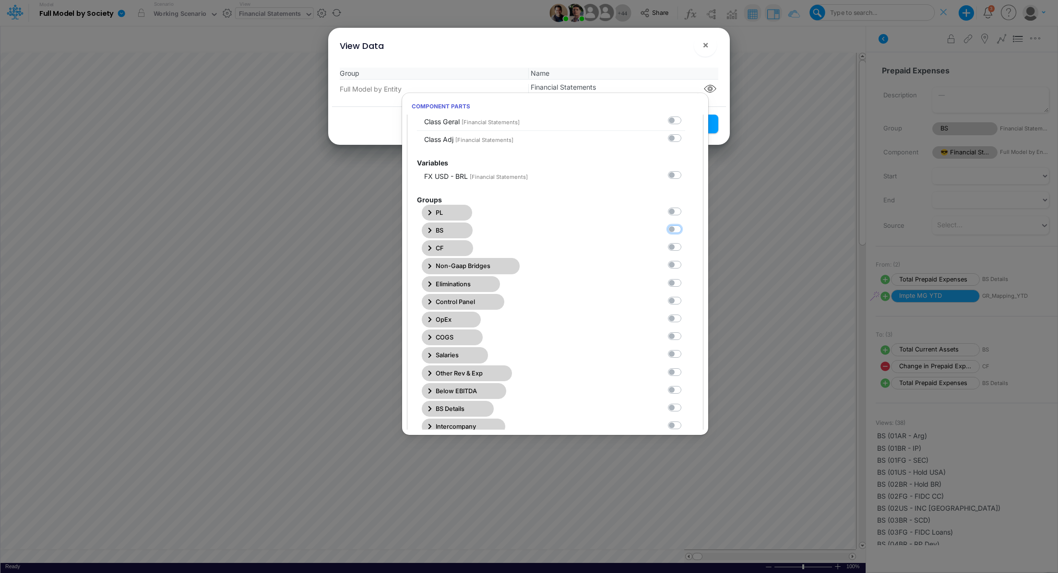
scroll to position [68, 0]
click at [685, 400] on label at bounding box center [685, 400] width 0 height 0
click at [685, 403] on Statements11 "checkbox" at bounding box center [688, 403] width 6 height 6
checkbox Statements11 "true"
click at [713, 126] on button "Save Settings" at bounding box center [683, 124] width 70 height 19
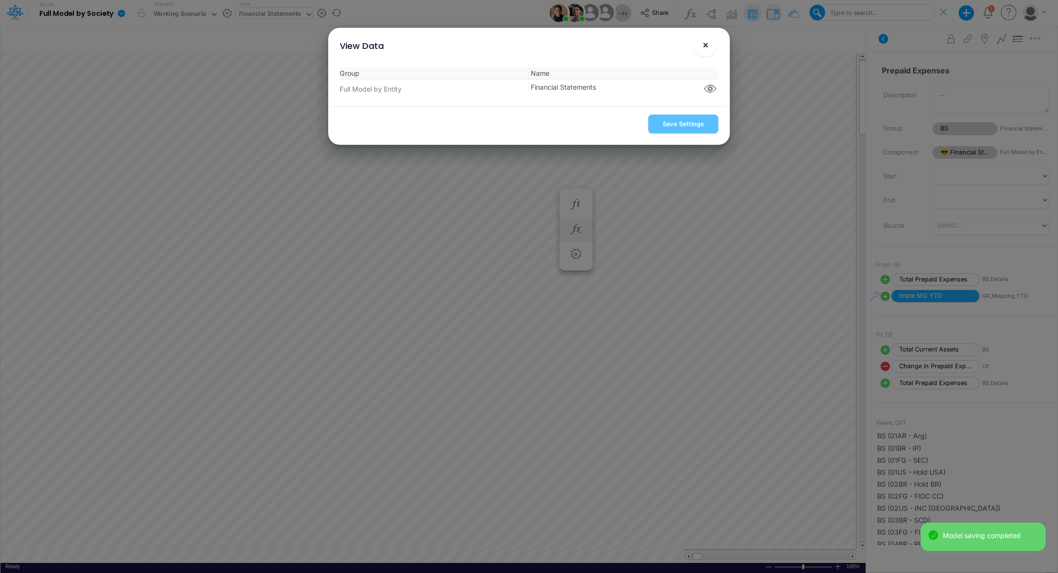
click at [707, 42] on span "×" at bounding box center [705, 45] width 6 height 12
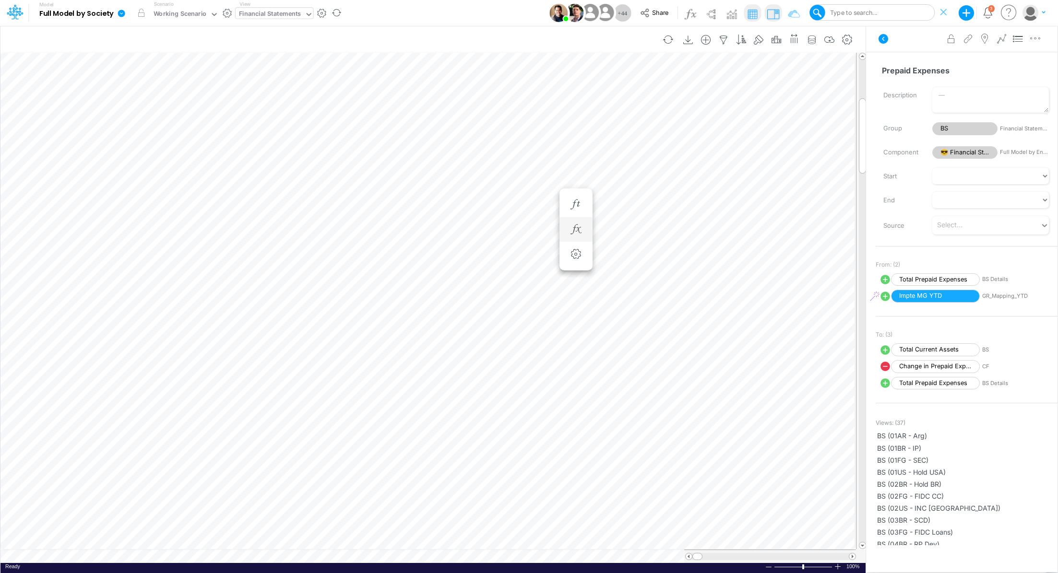
scroll to position [4, 1]
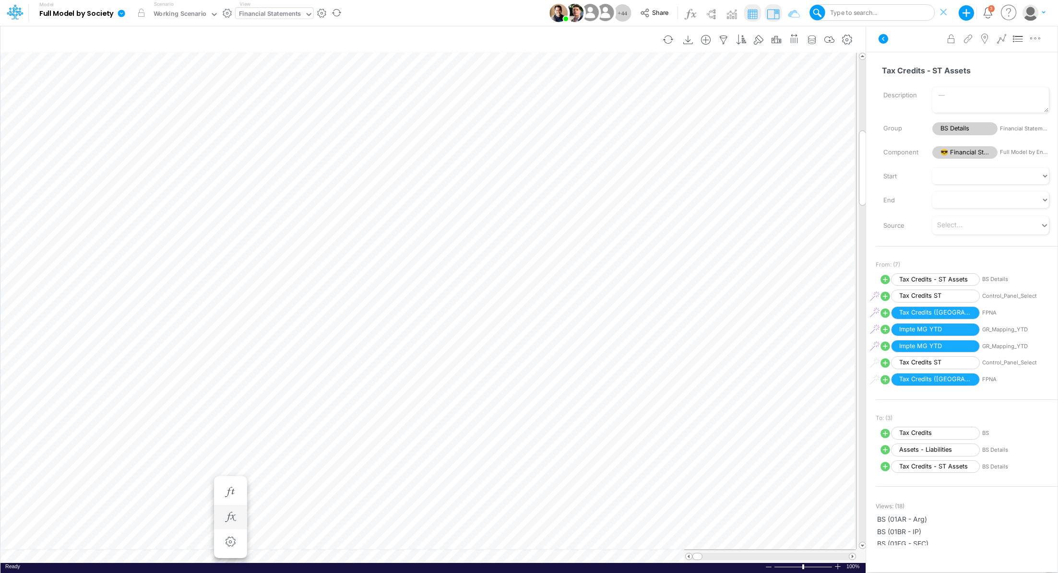
scroll to position [4, 1]
click at [407, 365] on icon "button" at bounding box center [403, 364] width 14 height 10
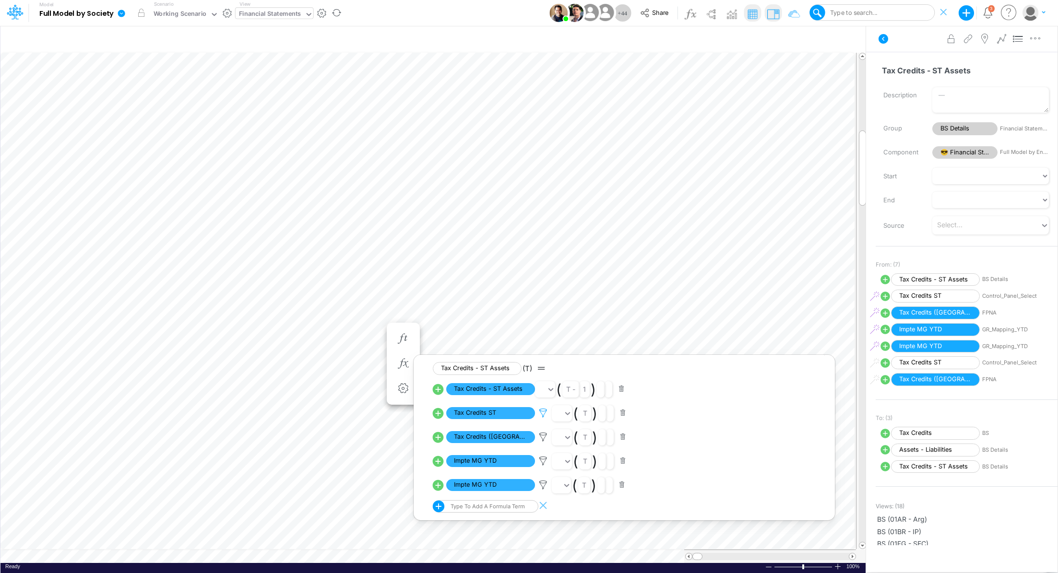
click at [544, 414] on icon at bounding box center [543, 413] width 14 height 10
click at [543, 435] on div at bounding box center [529, 289] width 1058 height 569
click at [543, 435] on icon at bounding box center [543, 437] width 14 height 10
click at [541, 414] on div at bounding box center [529, 289] width 1058 height 569
click at [542, 414] on icon at bounding box center [543, 413] width 14 height 10
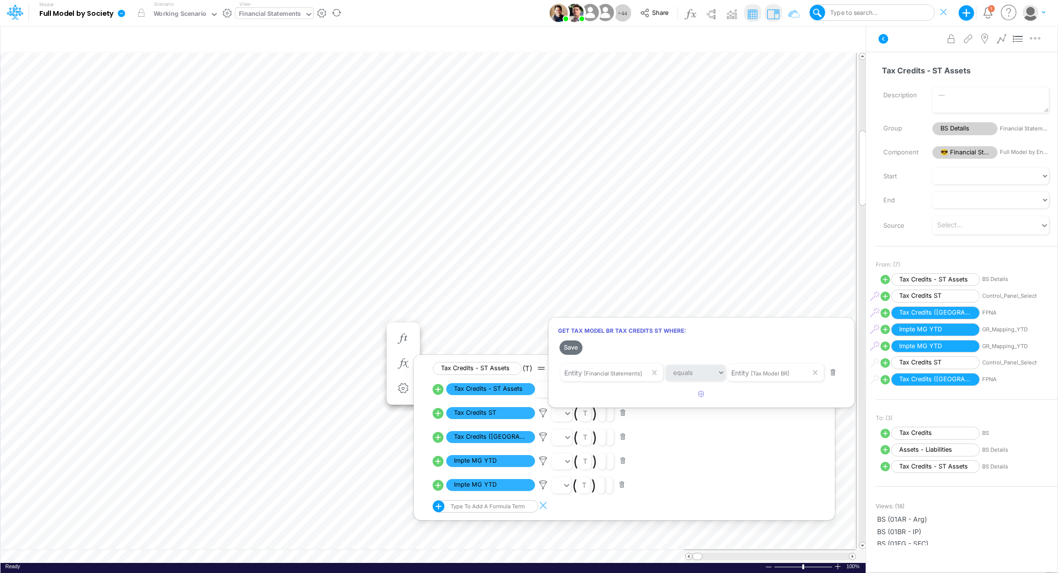
click at [540, 462] on div at bounding box center [529, 289] width 1058 height 569
click at [543, 436] on icon at bounding box center [543, 437] width 14 height 10
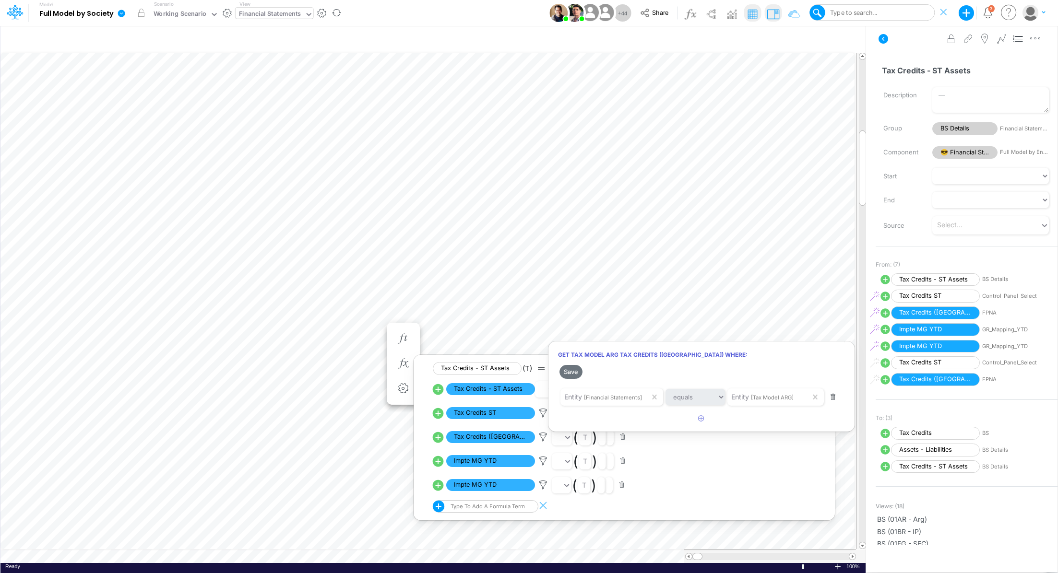
click at [543, 464] on div at bounding box center [529, 289] width 1058 height 569
click at [543, 462] on icon at bounding box center [543, 461] width 14 height 10
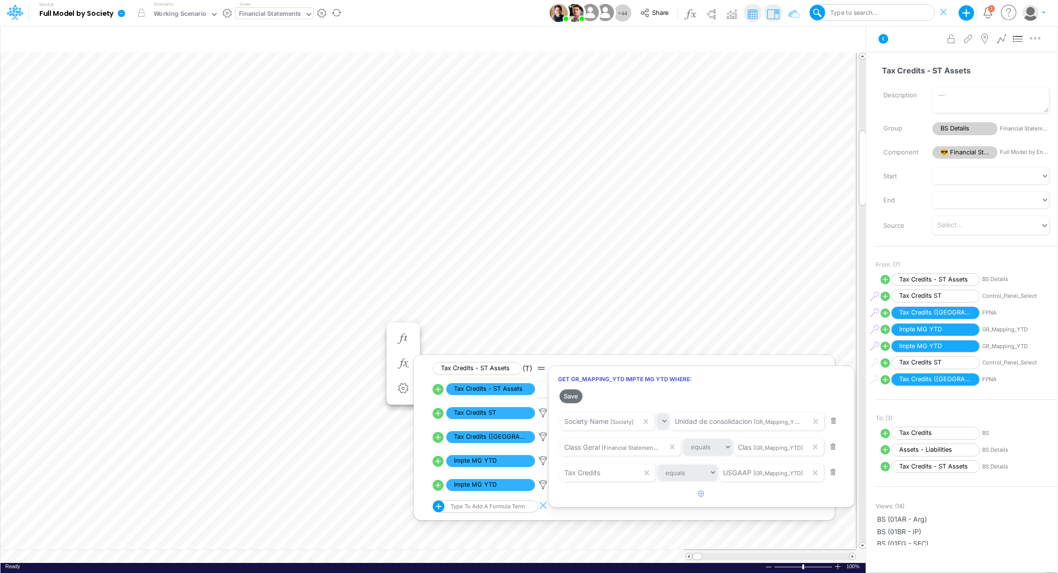
click at [542, 486] on div at bounding box center [529, 289] width 1058 height 569
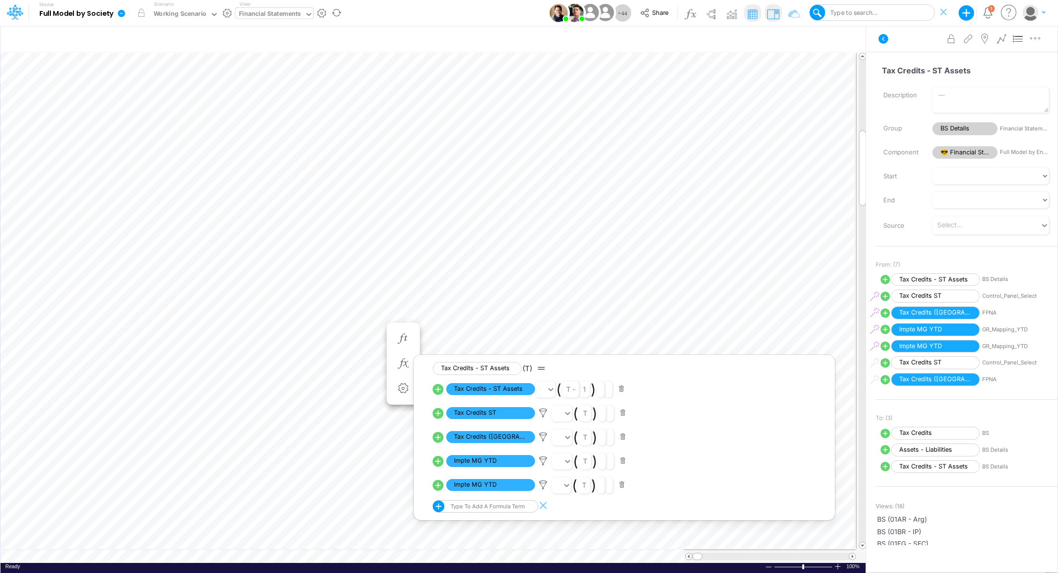
click at [542, 466] on icon at bounding box center [543, 461] width 14 height 10
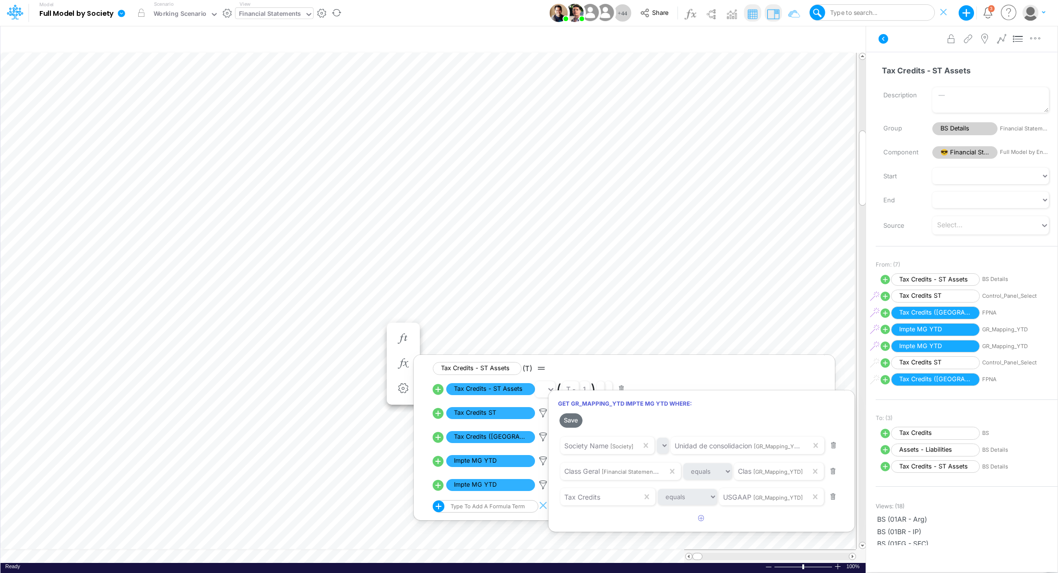
click at [72, 318] on div at bounding box center [529, 289] width 1058 height 569
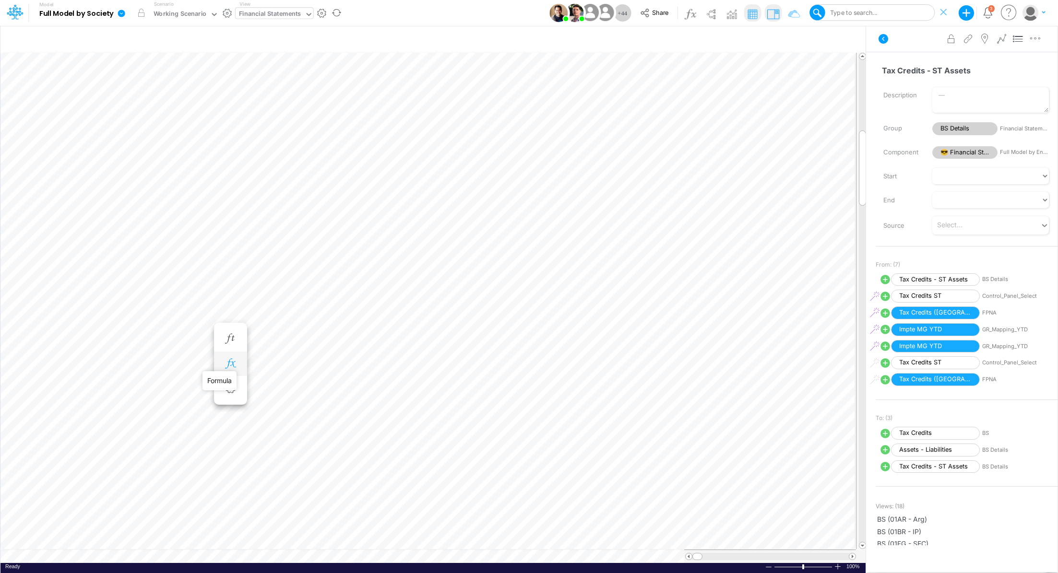
click at [231, 364] on icon "button" at bounding box center [230, 364] width 14 height 10
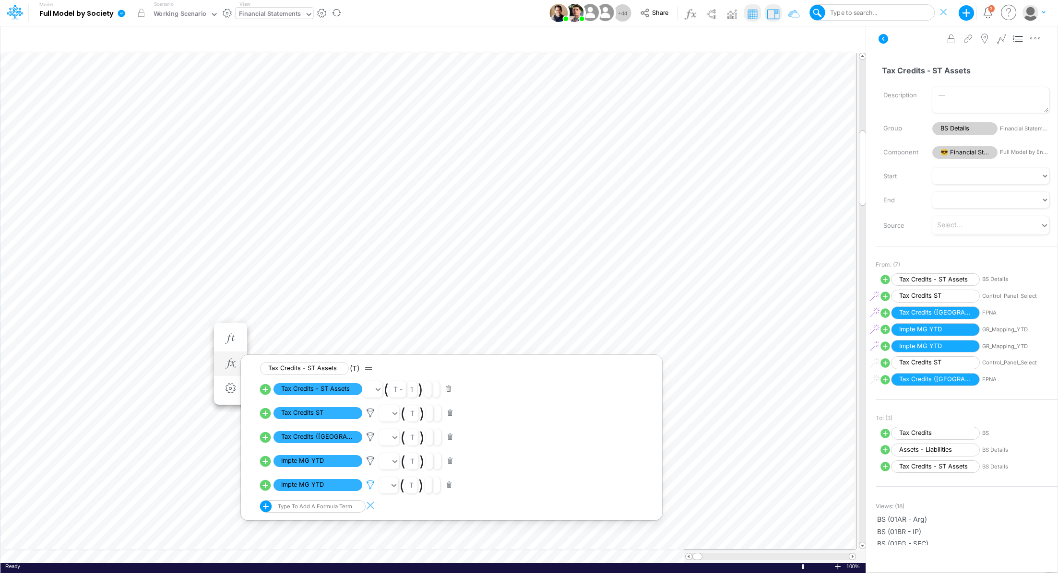
click at [371, 466] on icon at bounding box center [370, 461] width 14 height 10
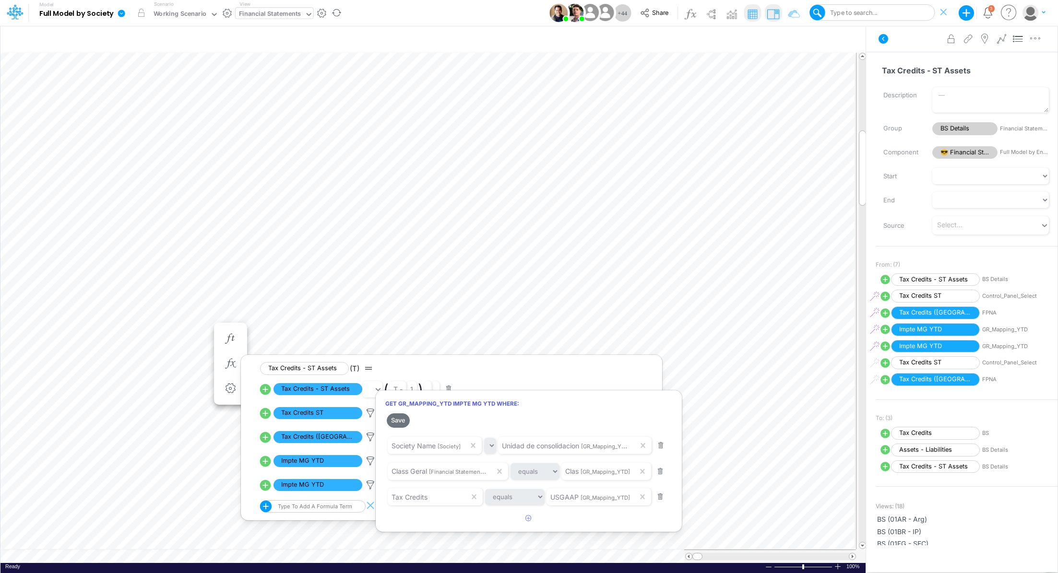
click at [507, 309] on div at bounding box center [529, 289] width 1058 height 569
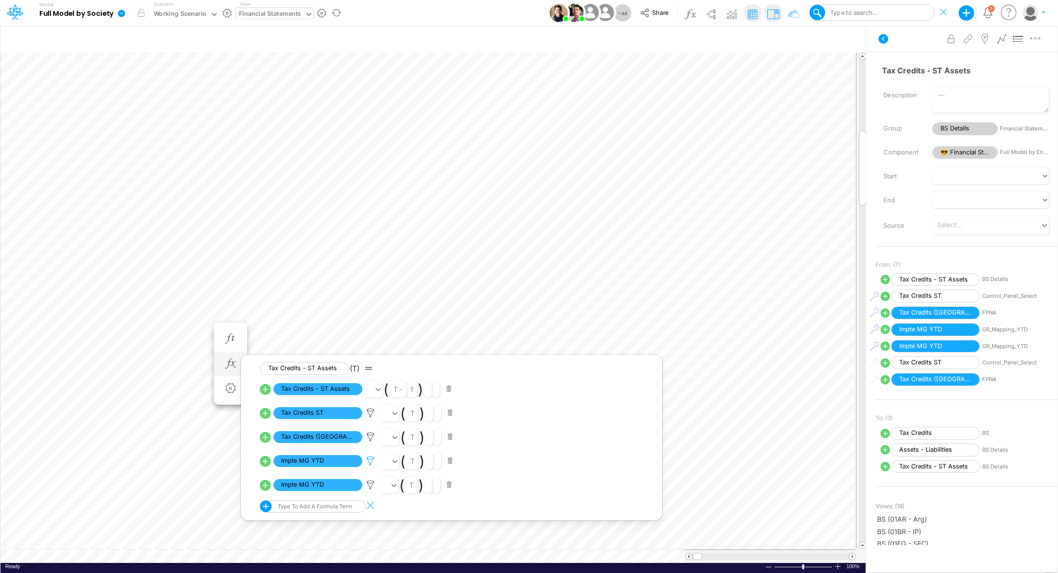
click at [371, 462] on icon at bounding box center [370, 461] width 14 height 10
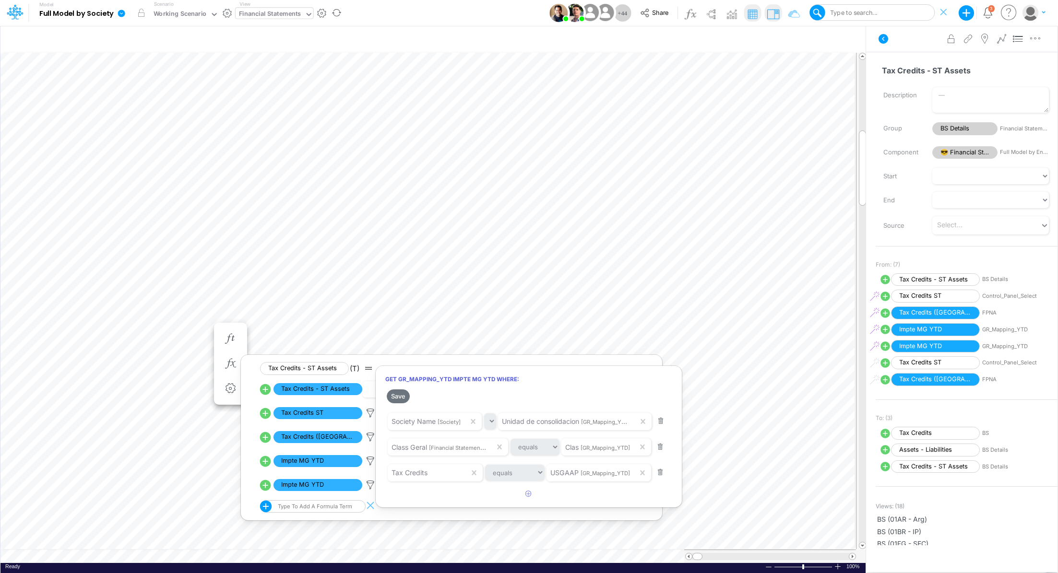
click at [370, 484] on div at bounding box center [529, 289] width 1058 height 569
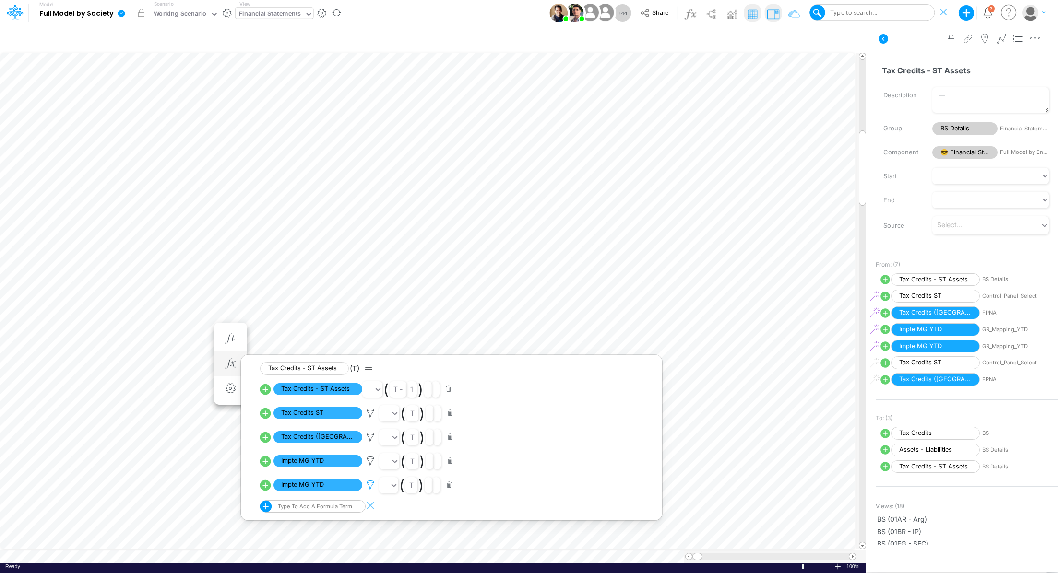
click at [370, 466] on icon at bounding box center [370, 461] width 14 height 10
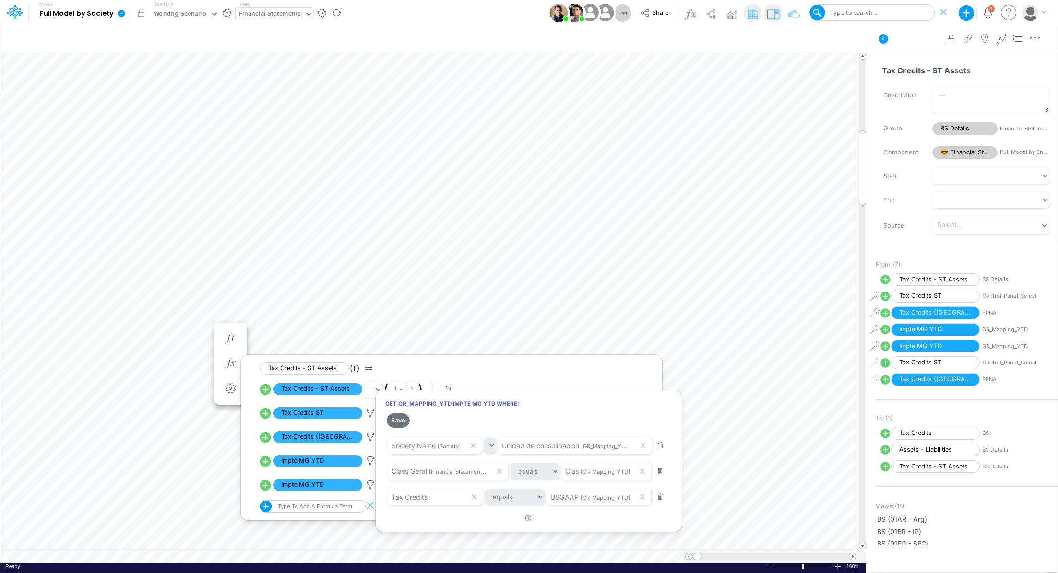
click at [369, 460] on div at bounding box center [529, 289] width 1058 height 569
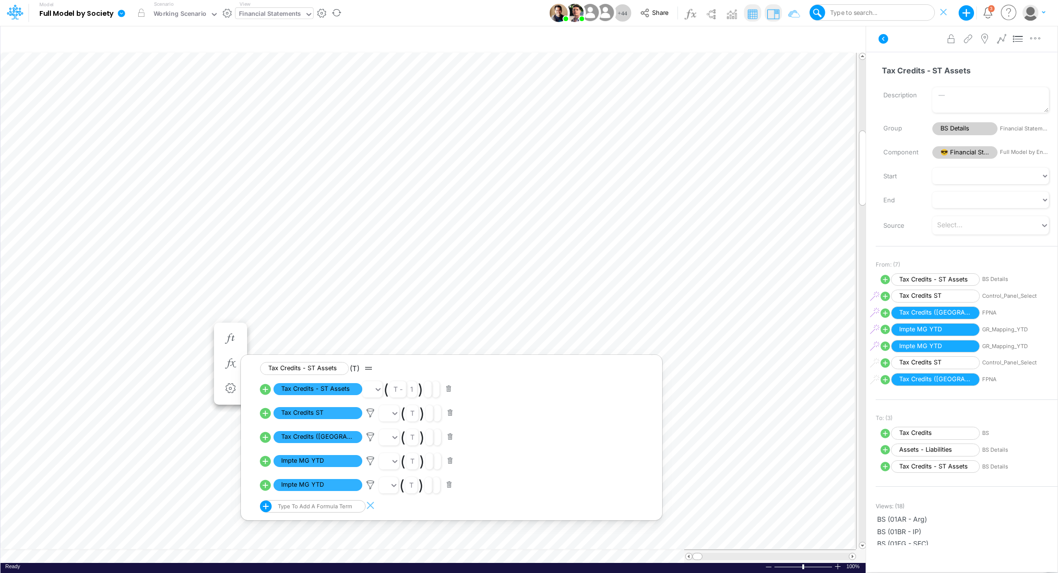
click at [369, 460] on icon at bounding box center [370, 461] width 14 height 10
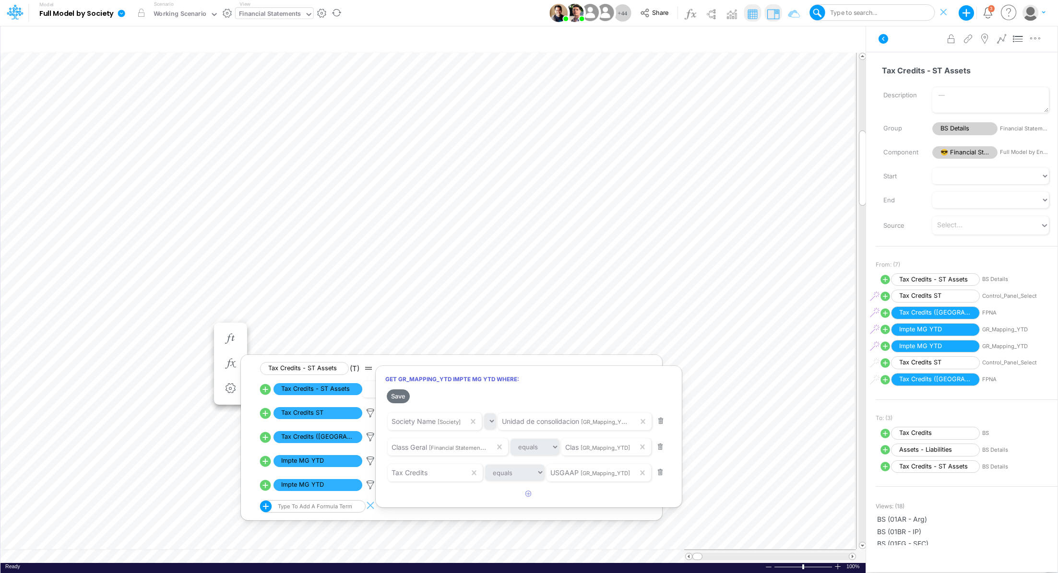
click at [368, 486] on div at bounding box center [529, 289] width 1058 height 569
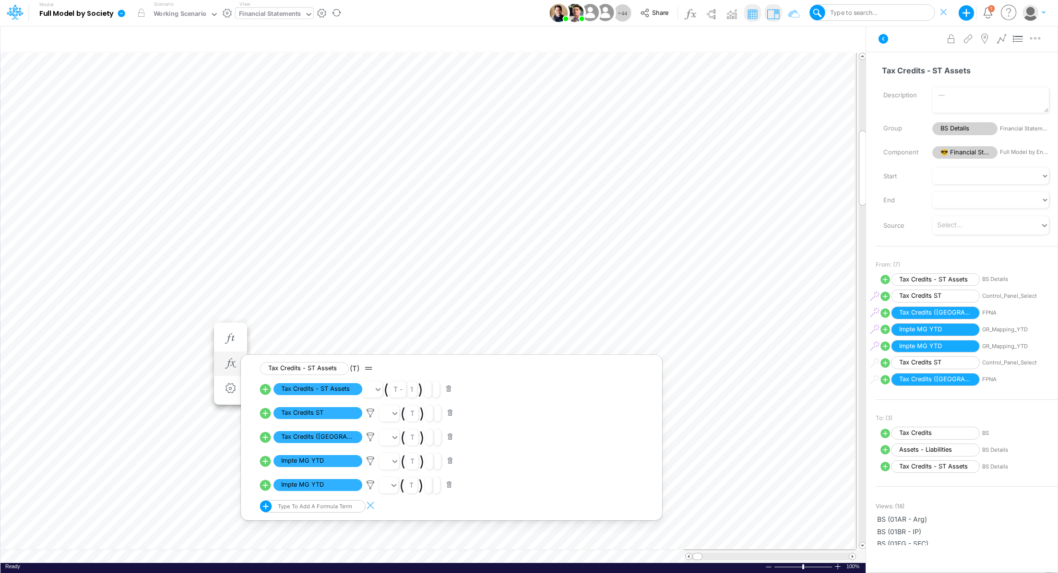
click at [450, 489] on button "button" at bounding box center [449, 485] width 19 height 13
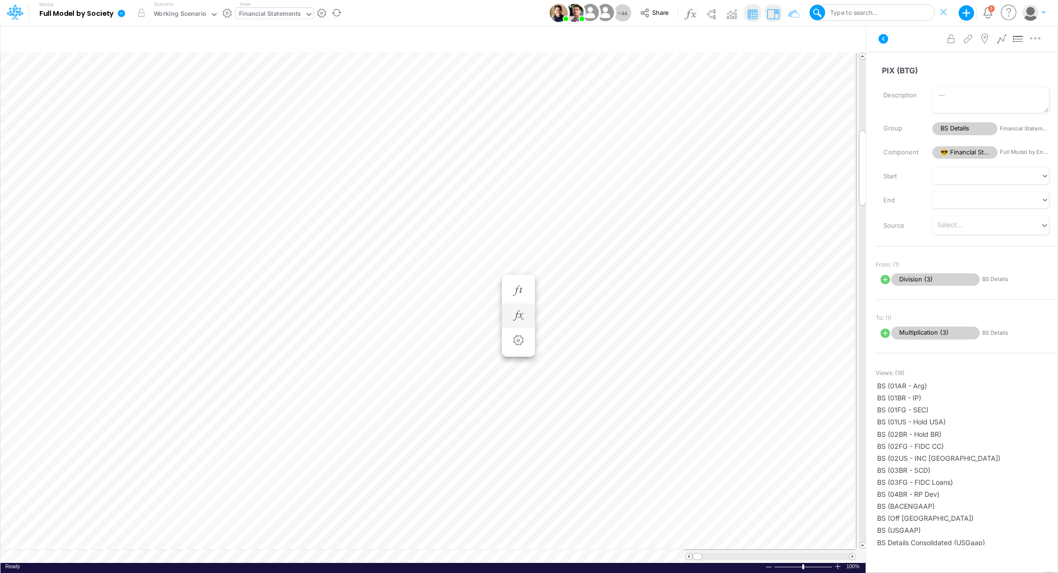
scroll to position [4, 1]
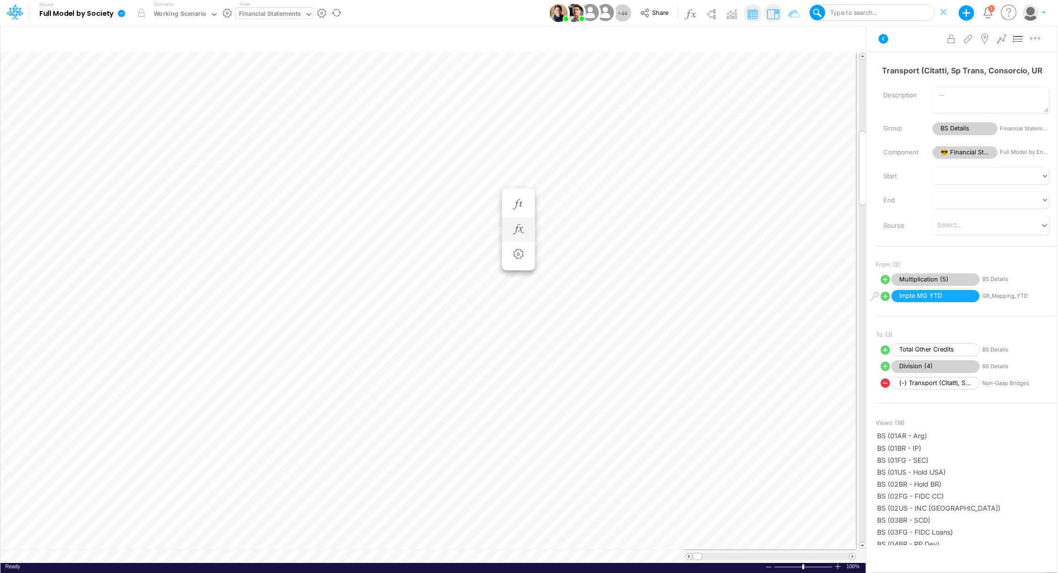
scroll to position [4, 1]
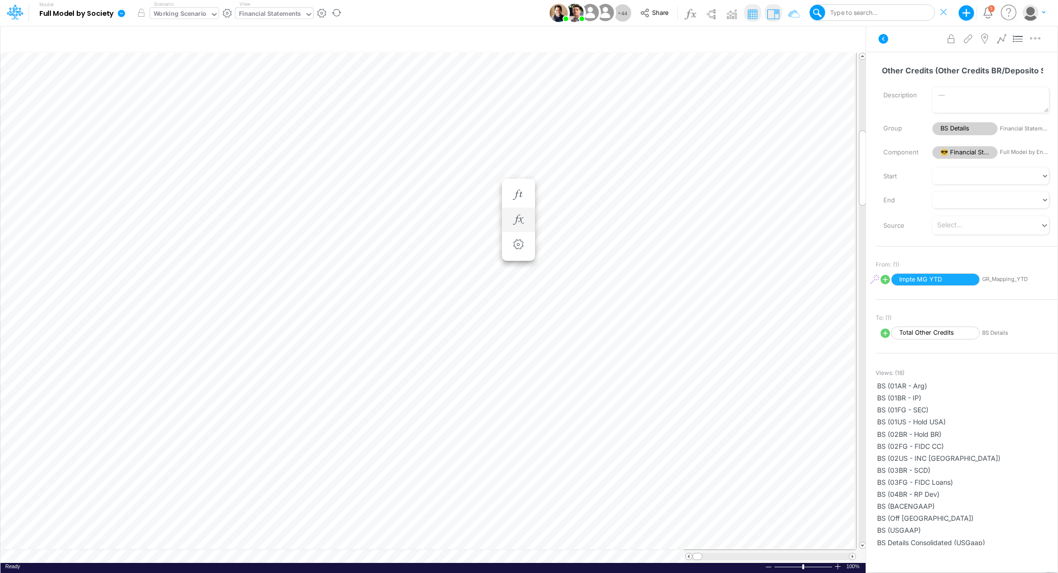
click at [211, 15] on icon at bounding box center [214, 14] width 9 height 9
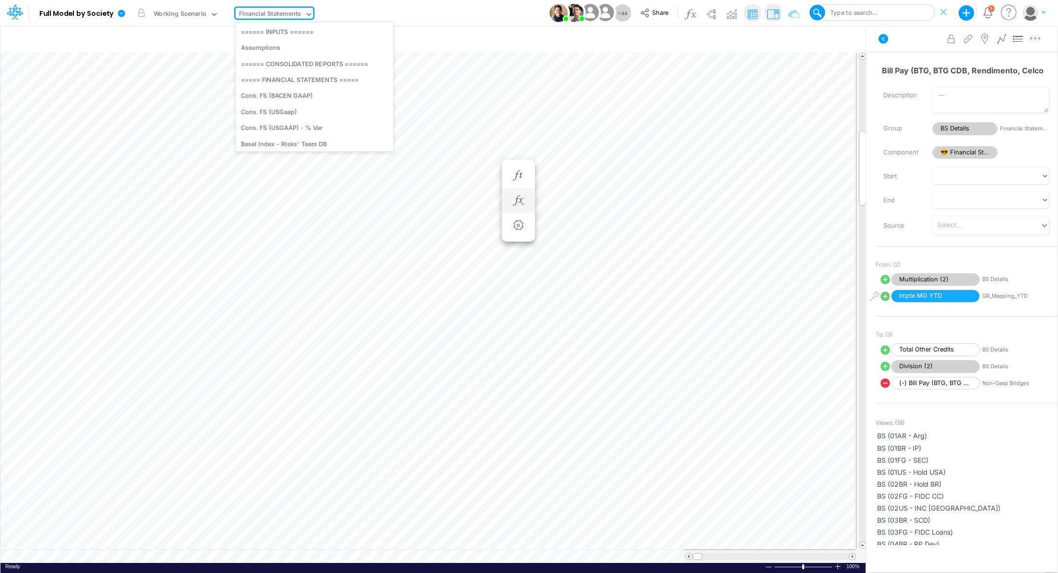
click at [240, 9] on div "Financial Statements" at bounding box center [270, 14] width 62 height 11
click at [261, 113] on div "Cons. FS (USGaap)" at bounding box center [315, 112] width 158 height 16
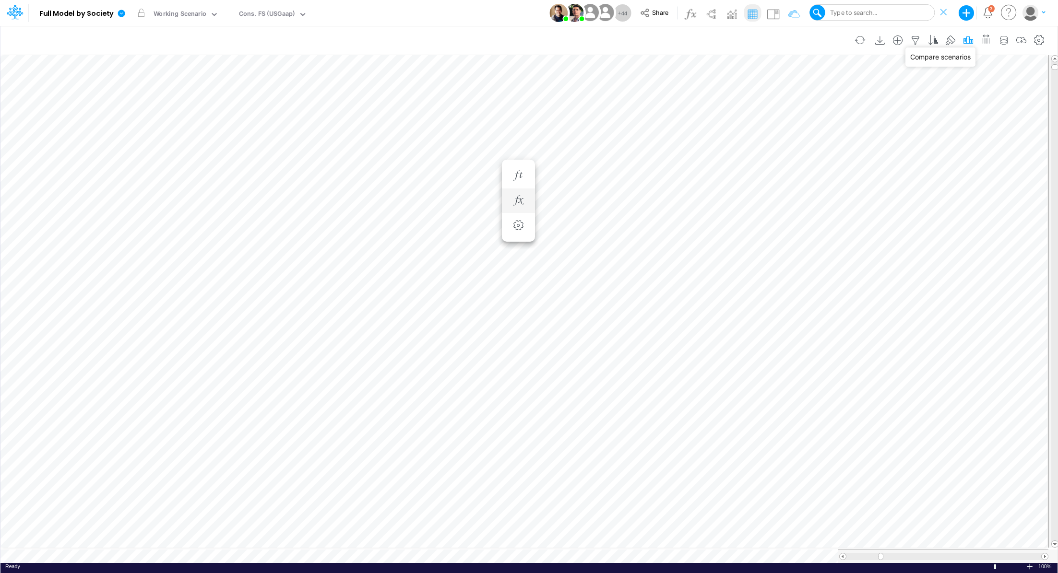
click at [970, 40] on icon "button" at bounding box center [968, 41] width 14 height 10
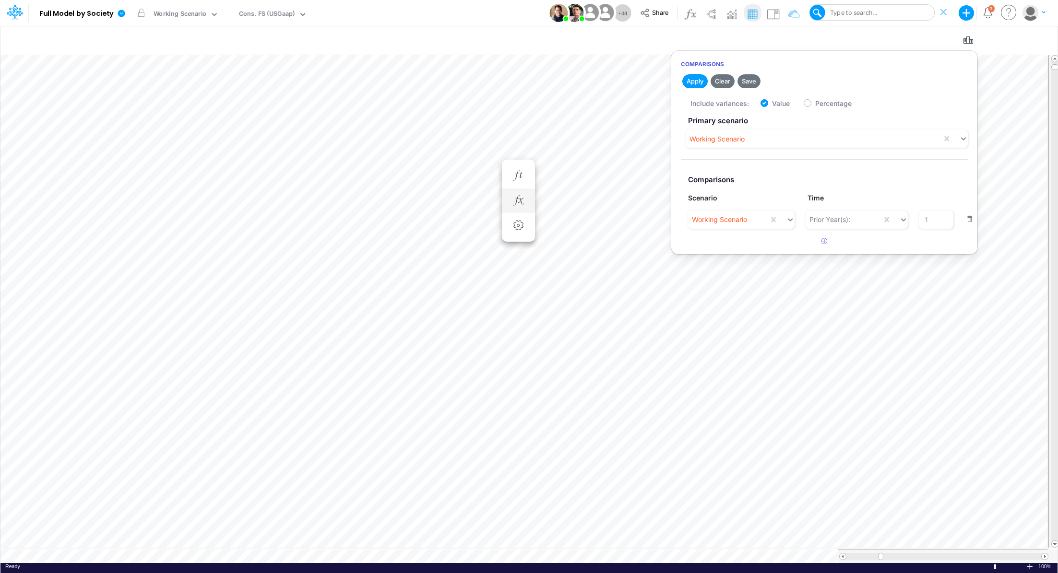
click at [968, 220] on button "button" at bounding box center [969, 219] width 19 height 13
checkbox input "false"
click at [690, 77] on button "Apply" at bounding box center [694, 81] width 25 height 14
drag, startPoint x: 1013, startPoint y: 553, endPoint x: 871, endPoint y: 547, distance: 141.6
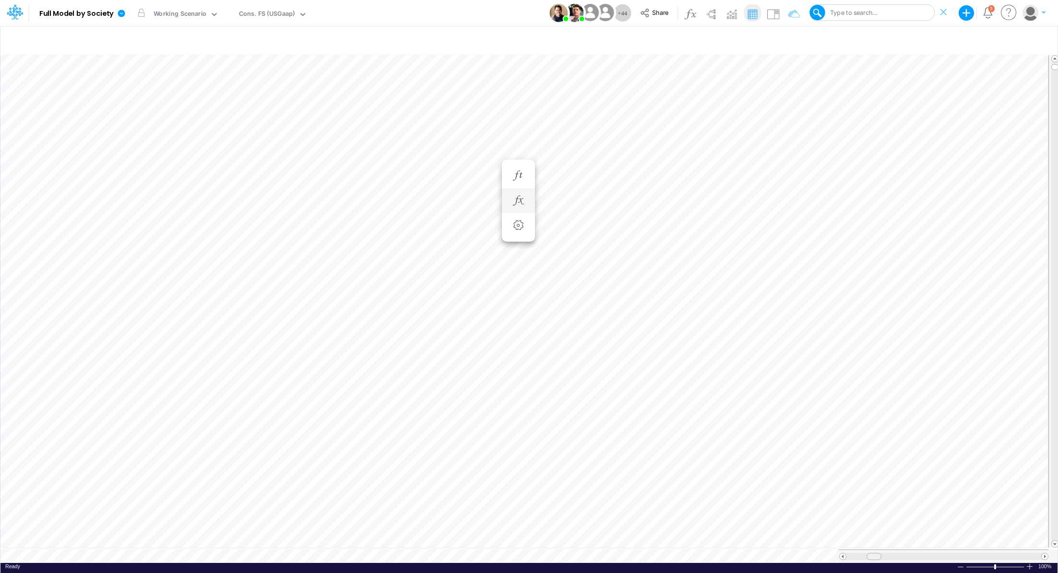
click at [871, 550] on div at bounding box center [943, 556] width 210 height 13
click at [671, 344] on icon "button" at bounding box center [667, 345] width 14 height 10
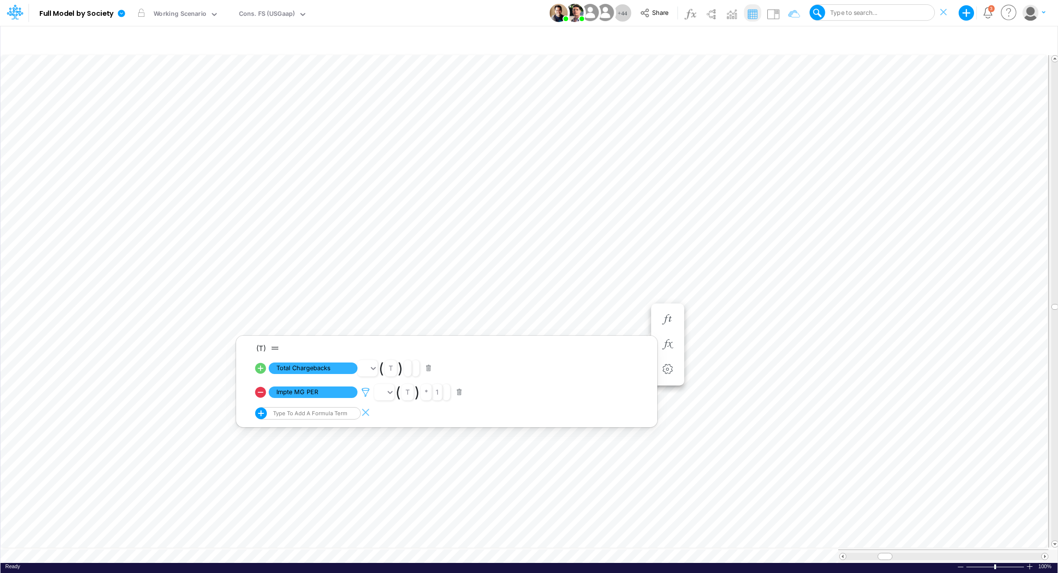
click at [366, 395] on icon at bounding box center [365, 393] width 14 height 10
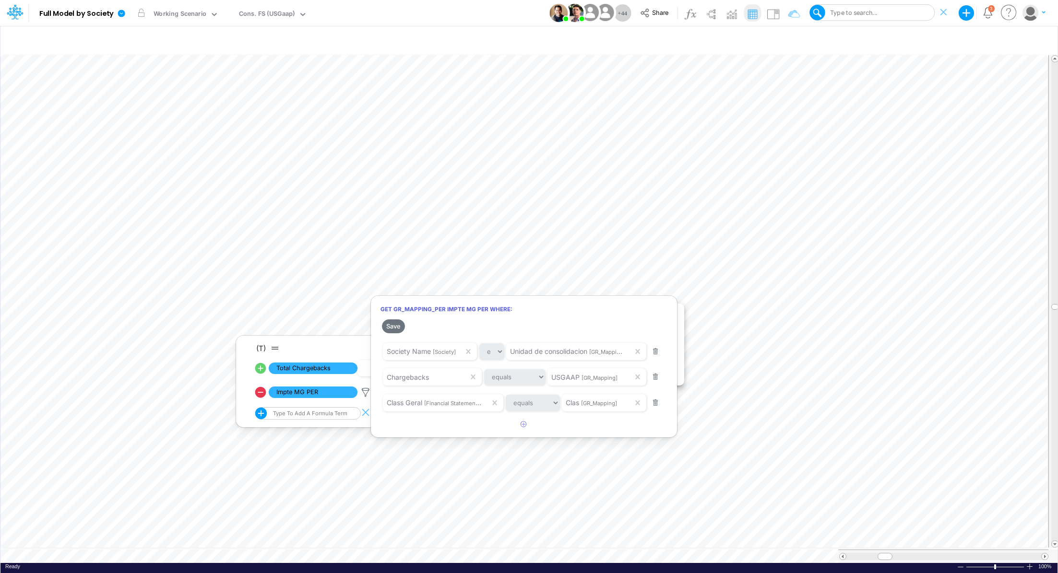
click at [247, 305] on div at bounding box center [529, 289] width 1058 height 569
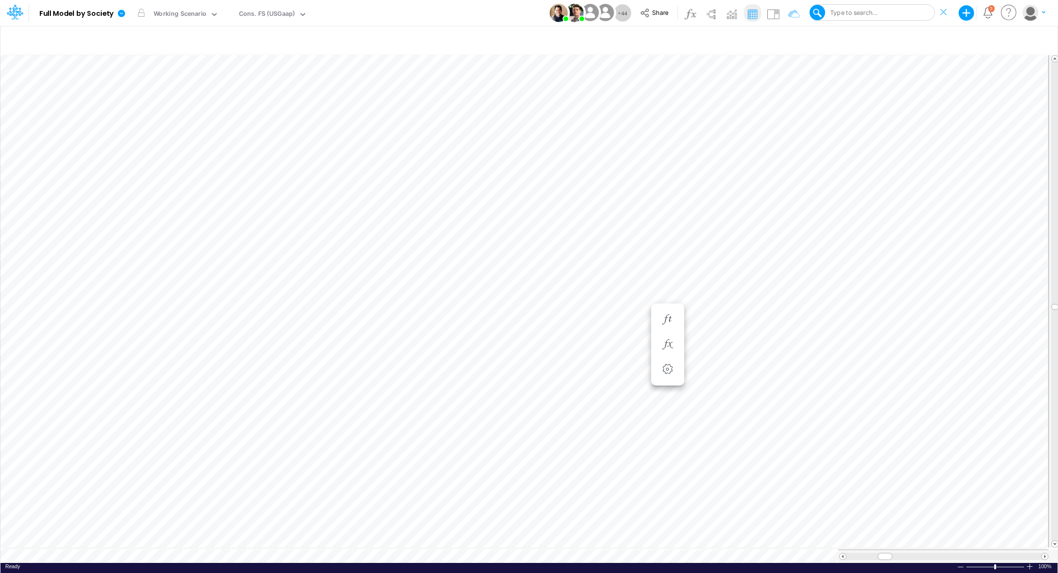
scroll to position [4, 1]
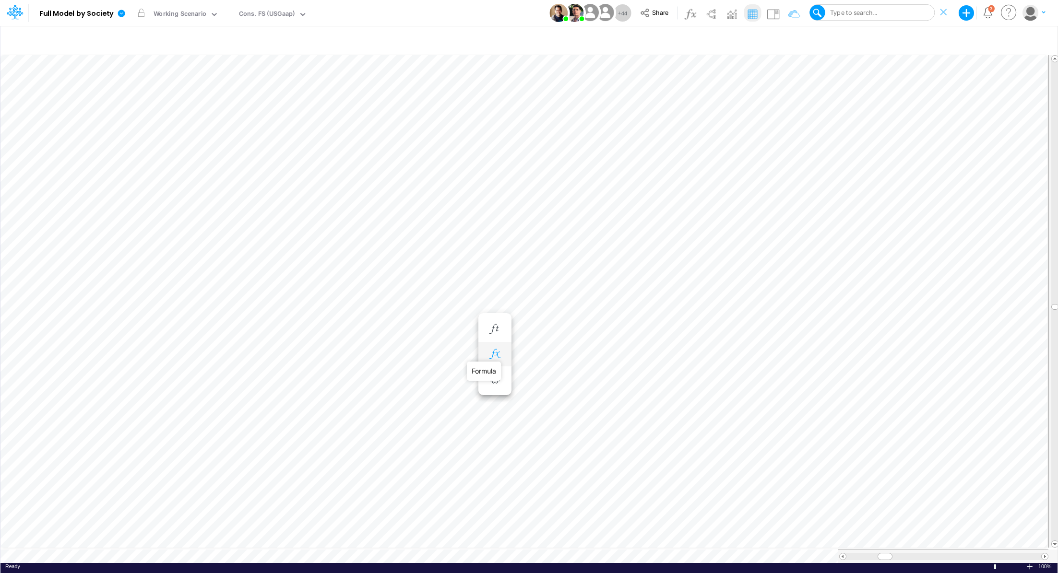
click at [497, 352] on icon "button" at bounding box center [494, 354] width 14 height 10
click at [633, 402] on icon at bounding box center [635, 402] width 14 height 10
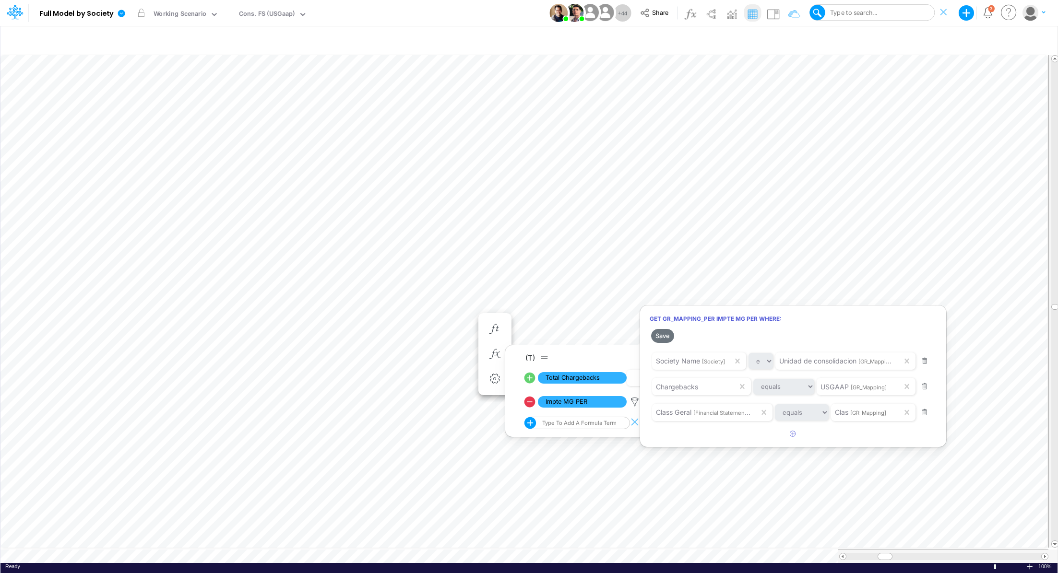
click at [504, 306] on div at bounding box center [529, 289] width 1058 height 569
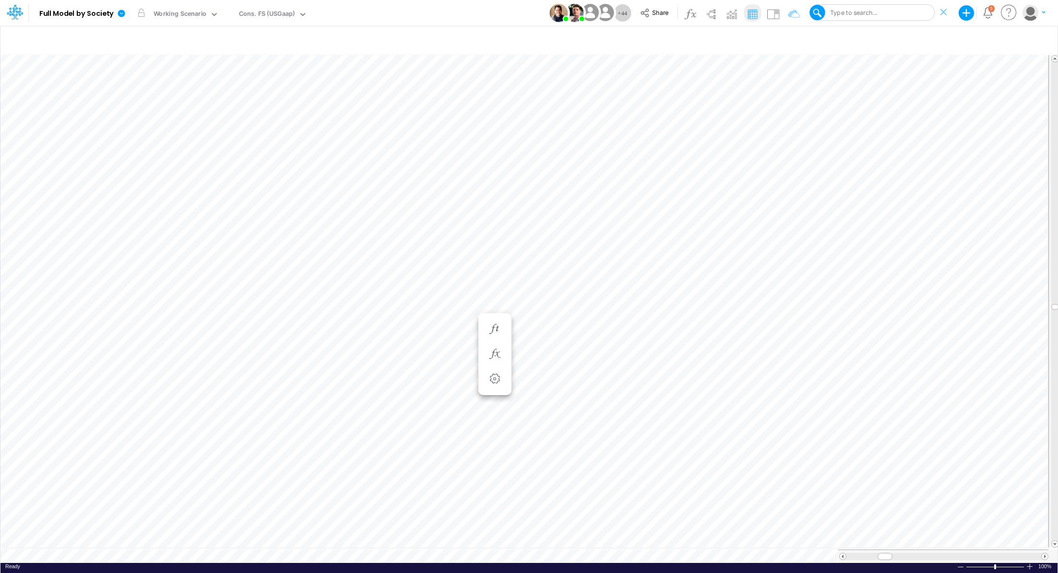
scroll to position [4, 1]
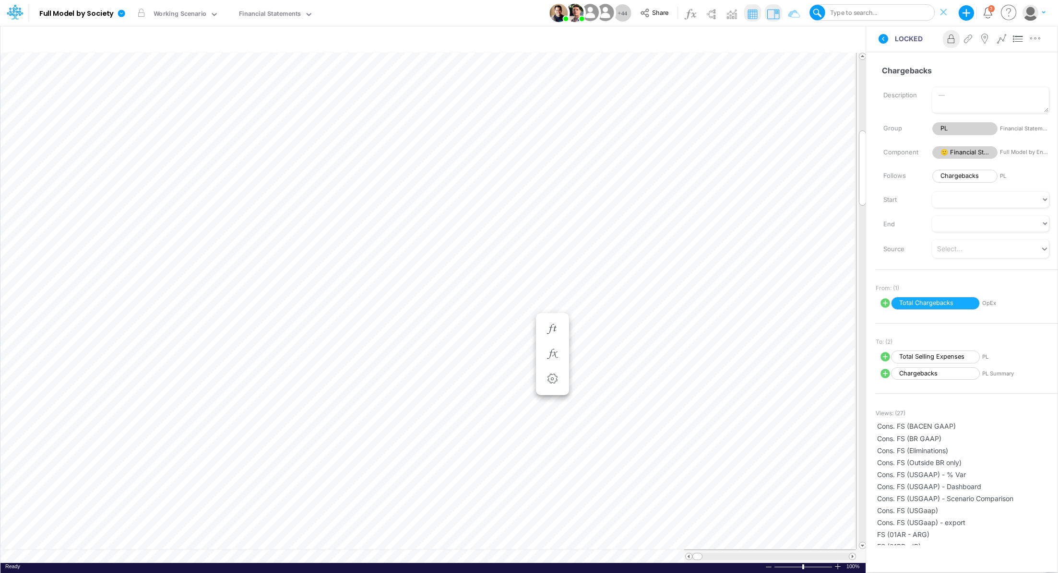
scroll to position [4, 1]
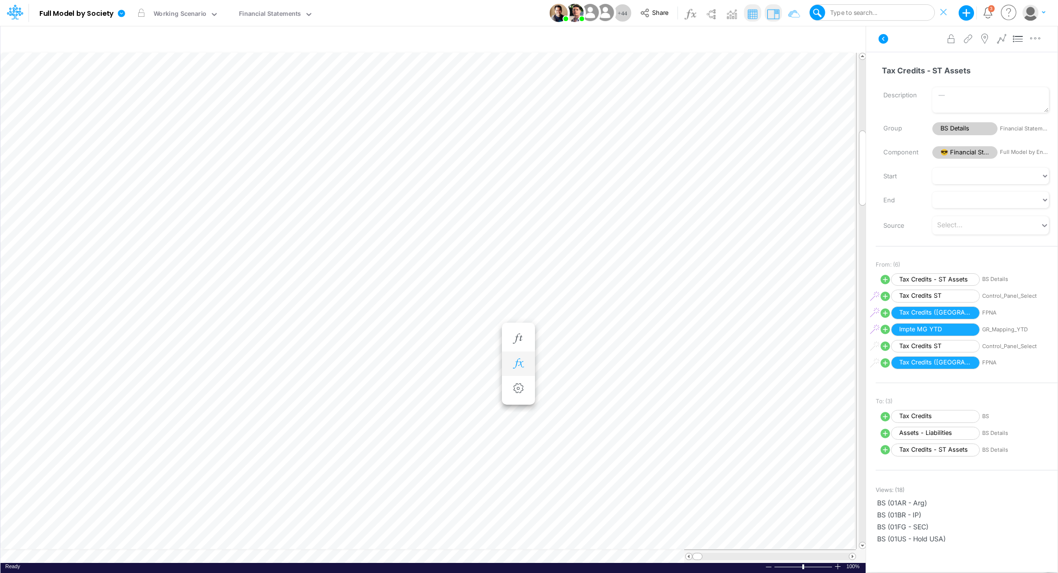
click at [525, 364] on icon "button" at bounding box center [518, 364] width 14 height 10
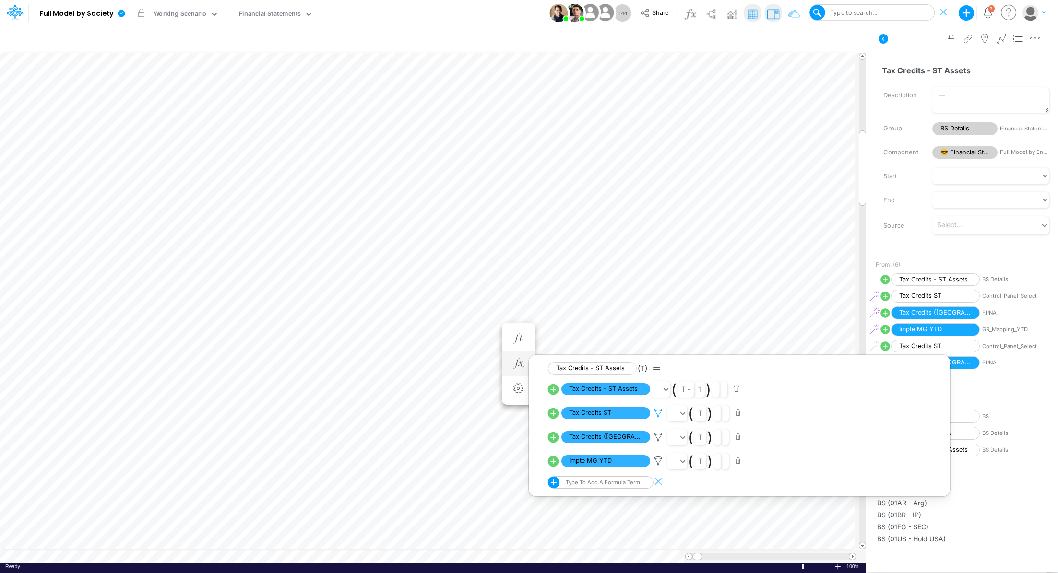
click at [658, 411] on icon at bounding box center [658, 413] width 14 height 10
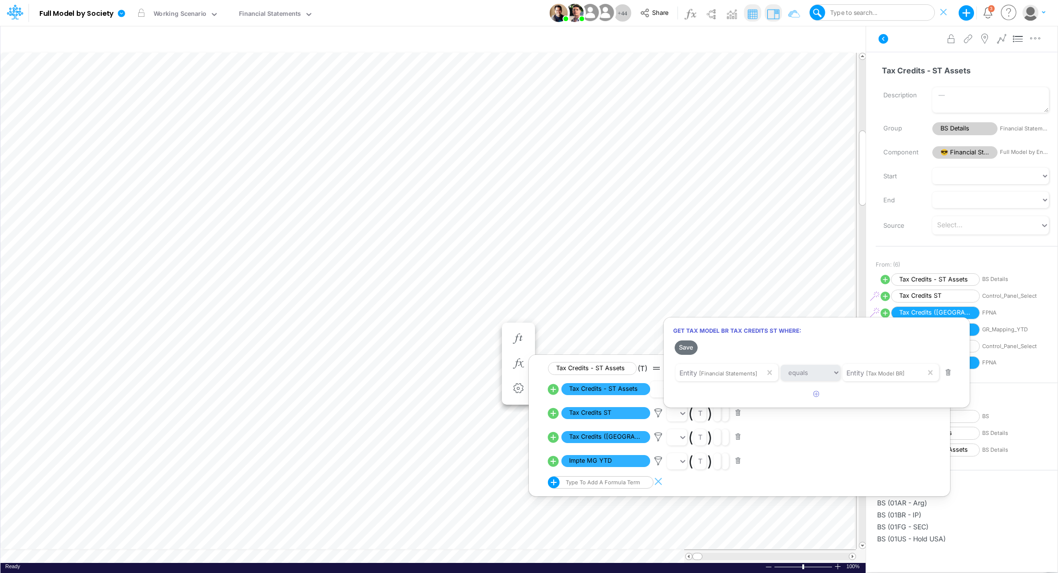
click at [658, 439] on div at bounding box center [529, 289] width 1058 height 569
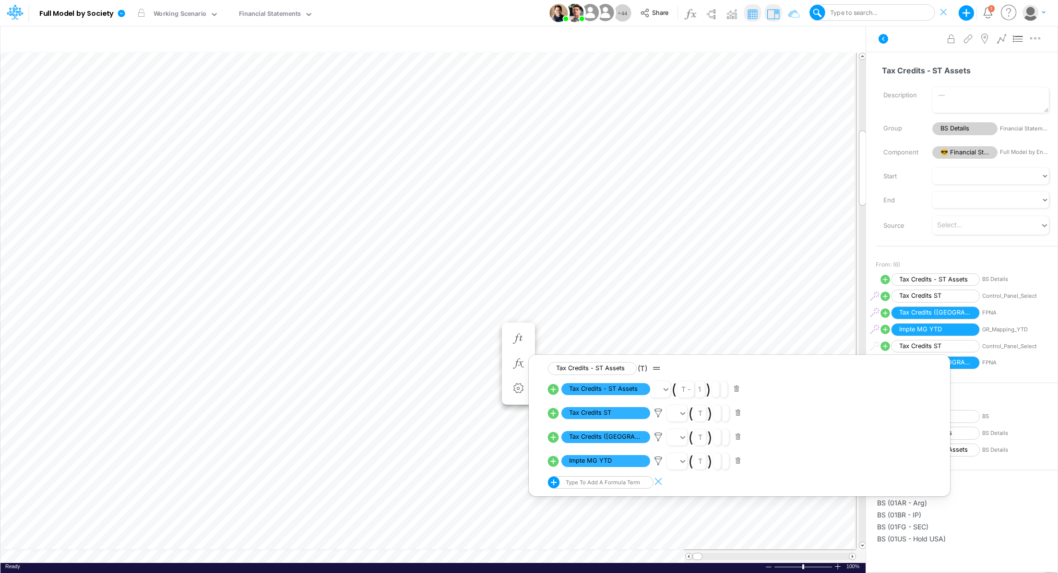
click at [658, 439] on icon at bounding box center [658, 437] width 14 height 10
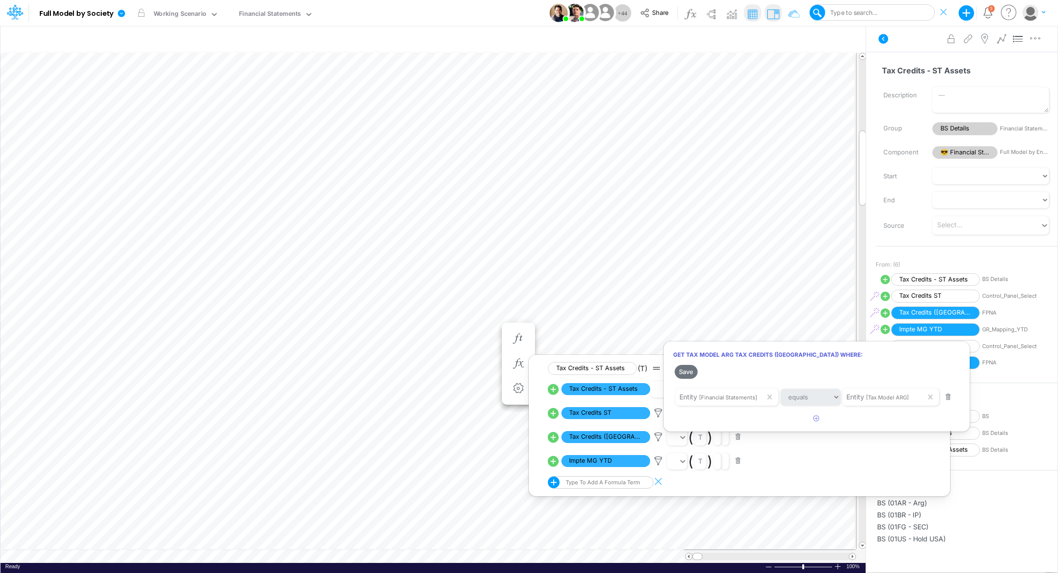
click at [483, 282] on div at bounding box center [529, 289] width 1058 height 569
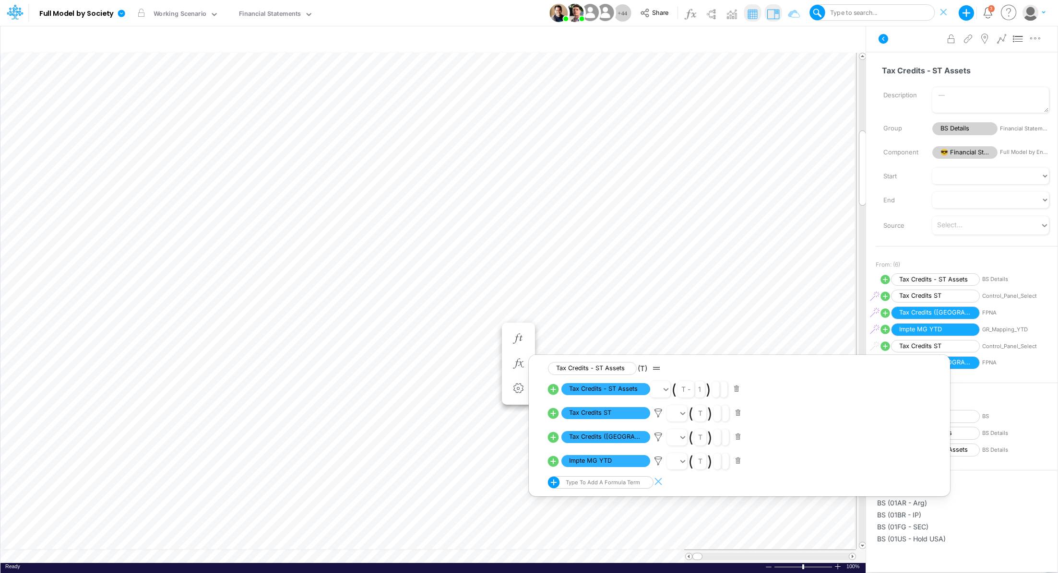
scroll to position [4, 1]
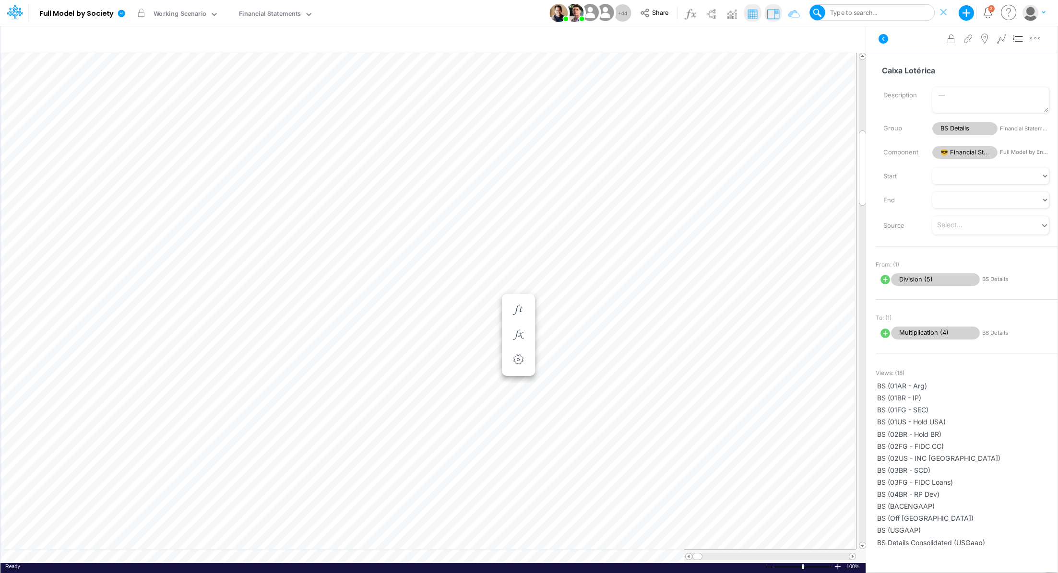
click at [121, 10] on icon at bounding box center [121, 13] width 7 height 7
click at [171, 101] on button "View model info" at bounding box center [169, 99] width 103 height 15
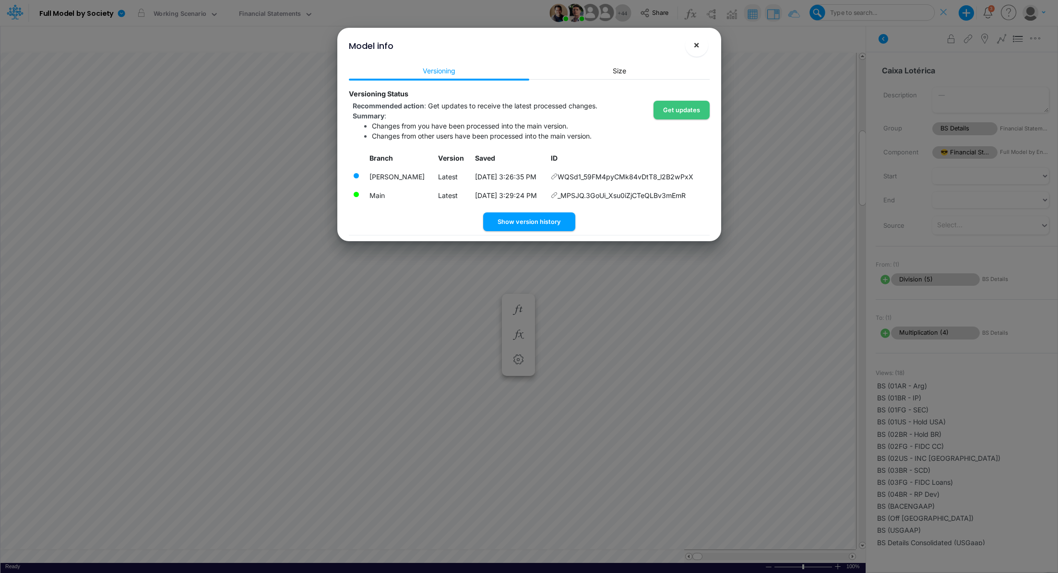
click at [693, 48] on span "×" at bounding box center [696, 45] width 6 height 12
